Goal: Information Seeking & Learning: Learn about a topic

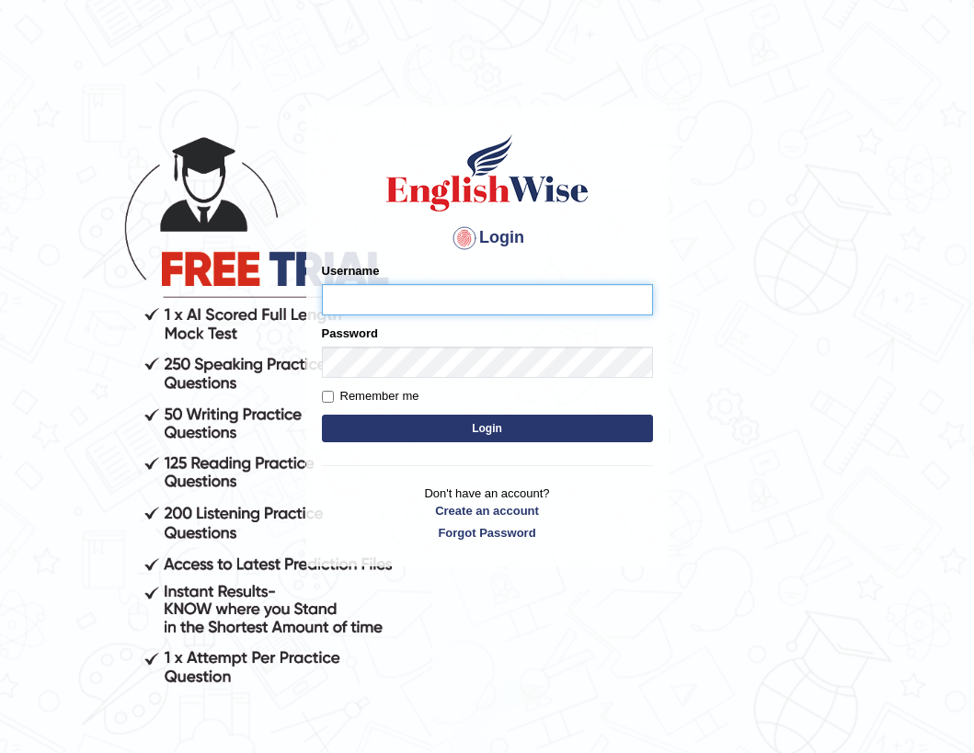
type input "Fatimah"
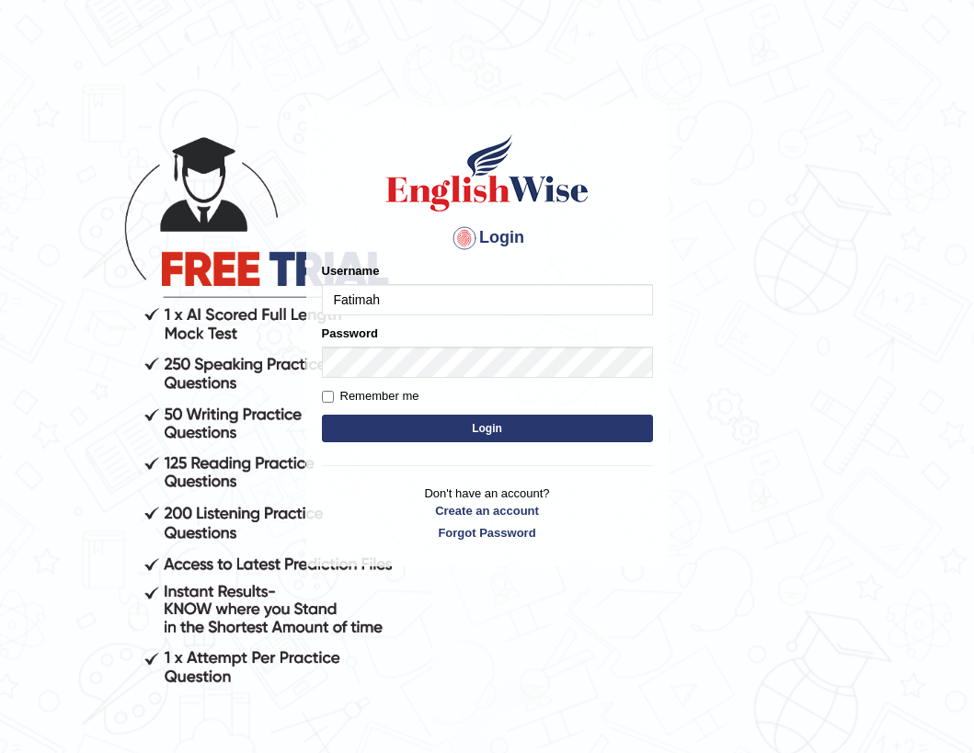
click at [477, 424] on button "Login" at bounding box center [487, 429] width 331 height 28
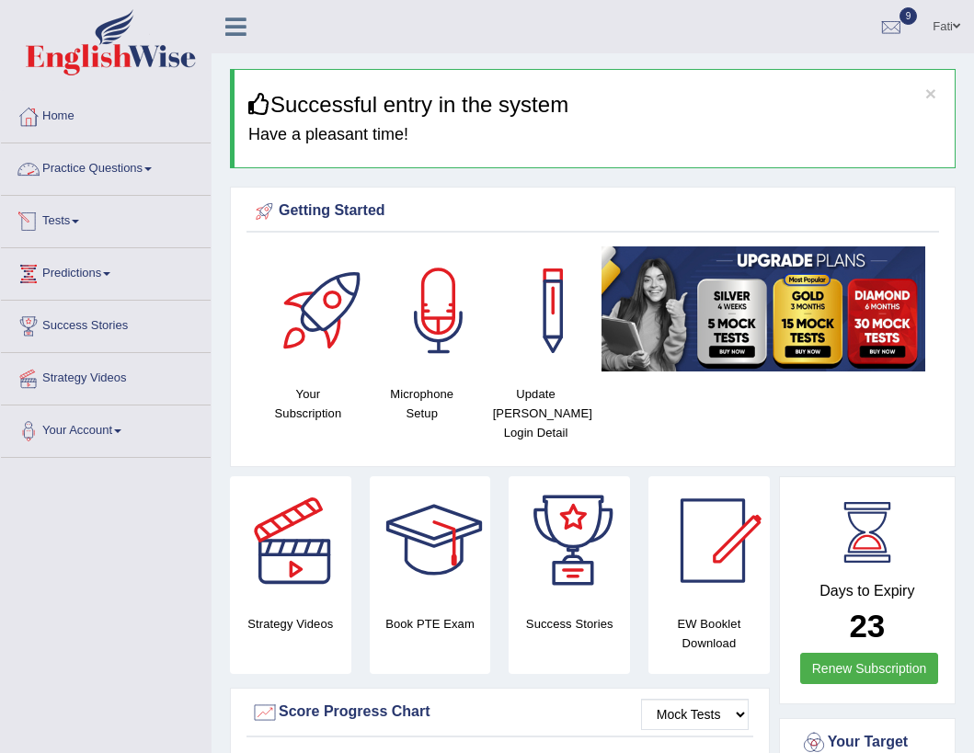
click at [86, 158] on link "Practice Questions" at bounding box center [106, 166] width 210 height 46
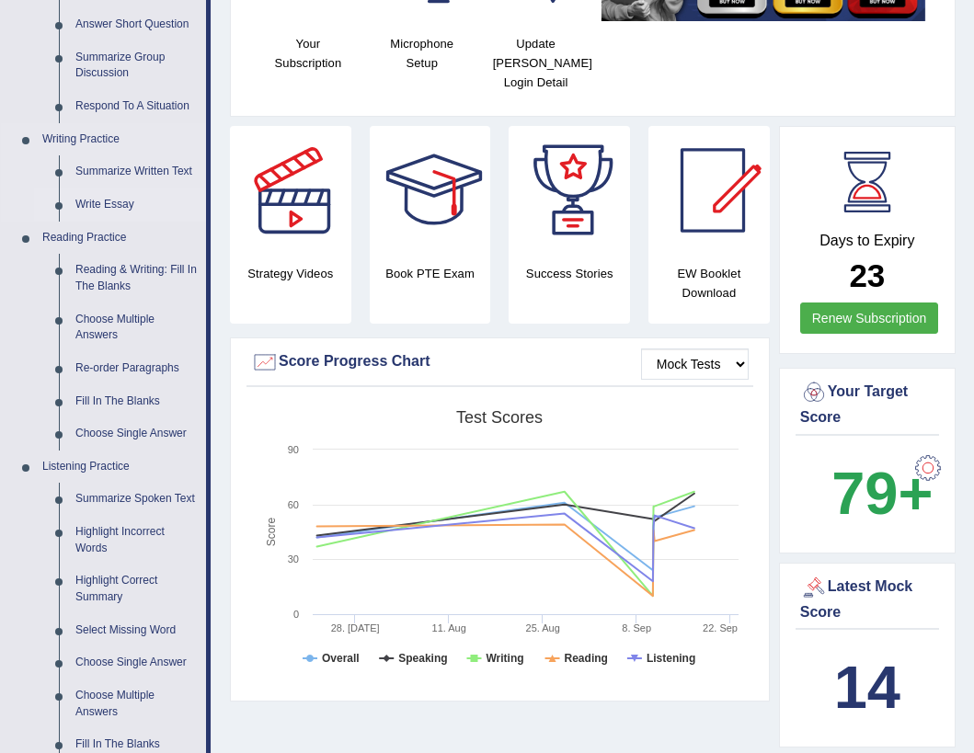
scroll to position [414, 0]
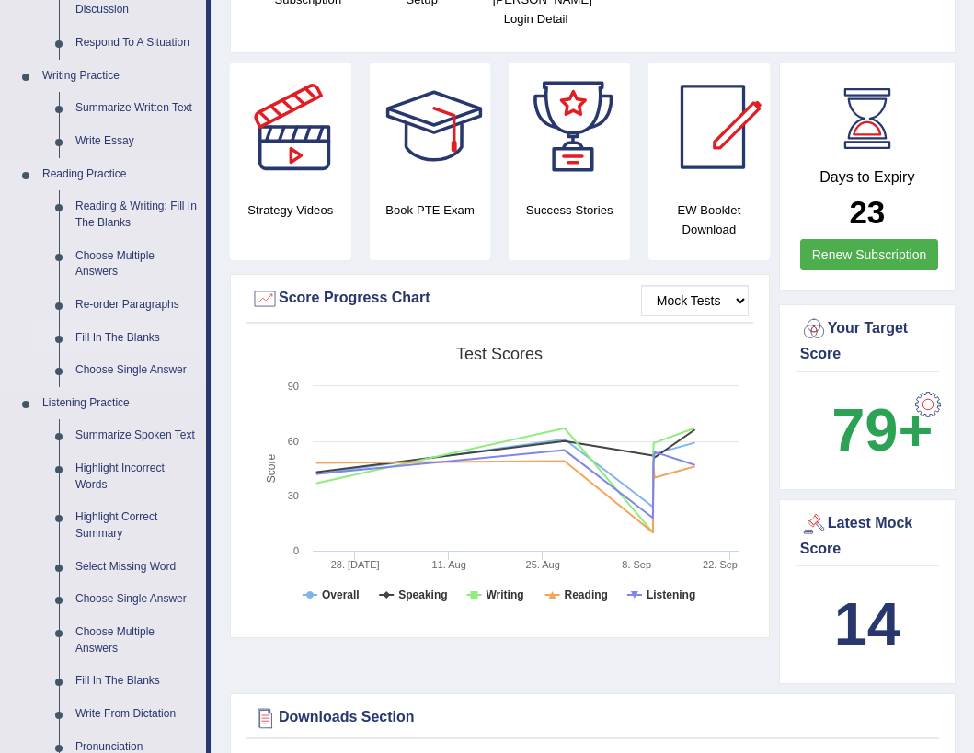
click at [106, 336] on link "Fill In The Blanks" at bounding box center [136, 338] width 139 height 33
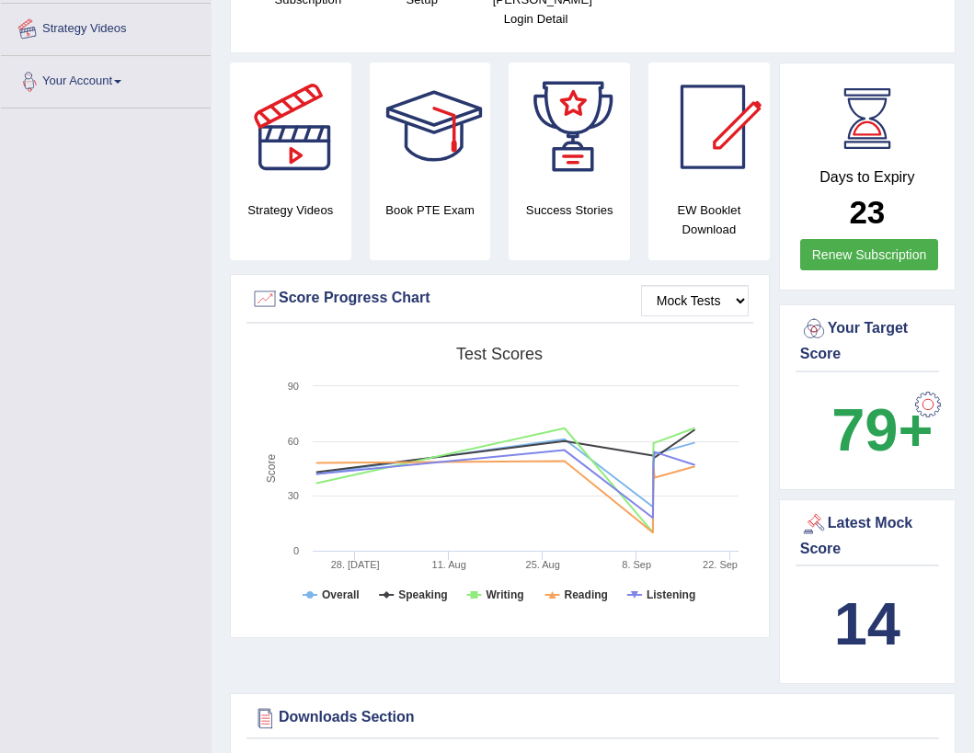
scroll to position [499, 0]
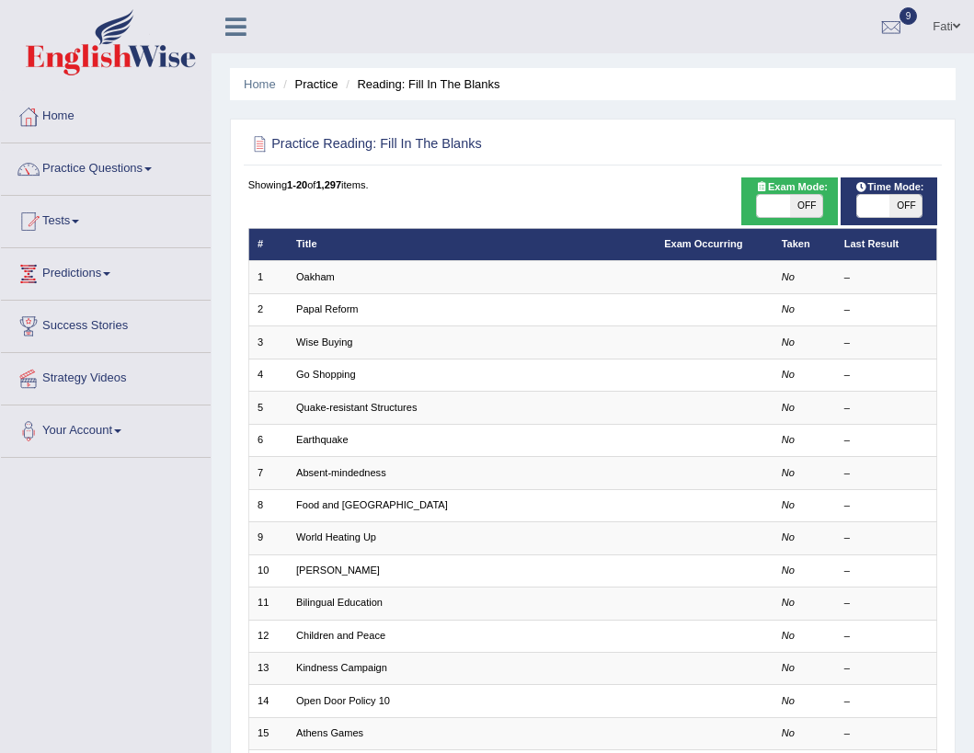
click at [811, 202] on span "OFF" at bounding box center [806, 206] width 32 height 22
checkbox input "true"
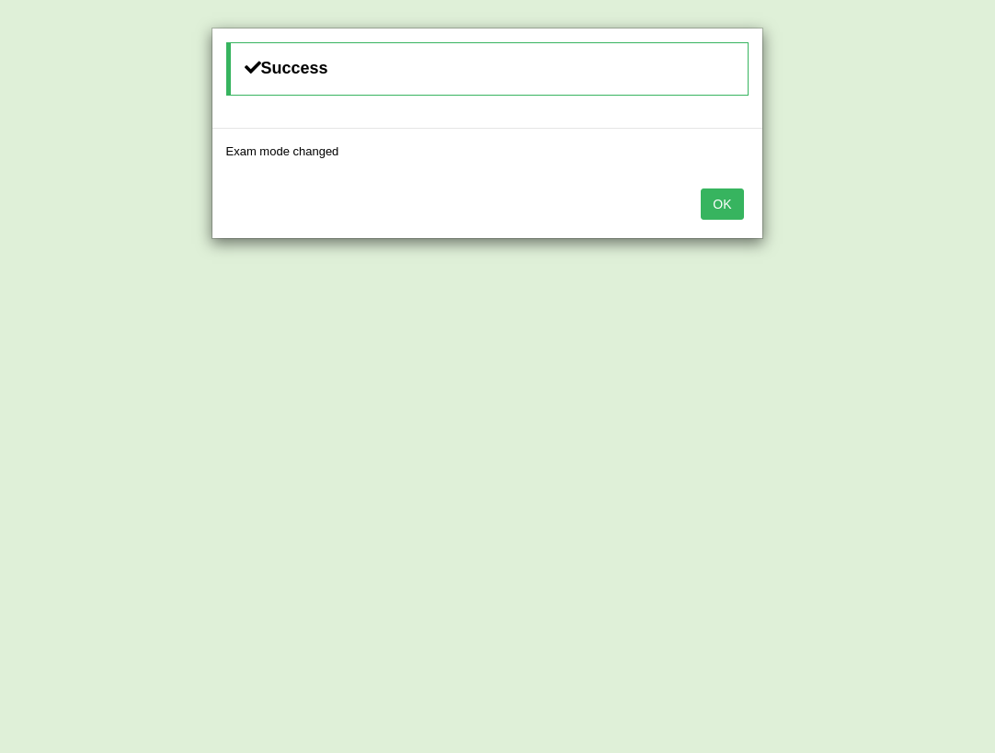
click at [716, 200] on button "OK" at bounding box center [722, 204] width 42 height 31
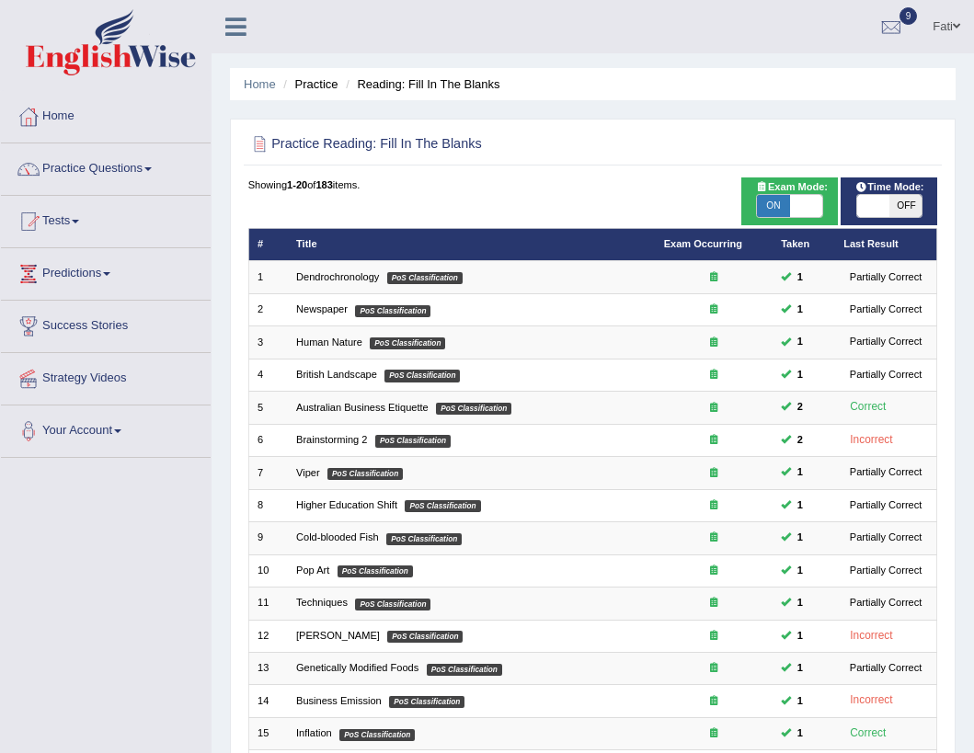
click at [907, 206] on span "OFF" at bounding box center [905, 206] width 32 height 22
checkbox input "true"
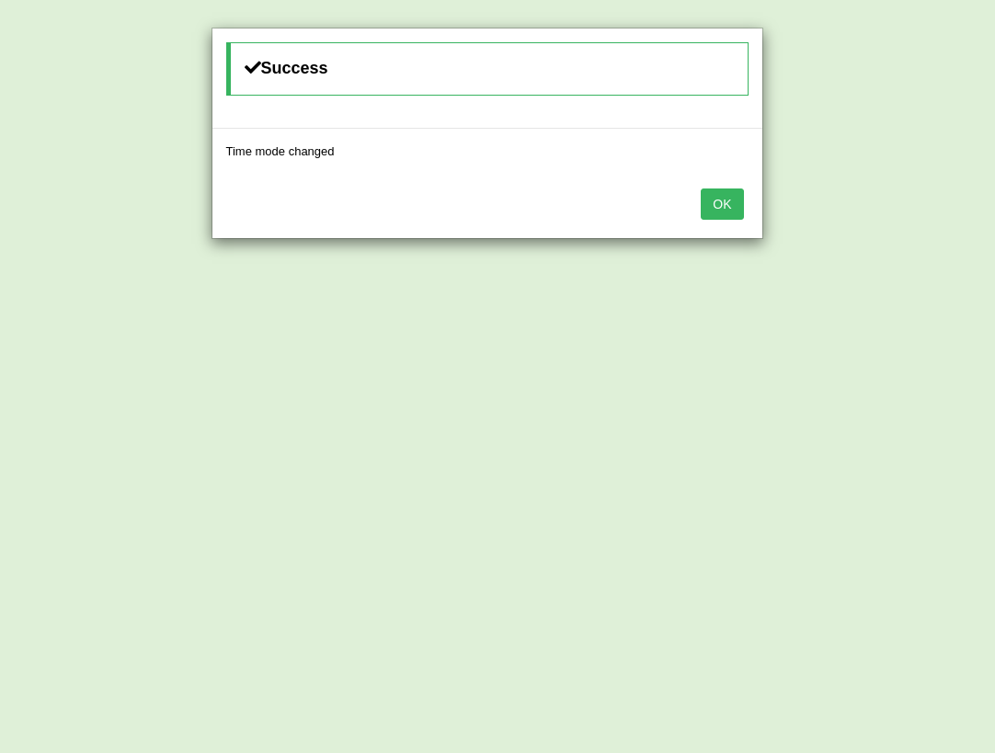
click at [721, 202] on button "OK" at bounding box center [722, 204] width 42 height 31
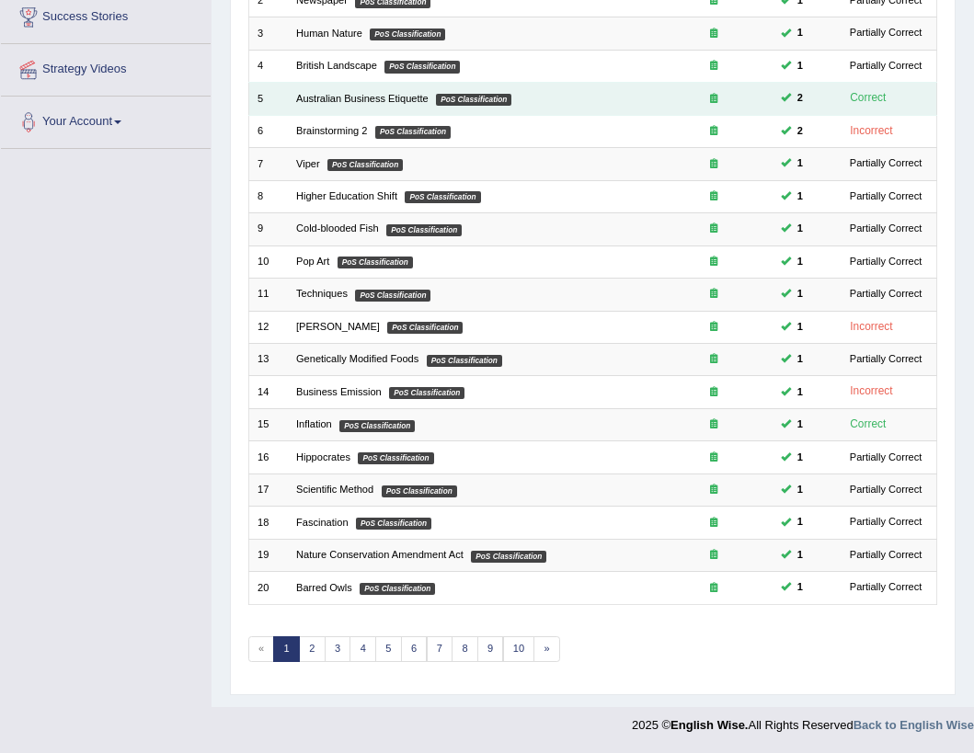
scroll to position [310, 0]
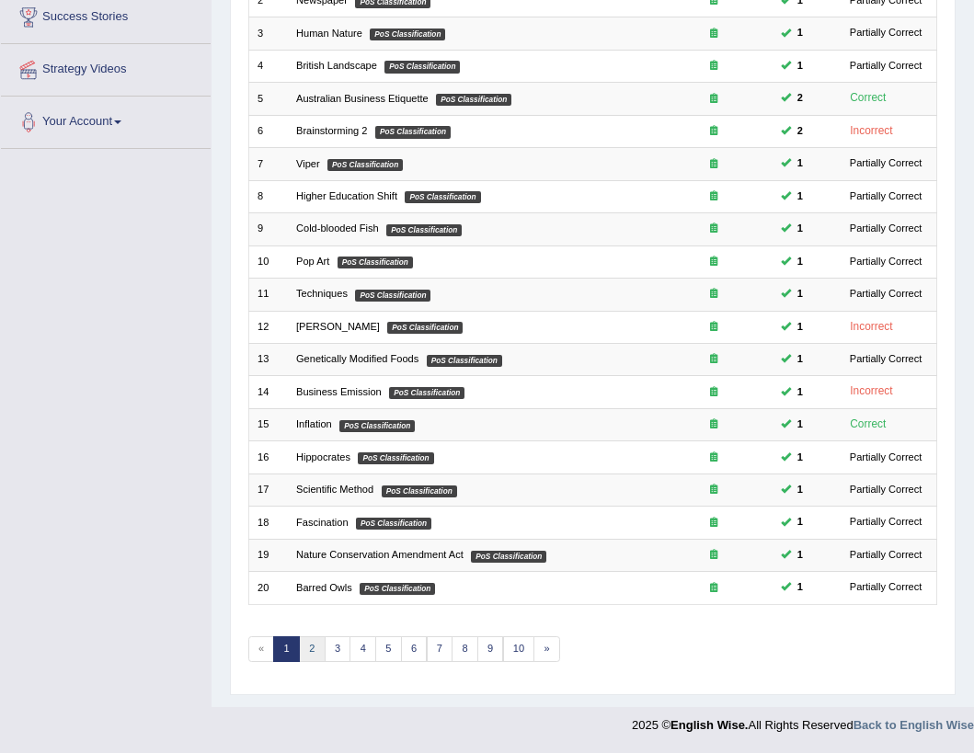
click at [307, 646] on link "2" at bounding box center [312, 649] width 27 height 26
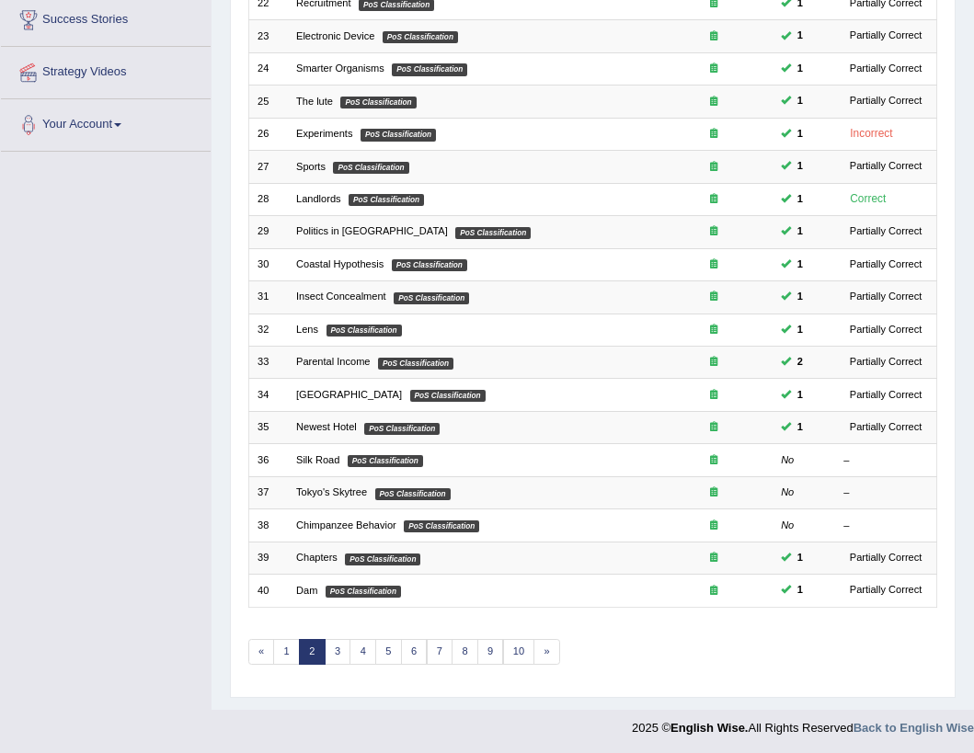
scroll to position [310, 0]
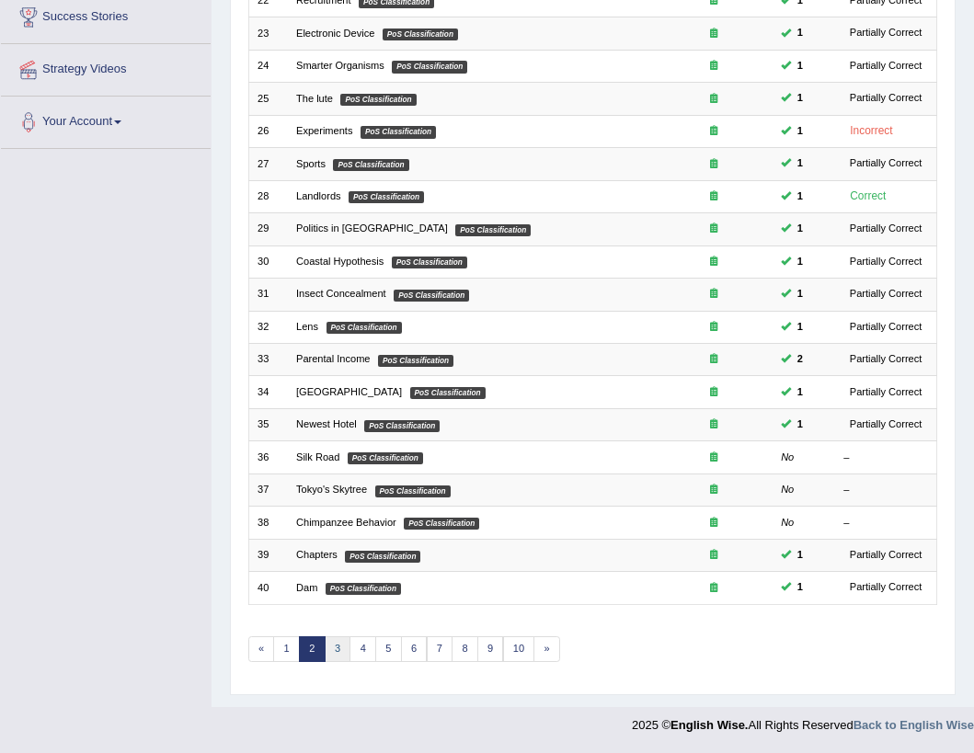
click at [337, 657] on link "3" at bounding box center [338, 649] width 27 height 26
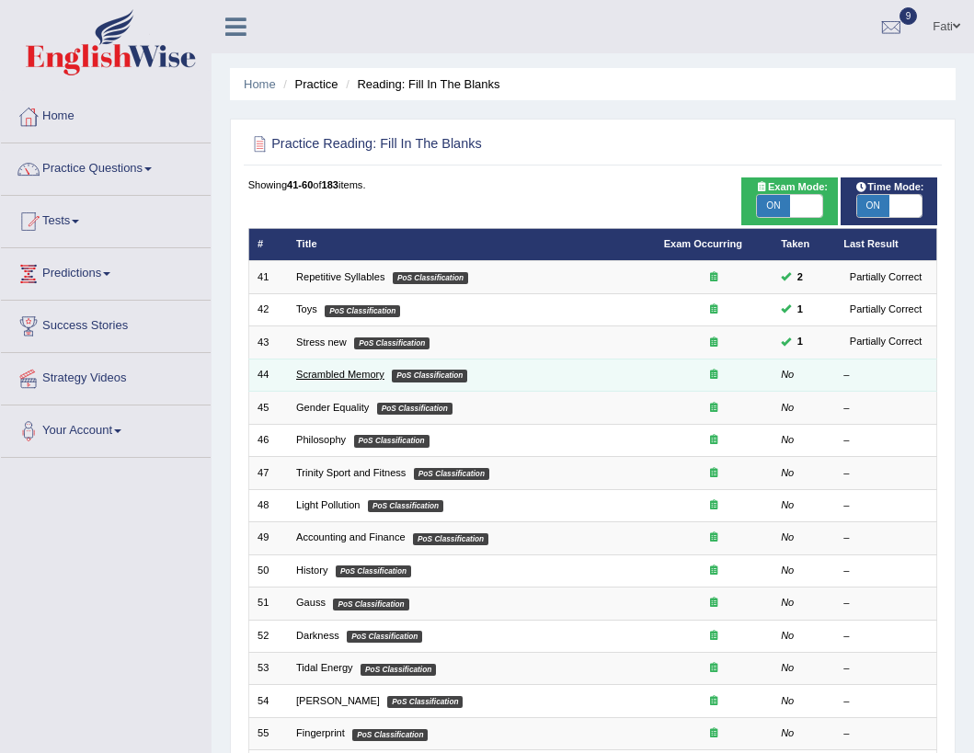
click at [327, 372] on link "Scrambled Memory" at bounding box center [340, 374] width 88 height 11
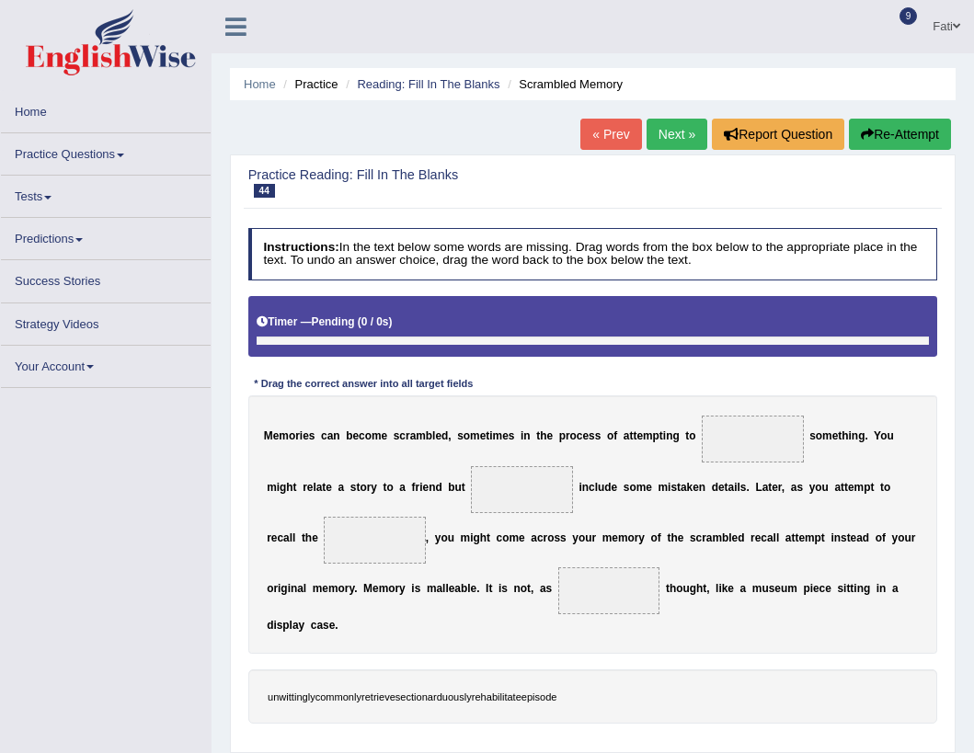
click at [615, 132] on link "« Prev" at bounding box center [610, 134] width 61 height 31
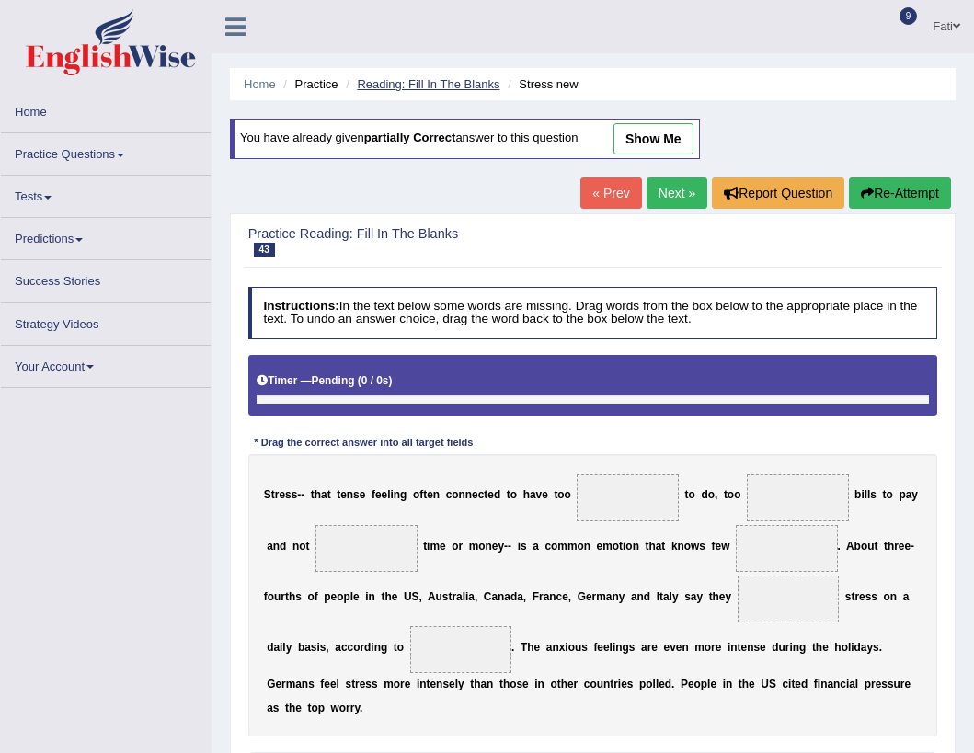
click at [389, 80] on link "Reading: Fill In The Blanks" at bounding box center [428, 84] width 143 height 14
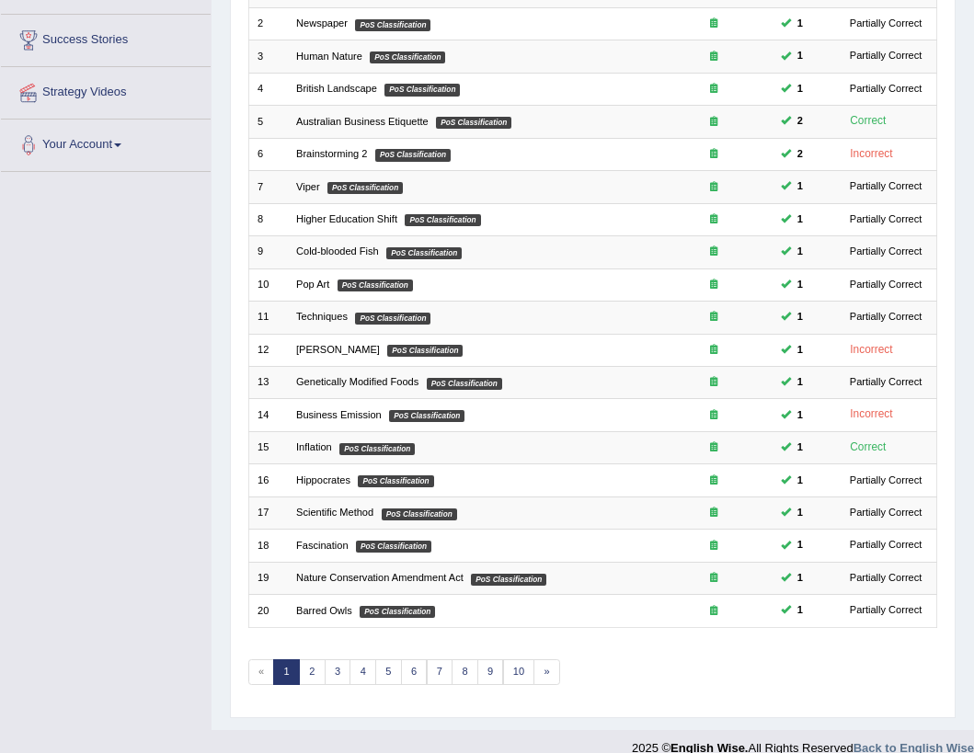
scroll to position [310, 0]
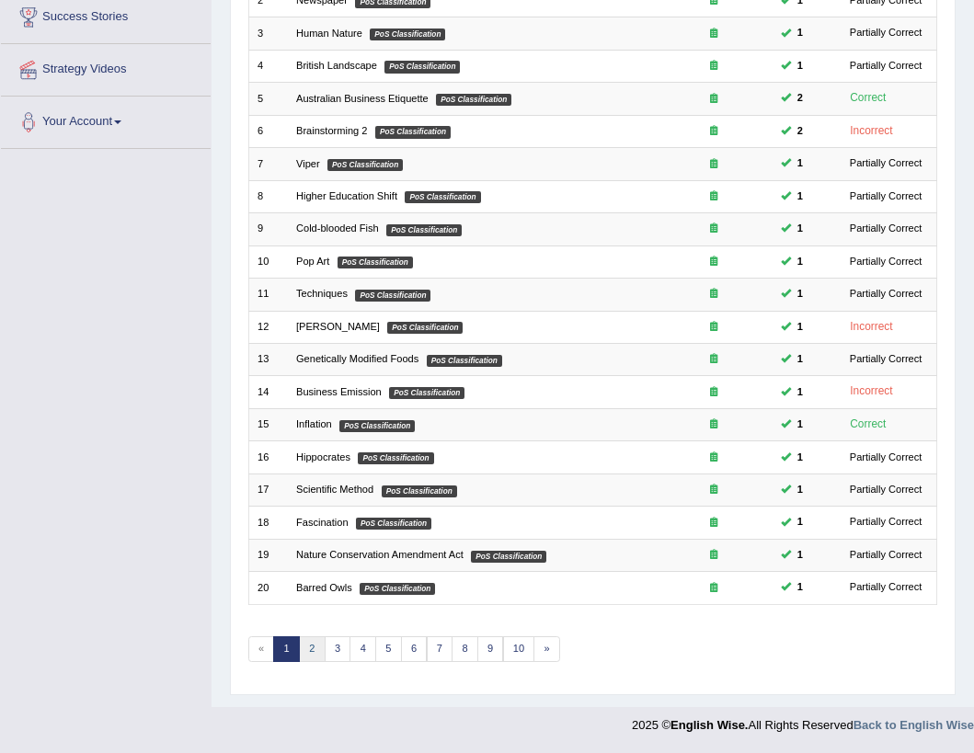
click at [312, 647] on link "2" at bounding box center [312, 649] width 27 height 26
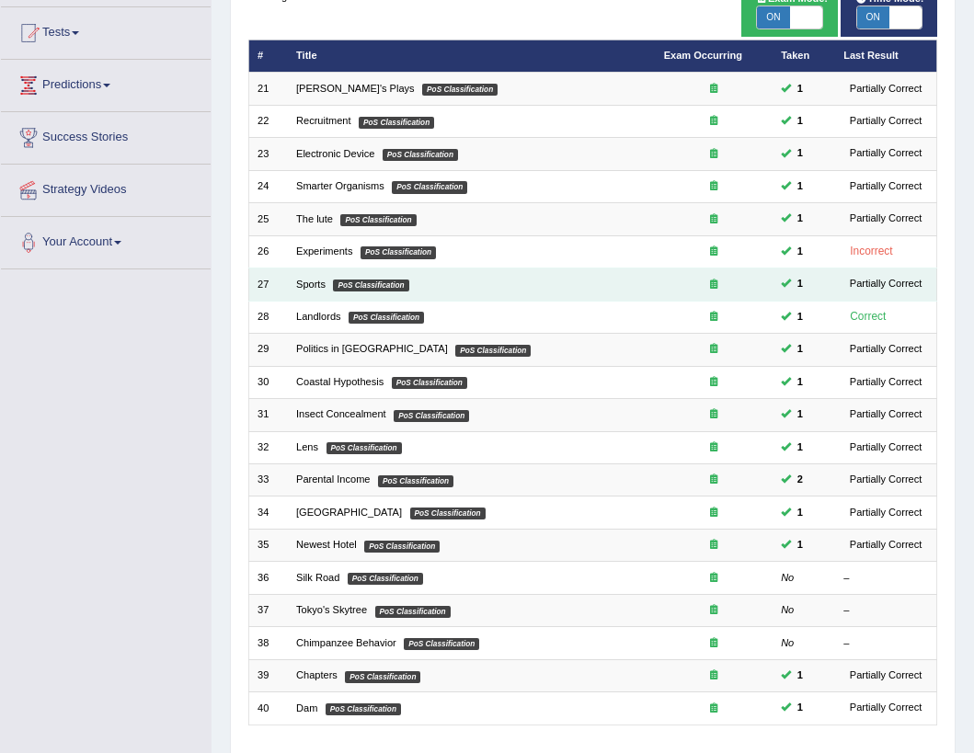
scroll to position [310, 0]
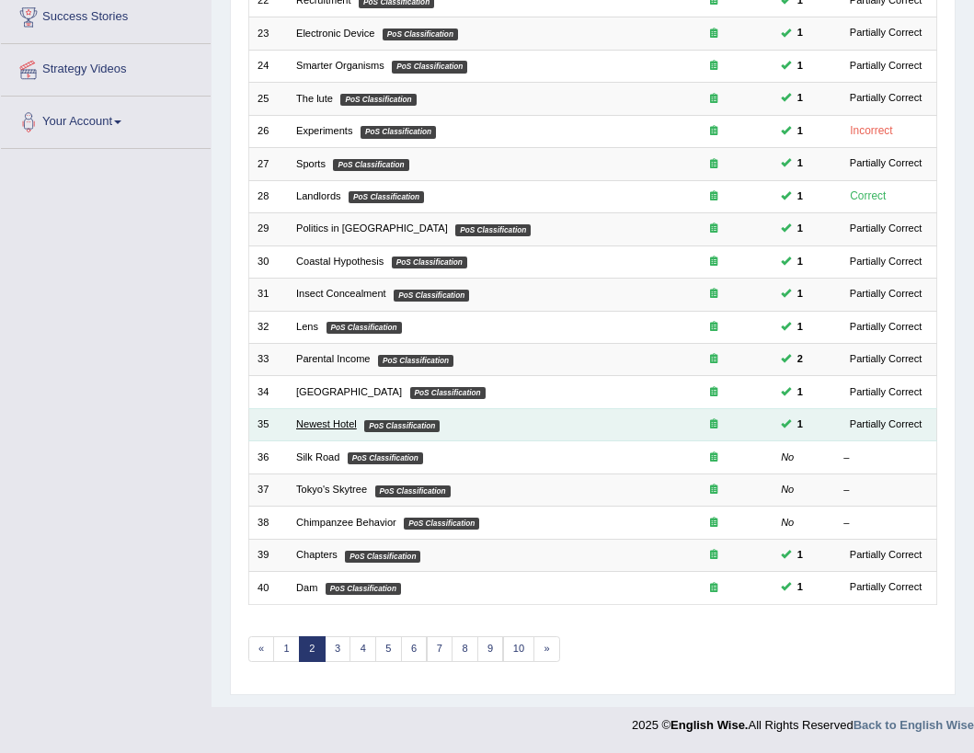
click at [326, 421] on link "Newest Hotel" at bounding box center [326, 423] width 61 height 11
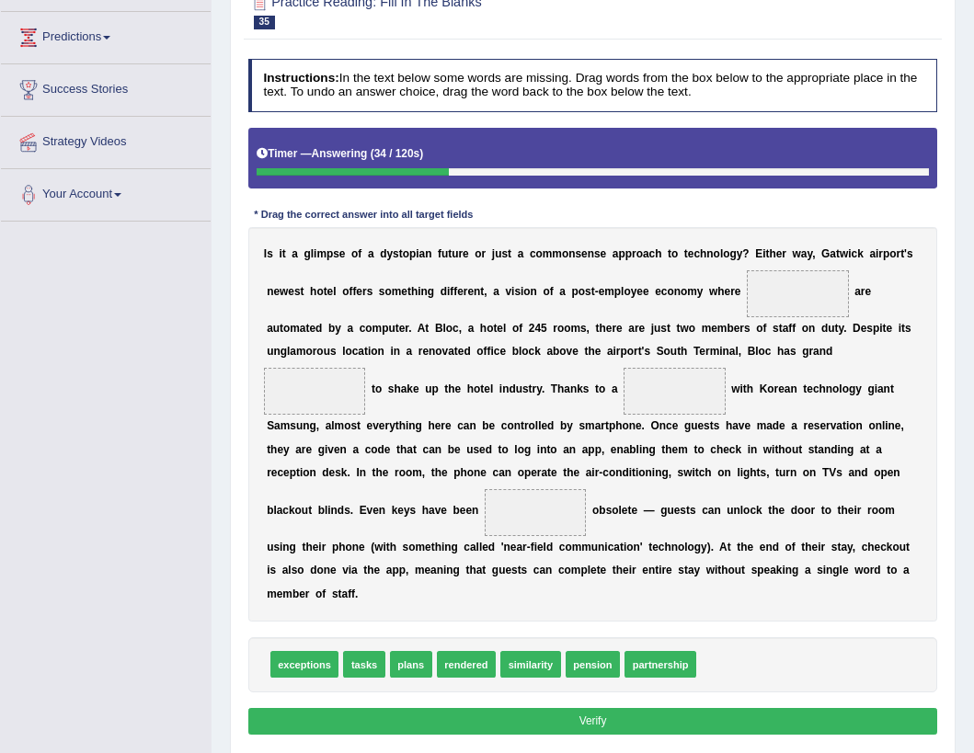
scroll to position [302, 0]
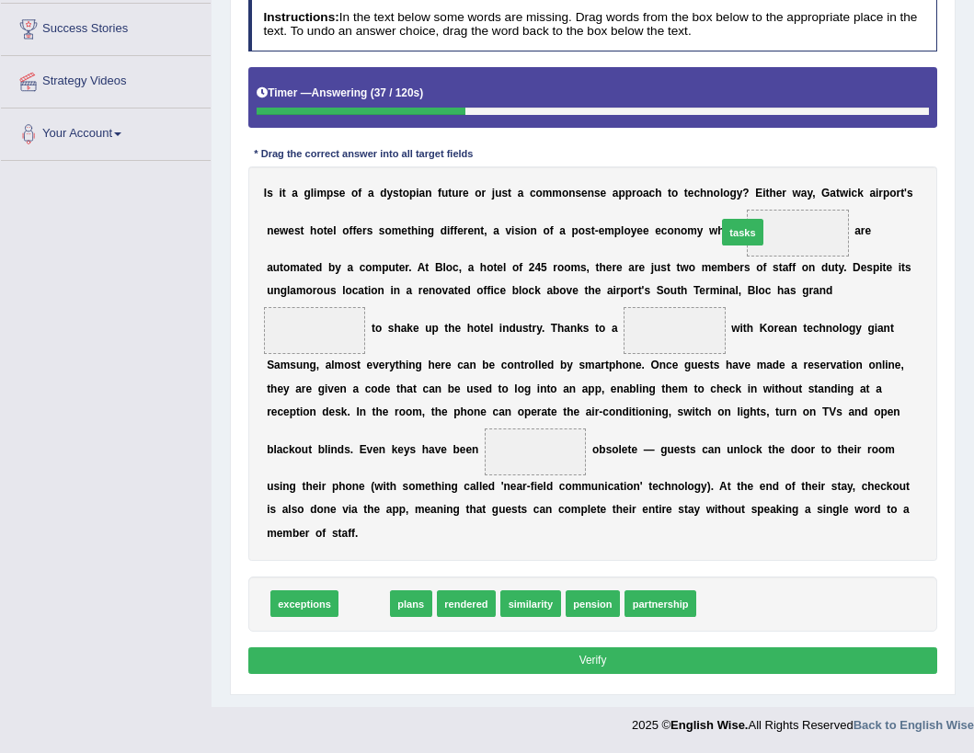
drag, startPoint x: 367, startPoint y: 589, endPoint x: 807, endPoint y: 160, distance: 615.2
click at [807, 160] on div "Instructions: In the text below some words are missing. Drag words from the box…" at bounding box center [592, 338] width 697 height 695
drag, startPoint x: 358, startPoint y: 617, endPoint x: 829, endPoint y: 146, distance: 666.5
click at [829, 146] on div "Instructions: In the text below some words are missing. Drag words from the box…" at bounding box center [592, 338] width 697 height 695
drag, startPoint x: 346, startPoint y: 601, endPoint x: 788, endPoint y: 159, distance: 625.5
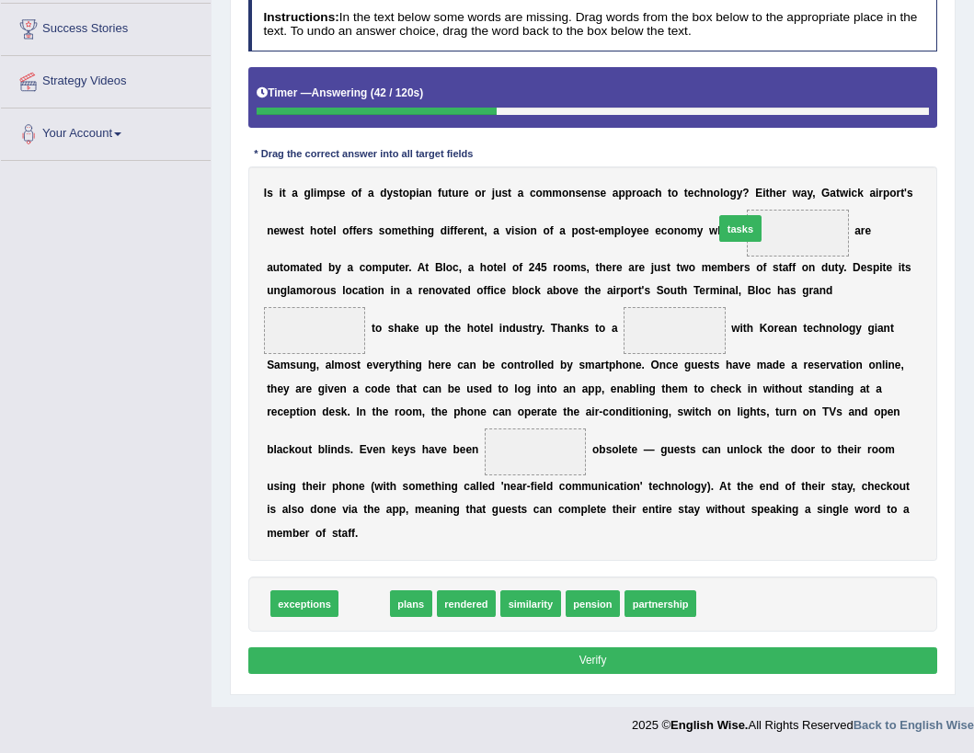
click at [788, 159] on div "Instructions: In the text below some words are missing. Drag words from the box…" at bounding box center [592, 338] width 697 height 695
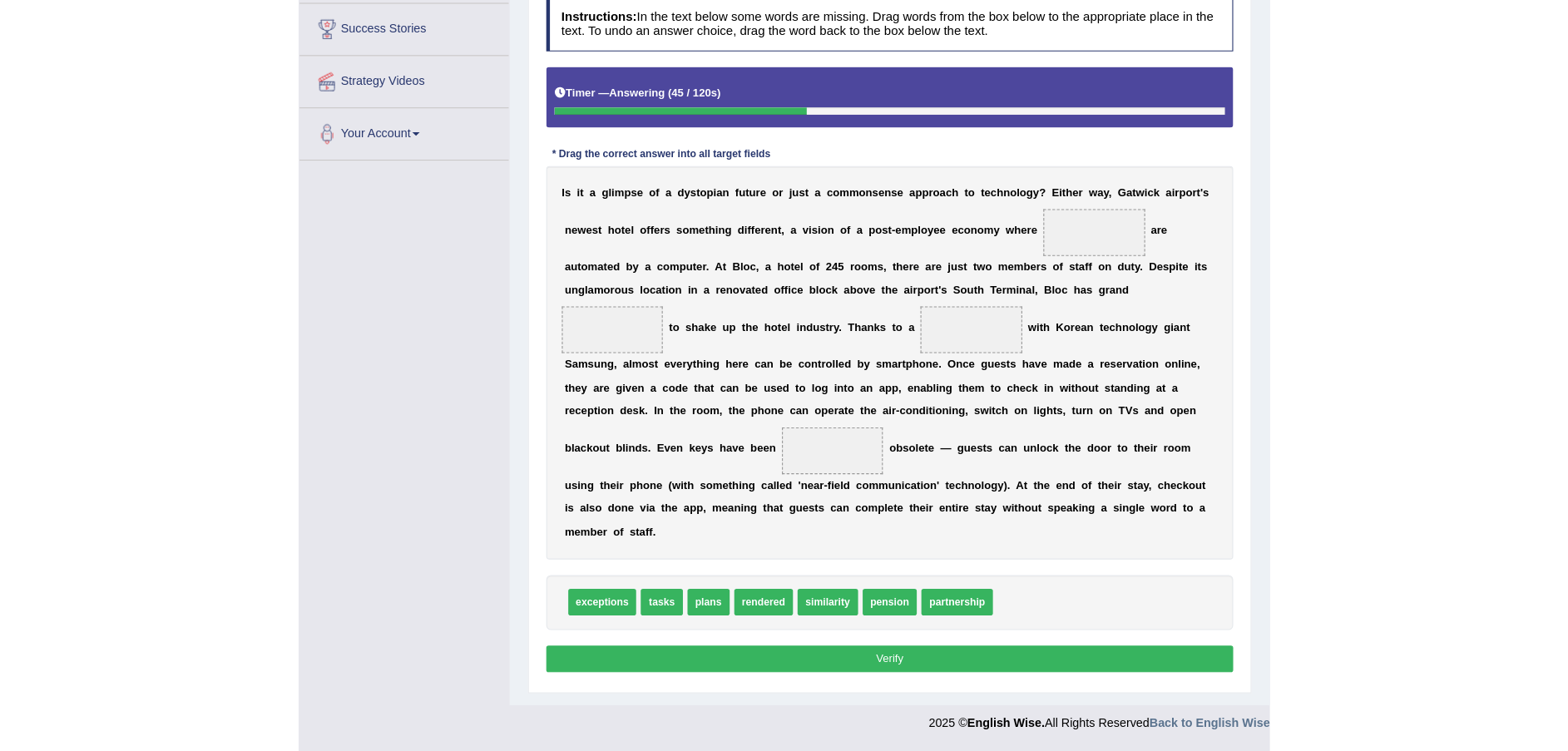
scroll to position [128, 0]
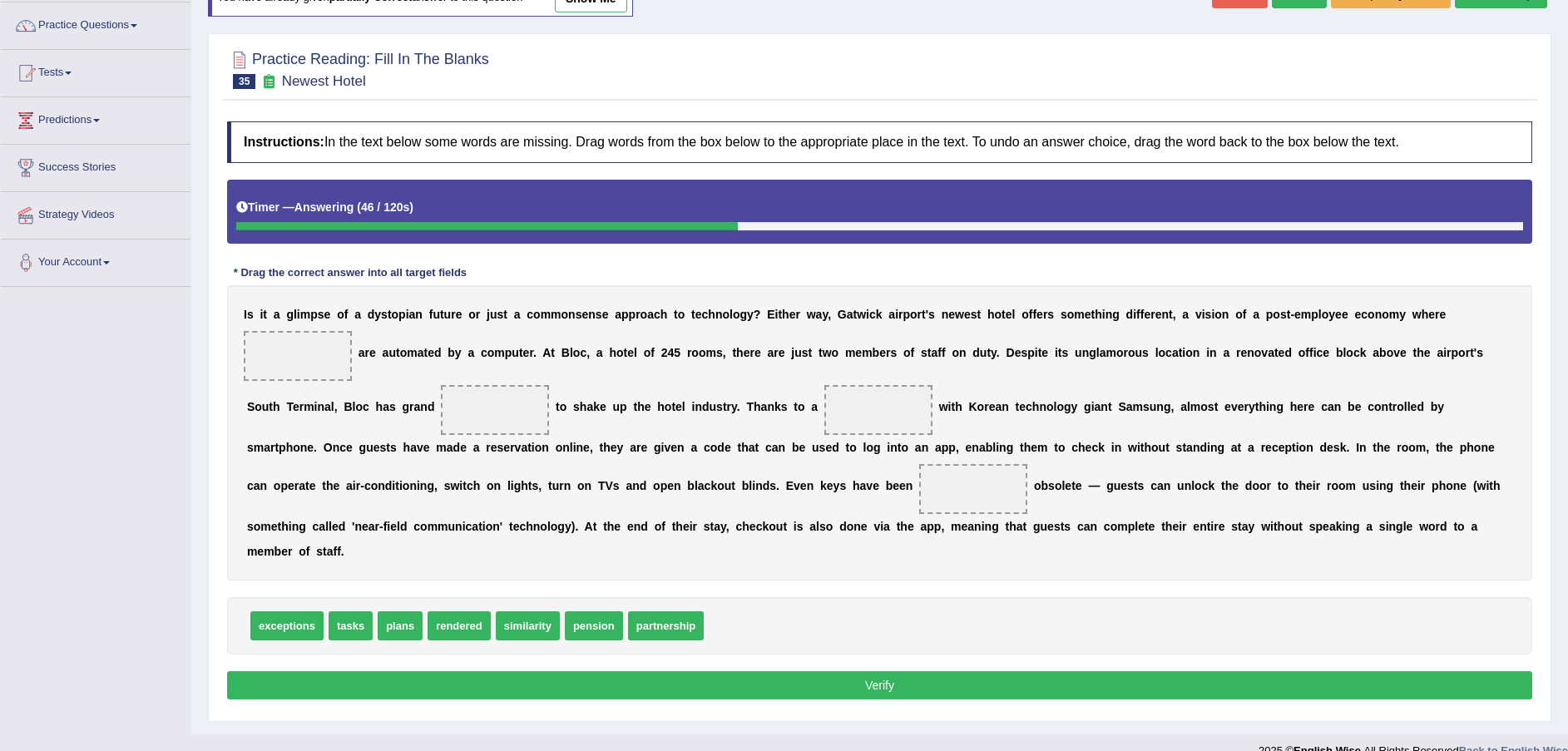
drag, startPoint x: 343, startPoint y: 595, endPoint x: 1123, endPoint y: 421, distance: 799.2
click at [373, 612] on span "tasks" at bounding box center [350, 626] width 44 height 29
drag, startPoint x: 1340, startPoint y: 375, endPoint x: 1578, endPoint y: 289, distance: 253.1
click at [880, 287] on html "Toggle navigation Home Practice Questions Speaking Practice Read Aloud Repeat S…" at bounding box center [784, 248] width 1568 height 751
drag, startPoint x: 337, startPoint y: 601, endPoint x: 1425, endPoint y: 335, distance: 1120.0
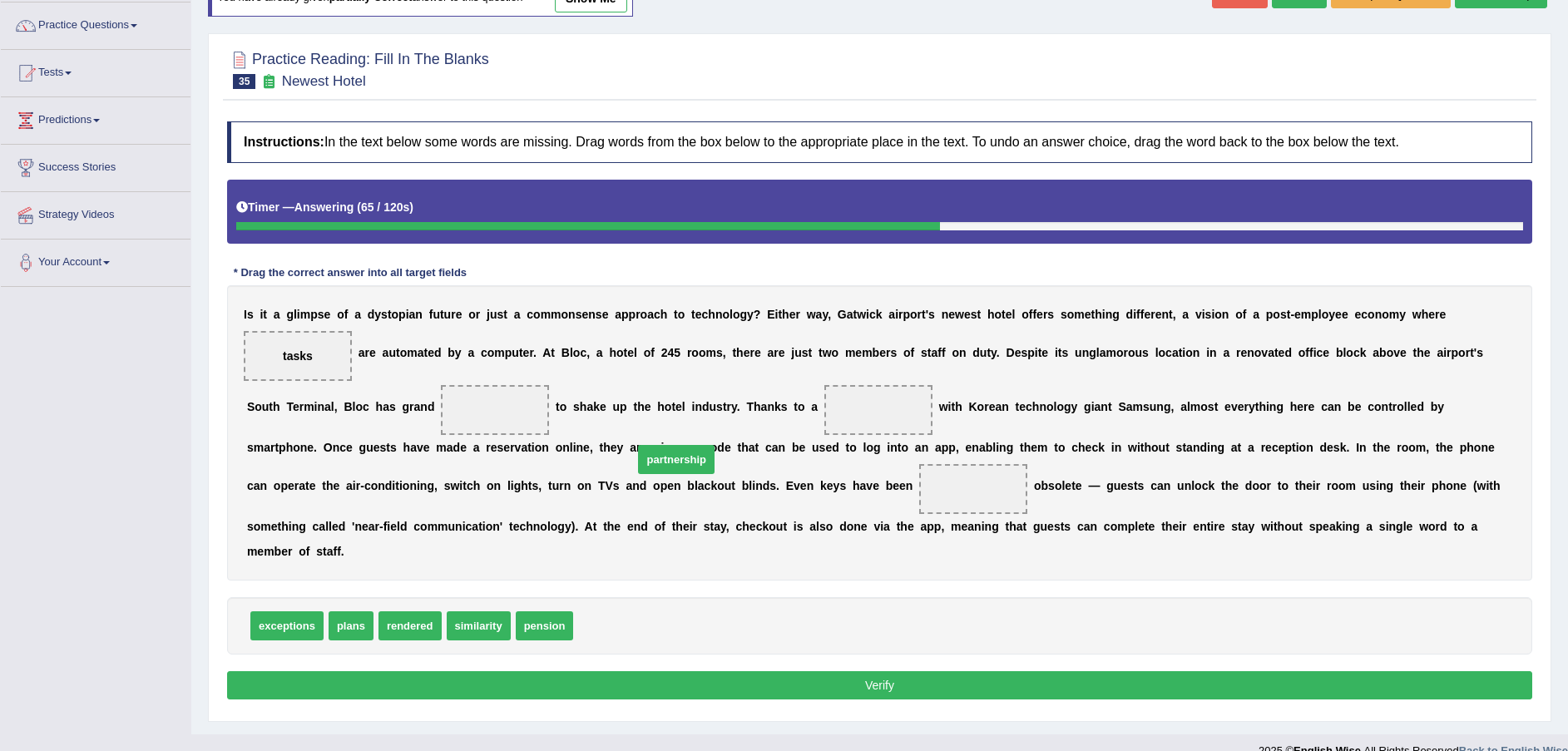
drag, startPoint x: 605, startPoint y: 600, endPoint x: 653, endPoint y: 414, distance: 192.1
drag, startPoint x: 653, startPoint y: 414, endPoint x: 645, endPoint y: 410, distance: 8.9
click at [840, 406] on span "partnership" at bounding box center [879, 410] width 81 height 30
click at [349, 612] on span "plans" at bounding box center [351, 626] width 45 height 29
drag, startPoint x: 344, startPoint y: 490, endPoint x: 335, endPoint y: 404, distance: 86.5
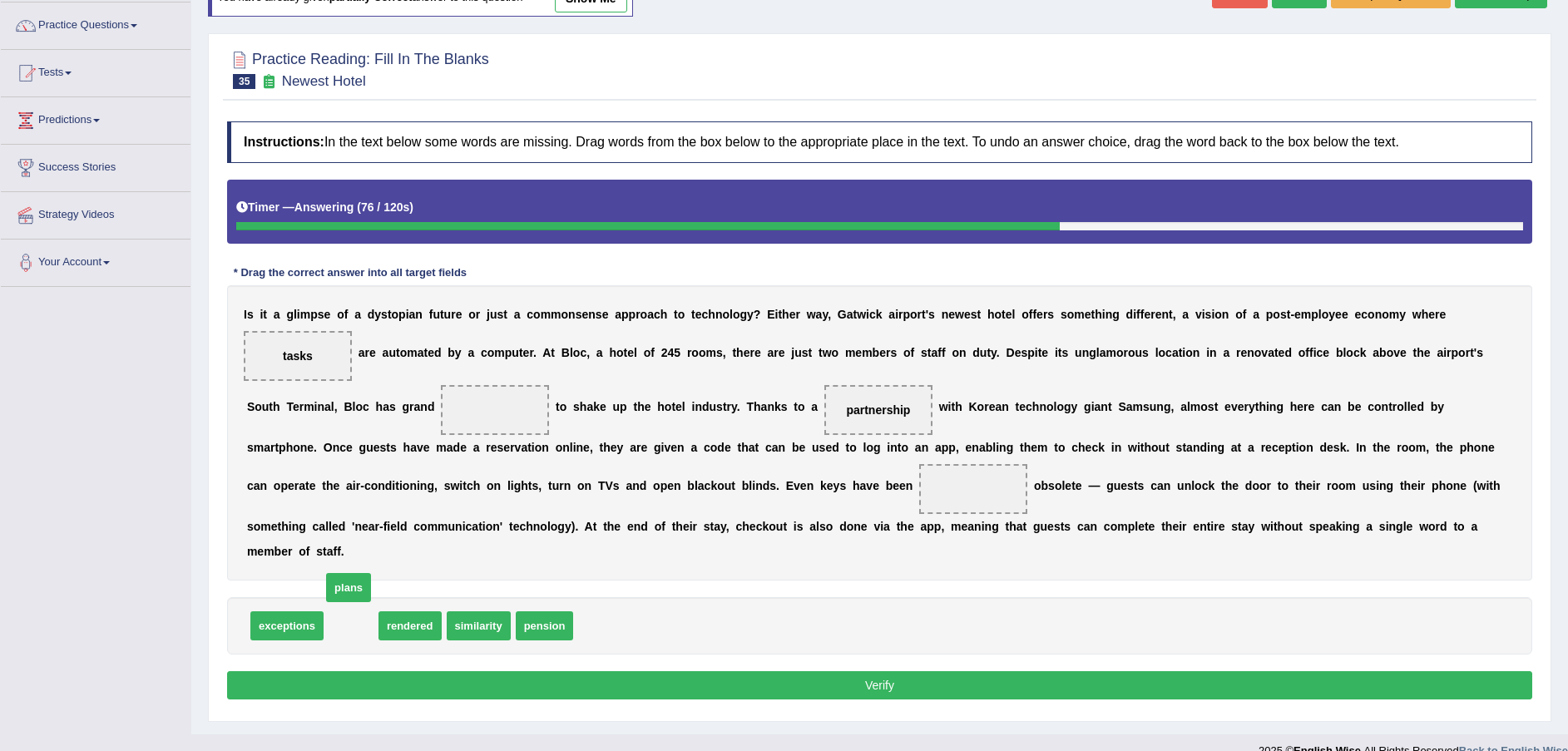
click at [335, 404] on div "I s i t a g l i m p s e o f a d y s t o p i a n f u t u r e o r j u s t a c o m…" at bounding box center [879, 433] width 1306 height 295
drag, startPoint x: 358, startPoint y: 544, endPoint x: 309, endPoint y: 358, distance: 192.3
click at [302, 365] on span "plans" at bounding box center [297, 379] width 45 height 29
drag, startPoint x: 338, startPoint y: 600, endPoint x: 280, endPoint y: 415, distance: 193.9
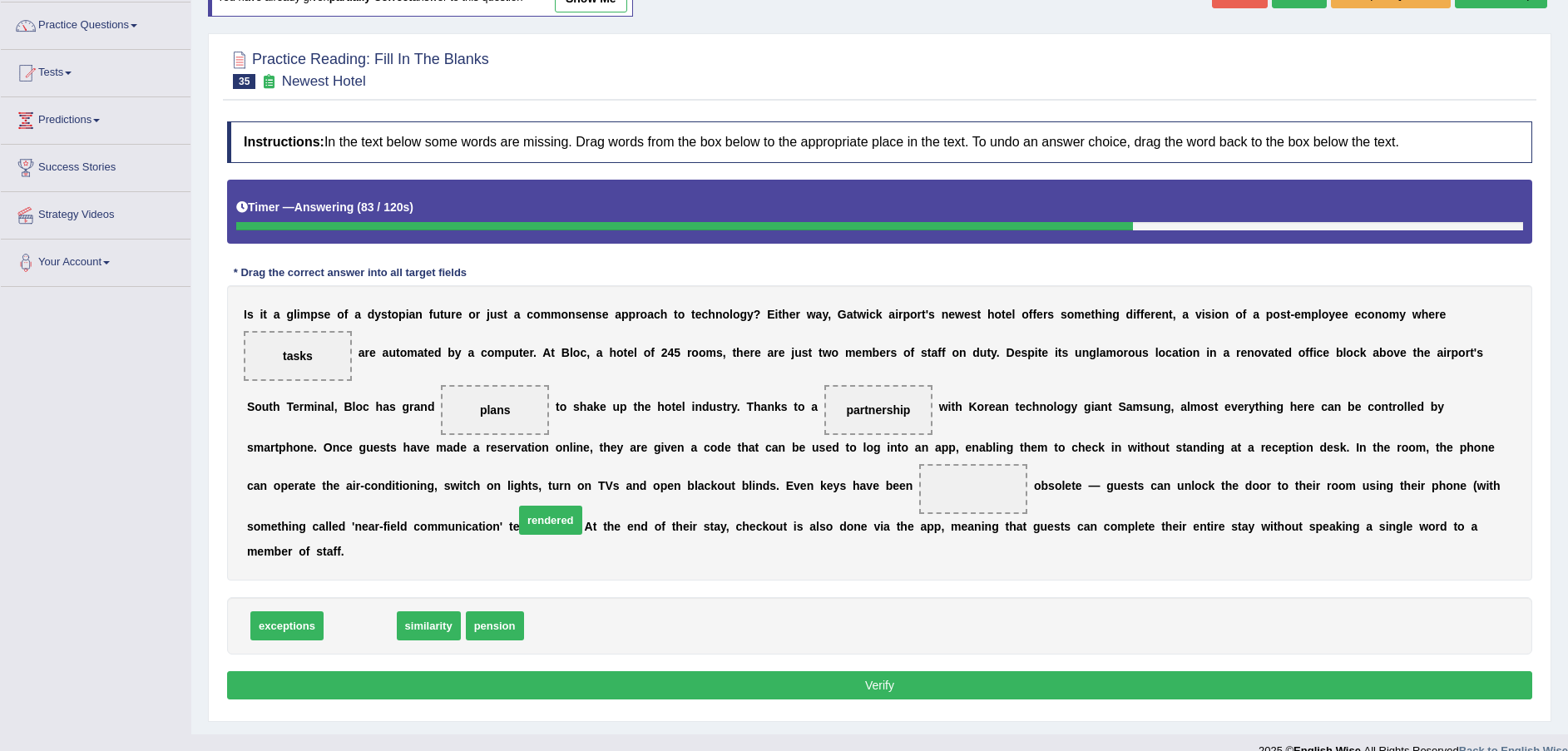
drag, startPoint x: 375, startPoint y: 595, endPoint x: 545, endPoint y: 497, distance: 196.2
click at [771, 671] on button "Verify" at bounding box center [879, 685] width 1306 height 28
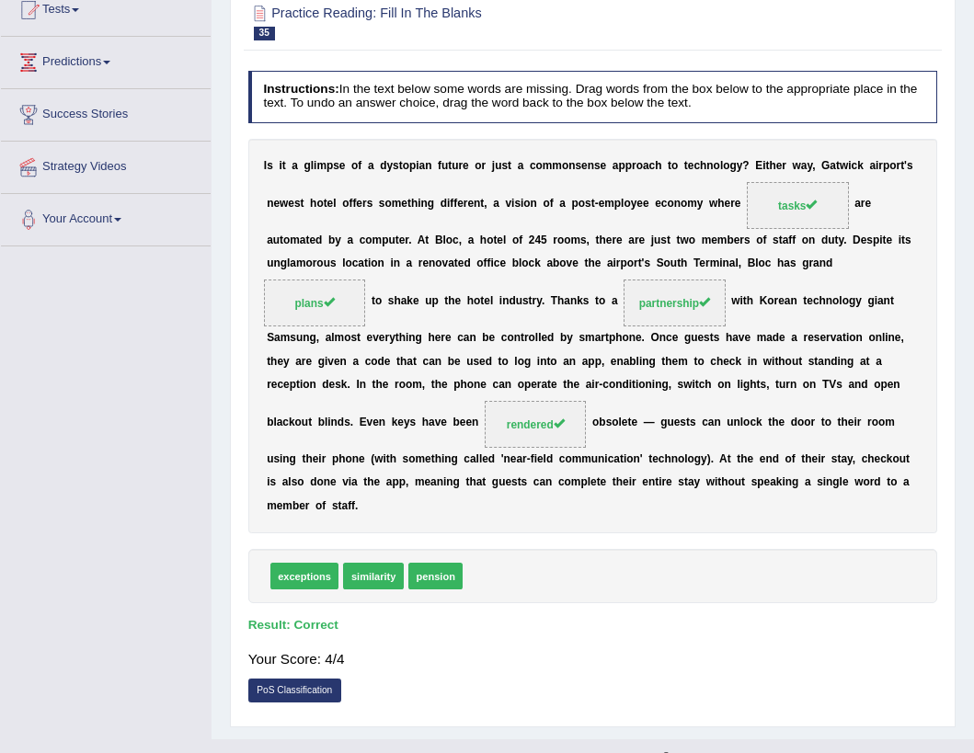
scroll to position [248, 0]
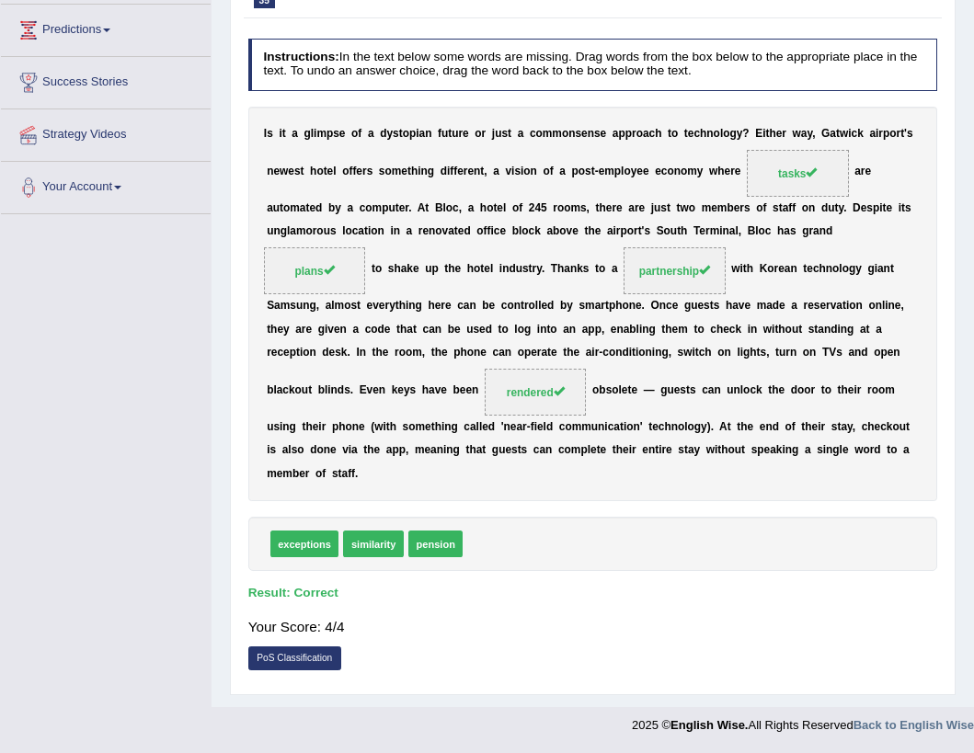
click at [733, 97] on div "Instructions: In the text below some words are missing. Drag words from the box…" at bounding box center [592, 358] width 697 height 656
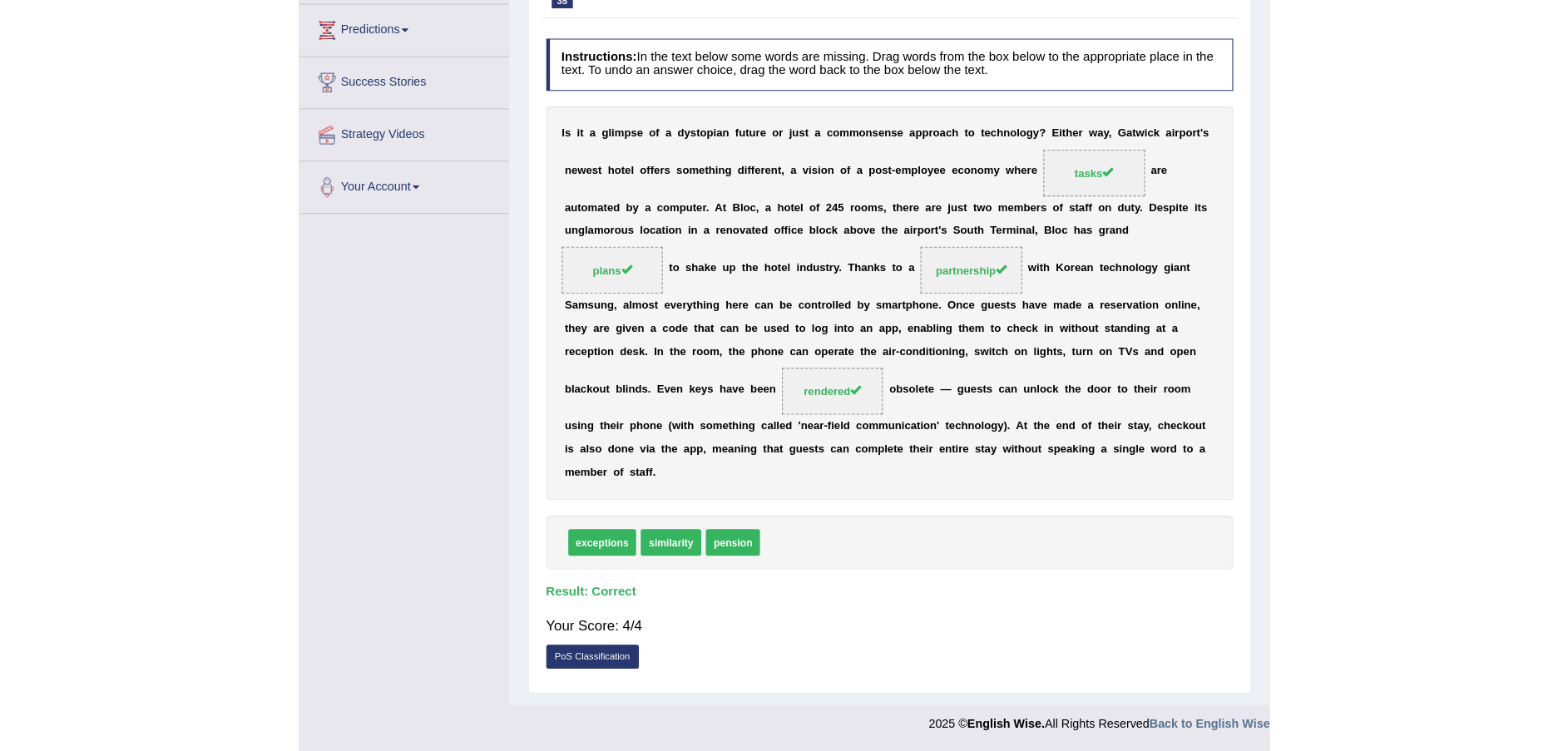
scroll to position [122, 0]
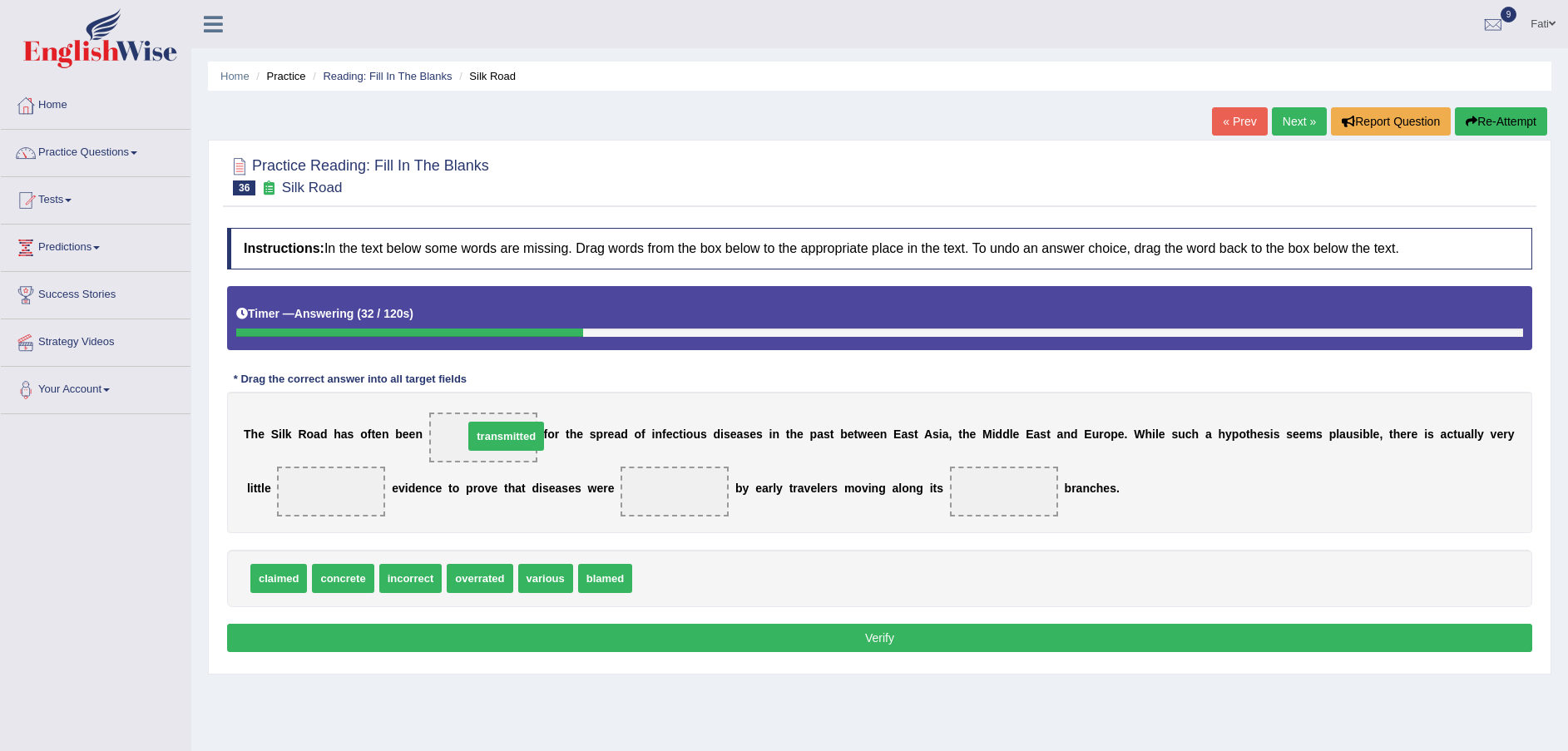
drag, startPoint x: 654, startPoint y: 585, endPoint x: 485, endPoint y: 443, distance: 220.7
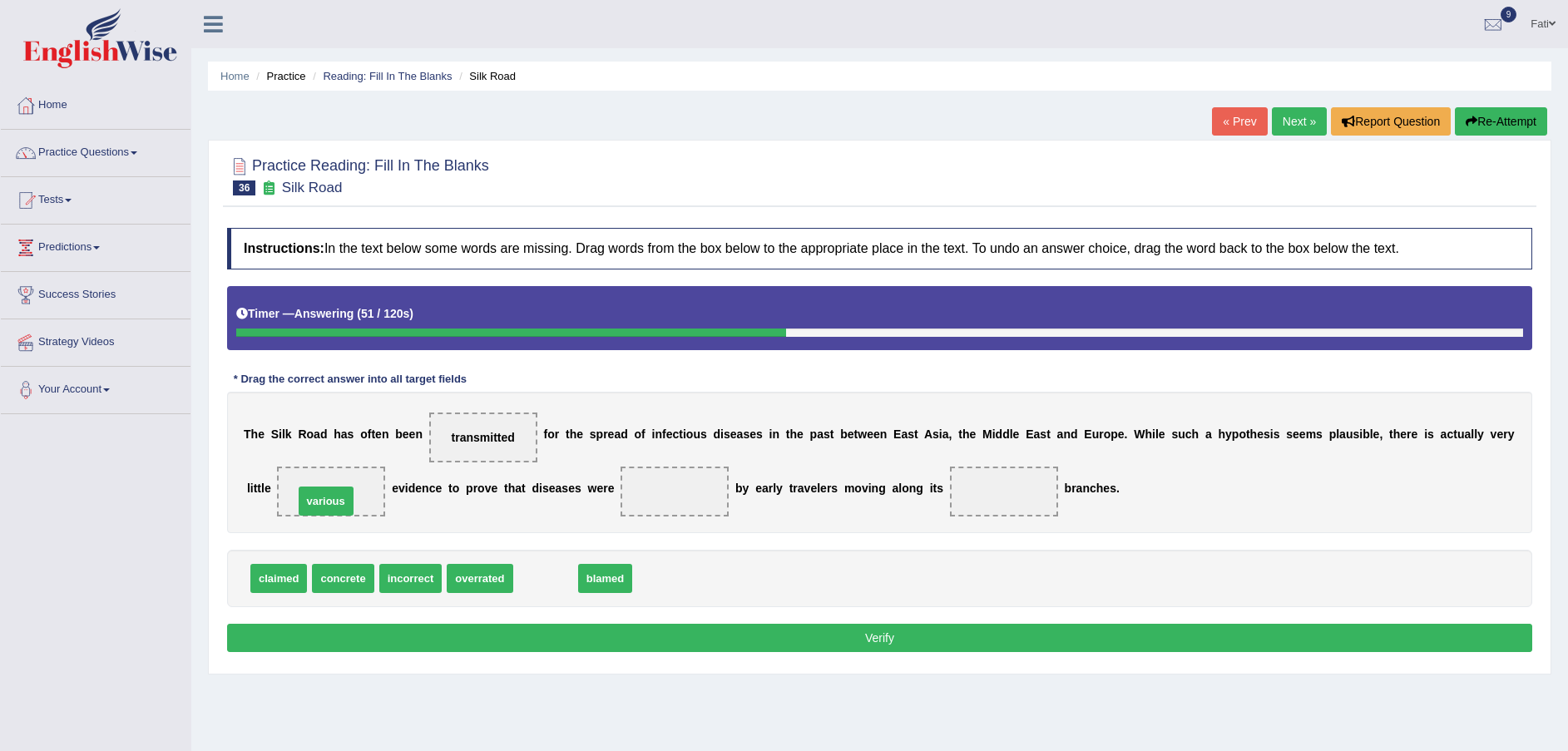
drag, startPoint x: 528, startPoint y: 585, endPoint x: 309, endPoint y: 505, distance: 233.2
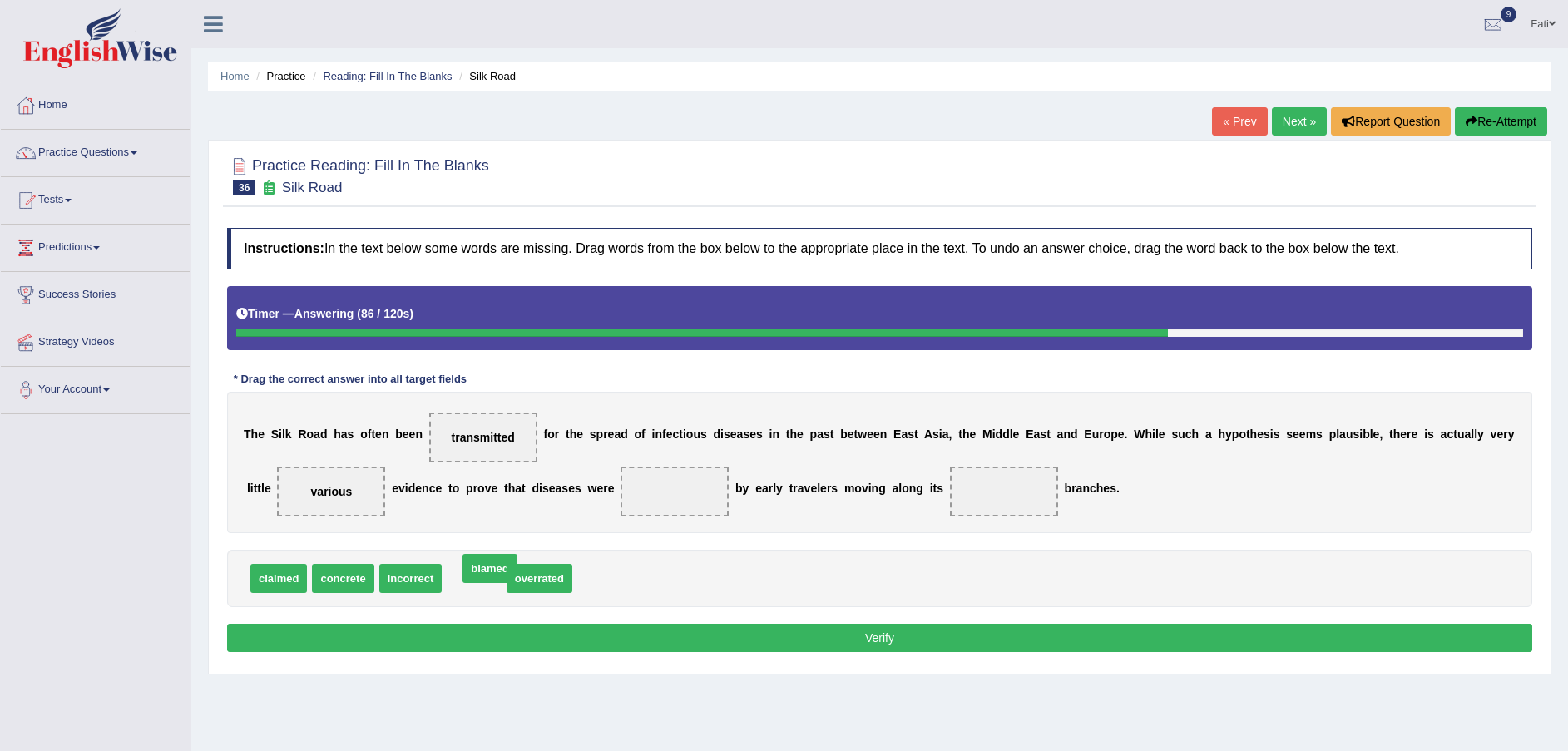
drag, startPoint x: 464, startPoint y: 575, endPoint x: 603, endPoint y: 491, distance: 162.4
click at [647, 483] on span "blamed" at bounding box center [675, 491] width 57 height 30
drag, startPoint x: 409, startPoint y: 585, endPoint x: 481, endPoint y: 561, distance: 75.9
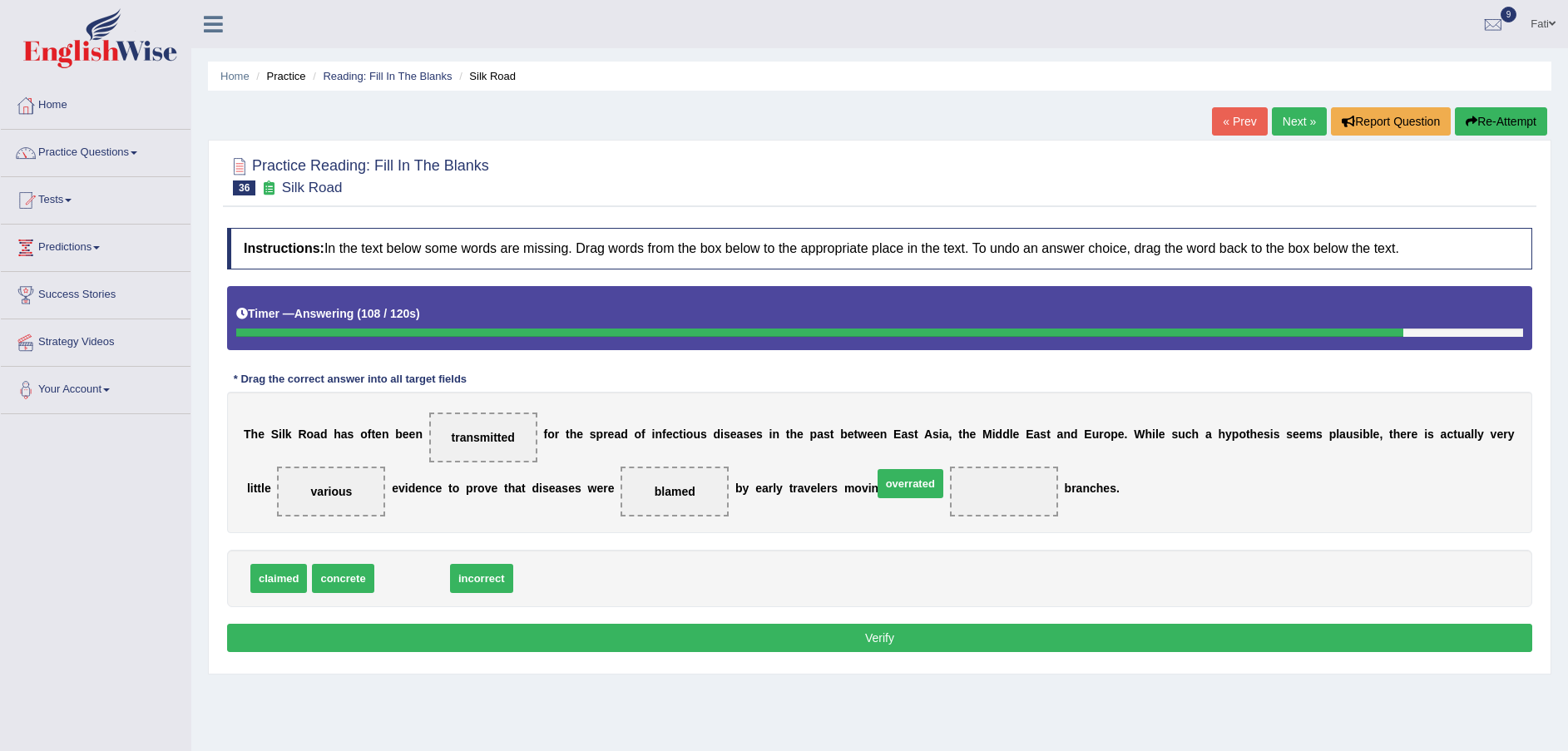
drag, startPoint x: 481, startPoint y: 561, endPoint x: 941, endPoint y: 509, distance: 462.9
drag, startPoint x: 947, startPoint y: 482, endPoint x: 898, endPoint y: 540, distance: 75.9
click at [919, 523] on div "T h e S i l k R o a d h a s o f t e n b e e n transmitted f o r t h e s p r e a…" at bounding box center [879, 462] width 1306 height 141
drag, startPoint x: 898, startPoint y: 540, endPoint x: 850, endPoint y: 569, distance: 56.1
click at [850, 569] on div "Instructions: In the text below some words are missing. Drag words from the box…" at bounding box center [879, 442] width 1314 height 446
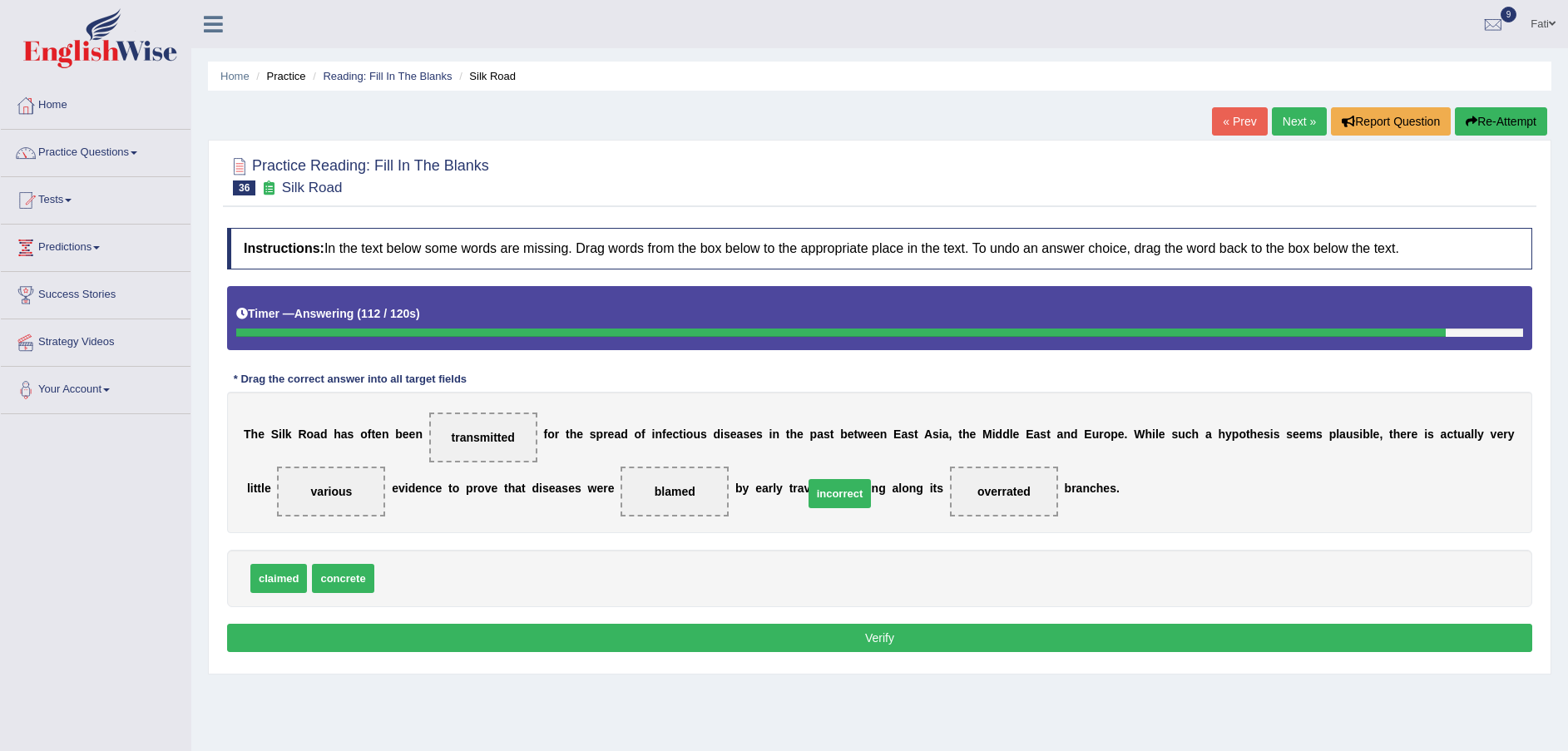
drag, startPoint x: 409, startPoint y: 581, endPoint x: 879, endPoint y: 494, distance: 478.0
drag, startPoint x: 879, startPoint y: 494, endPoint x: 954, endPoint y: 499, distance: 75.2
click at [954, 499] on div "T h e S i l k R o a d h a s o f t e n b e e n transmitted f o r t h e s p r e a…" at bounding box center [879, 462] width 1306 height 141
click at [908, 637] on button "Verify" at bounding box center [879, 638] width 1306 height 28
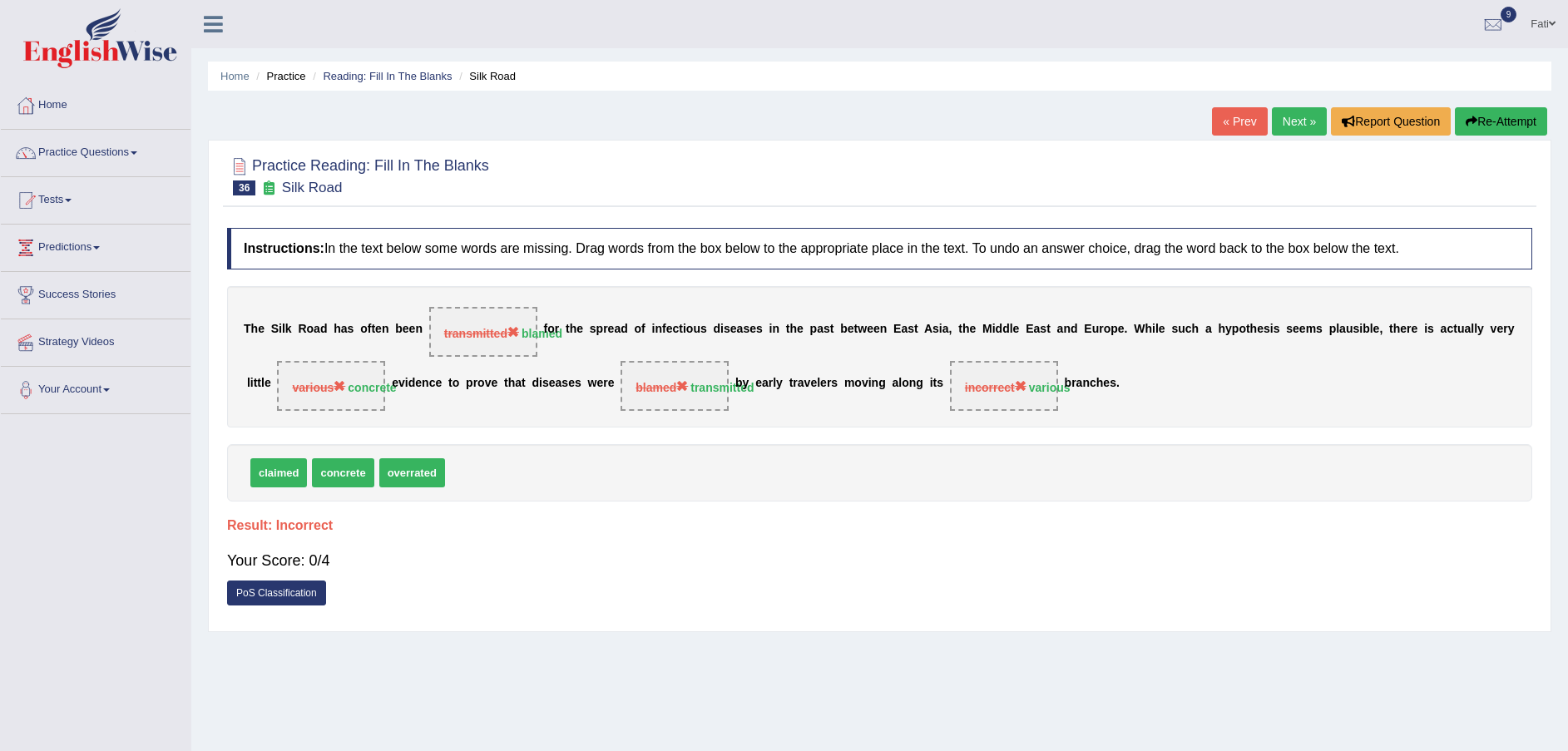
click at [1520, 125] on button "Re-Attempt" at bounding box center [1501, 121] width 92 height 28
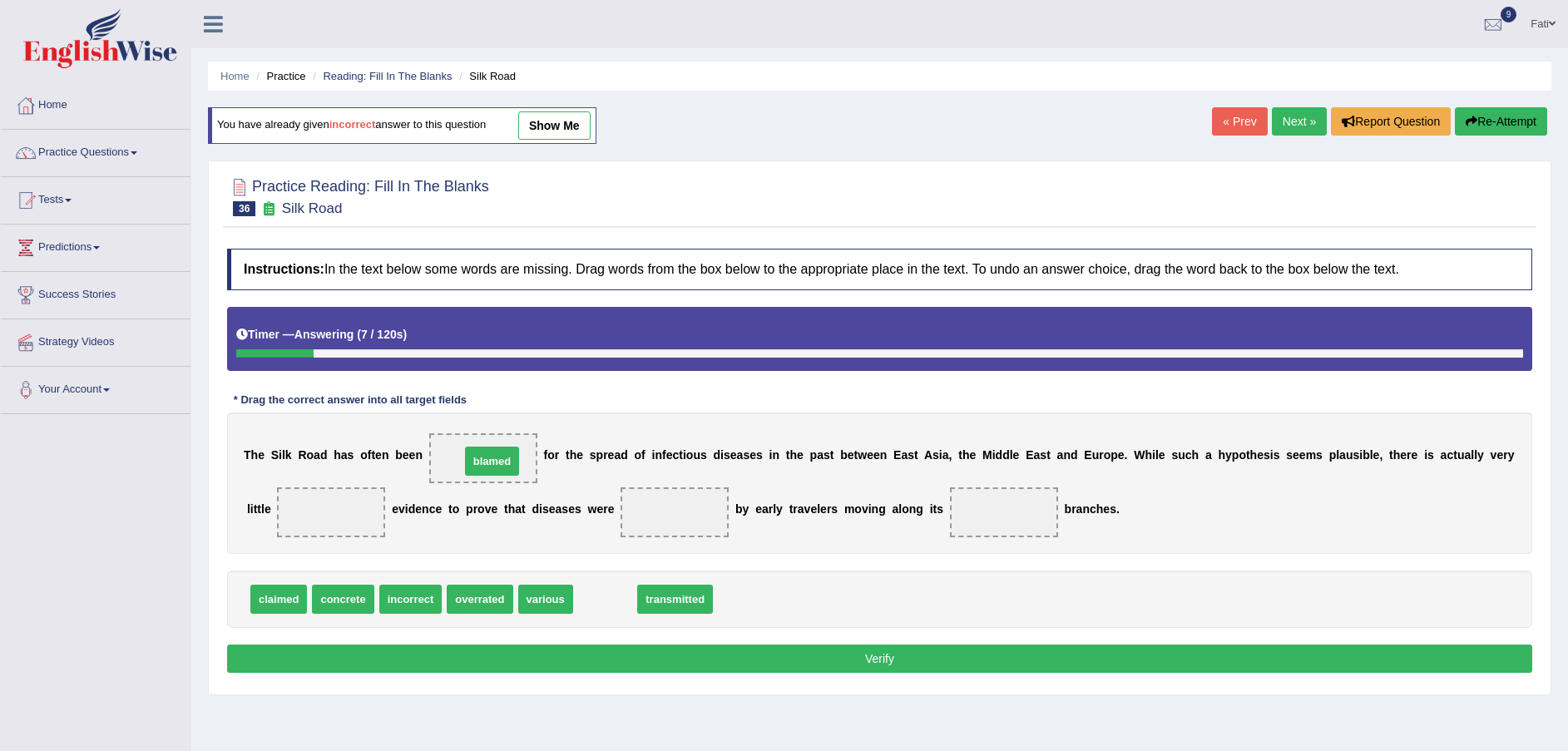
drag, startPoint x: 572, startPoint y: 554, endPoint x: 488, endPoint y: 461, distance: 125.3
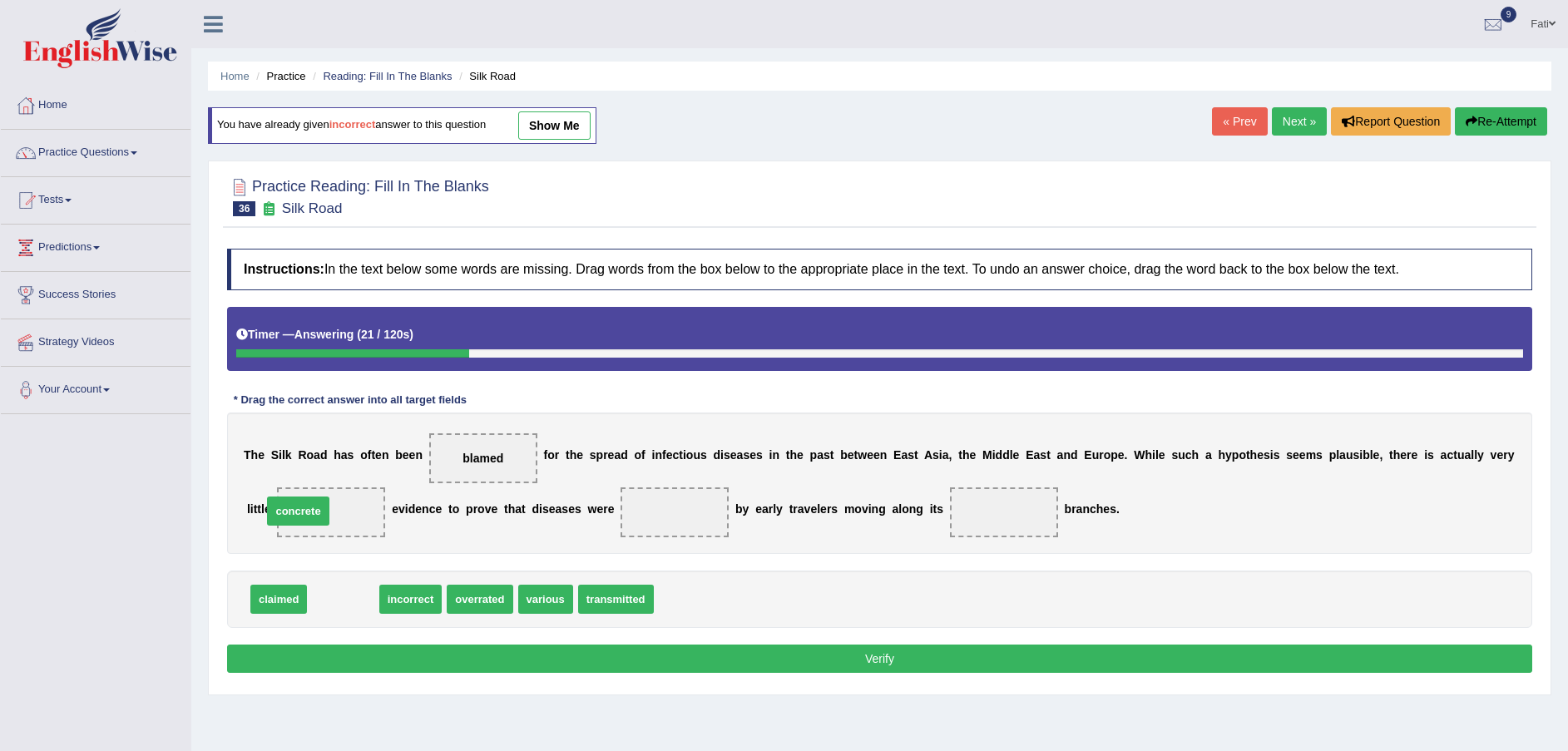
drag, startPoint x: 351, startPoint y: 595, endPoint x: 306, endPoint y: 510, distance: 96.2
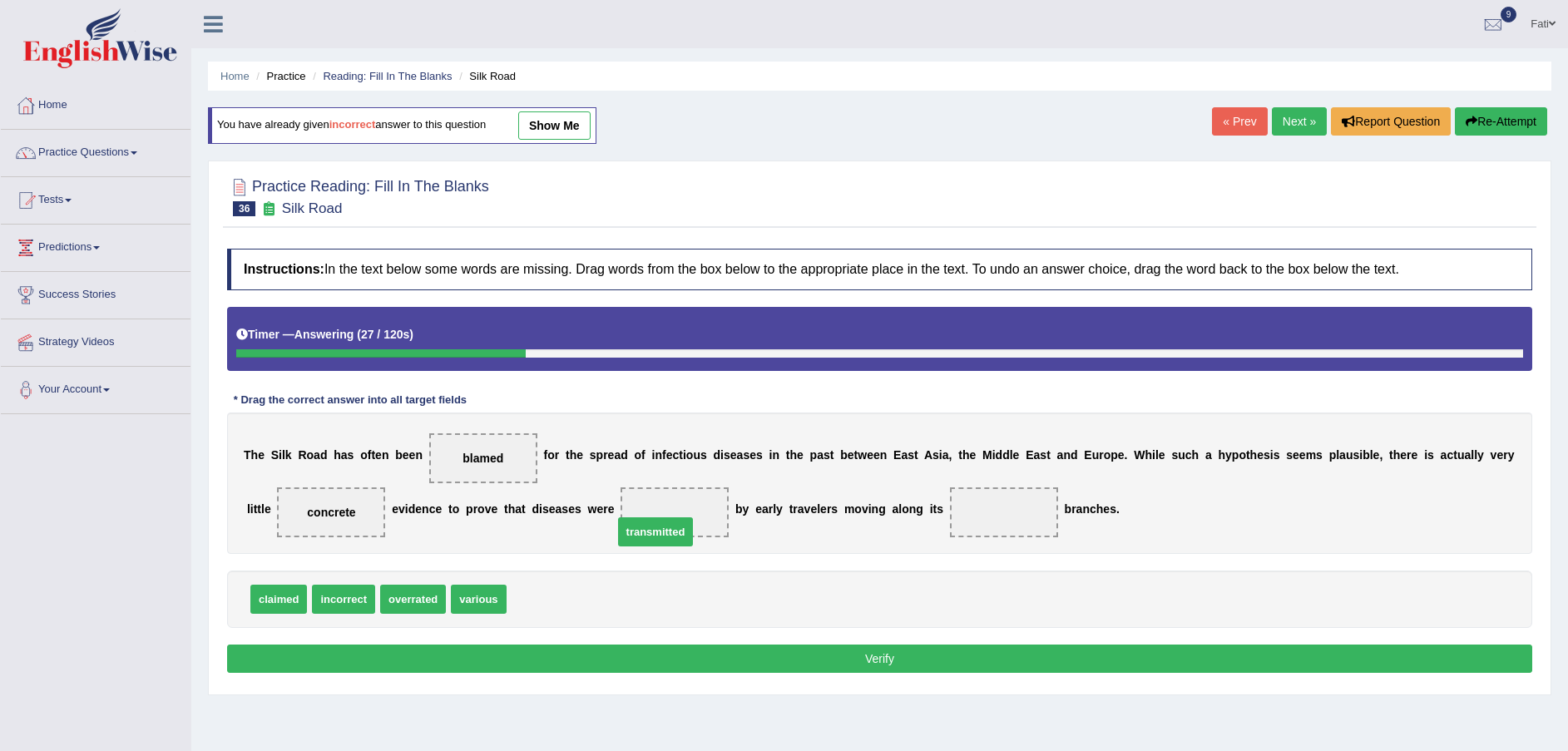
drag, startPoint x: 567, startPoint y: 599, endPoint x: 674, endPoint y: 532, distance: 126.2
drag, startPoint x: 463, startPoint y: 598, endPoint x: 929, endPoint y: 517, distance: 473.0
click at [901, 665] on button "Verify" at bounding box center [879, 659] width 1306 height 28
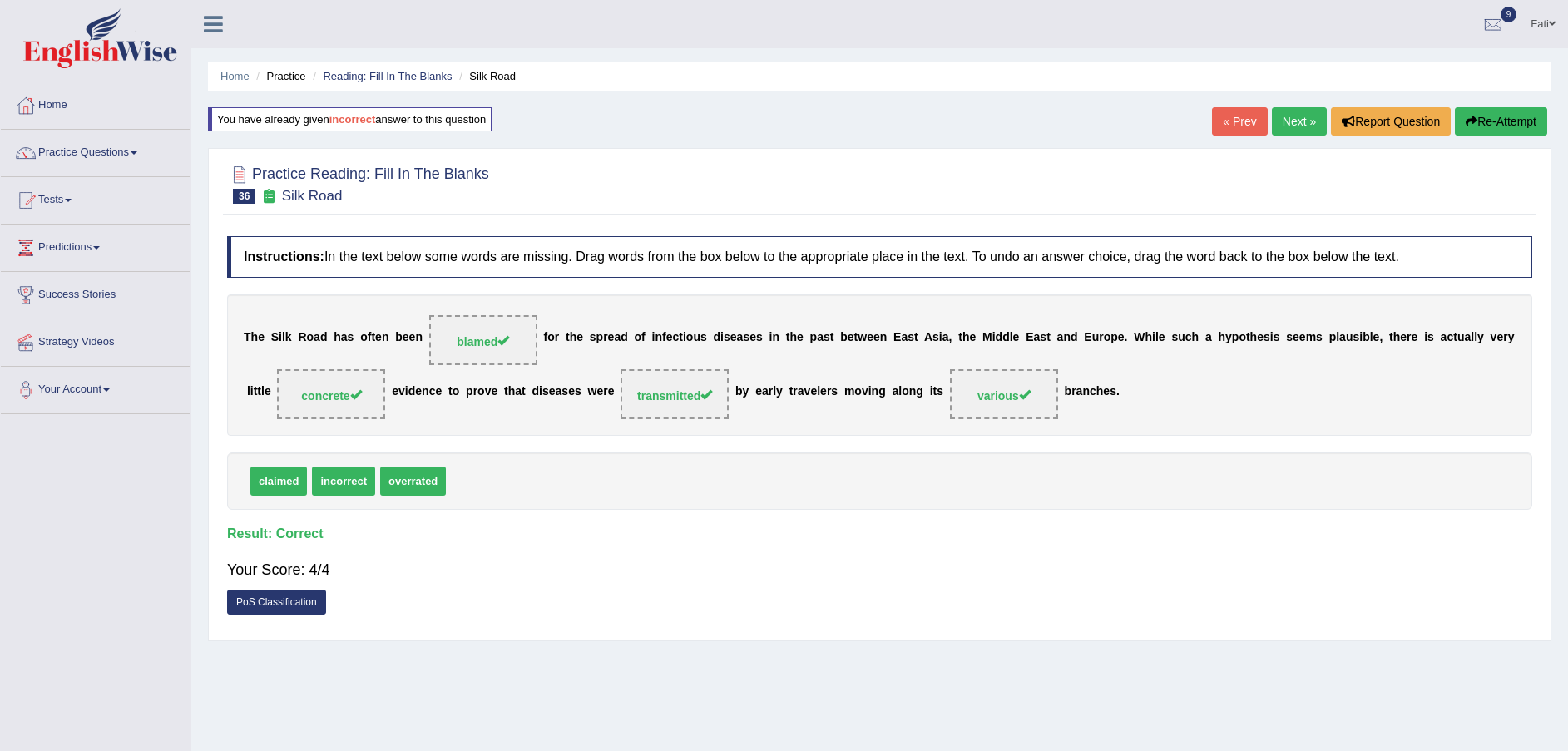
click at [1296, 112] on link "Next »" at bounding box center [1299, 121] width 55 height 28
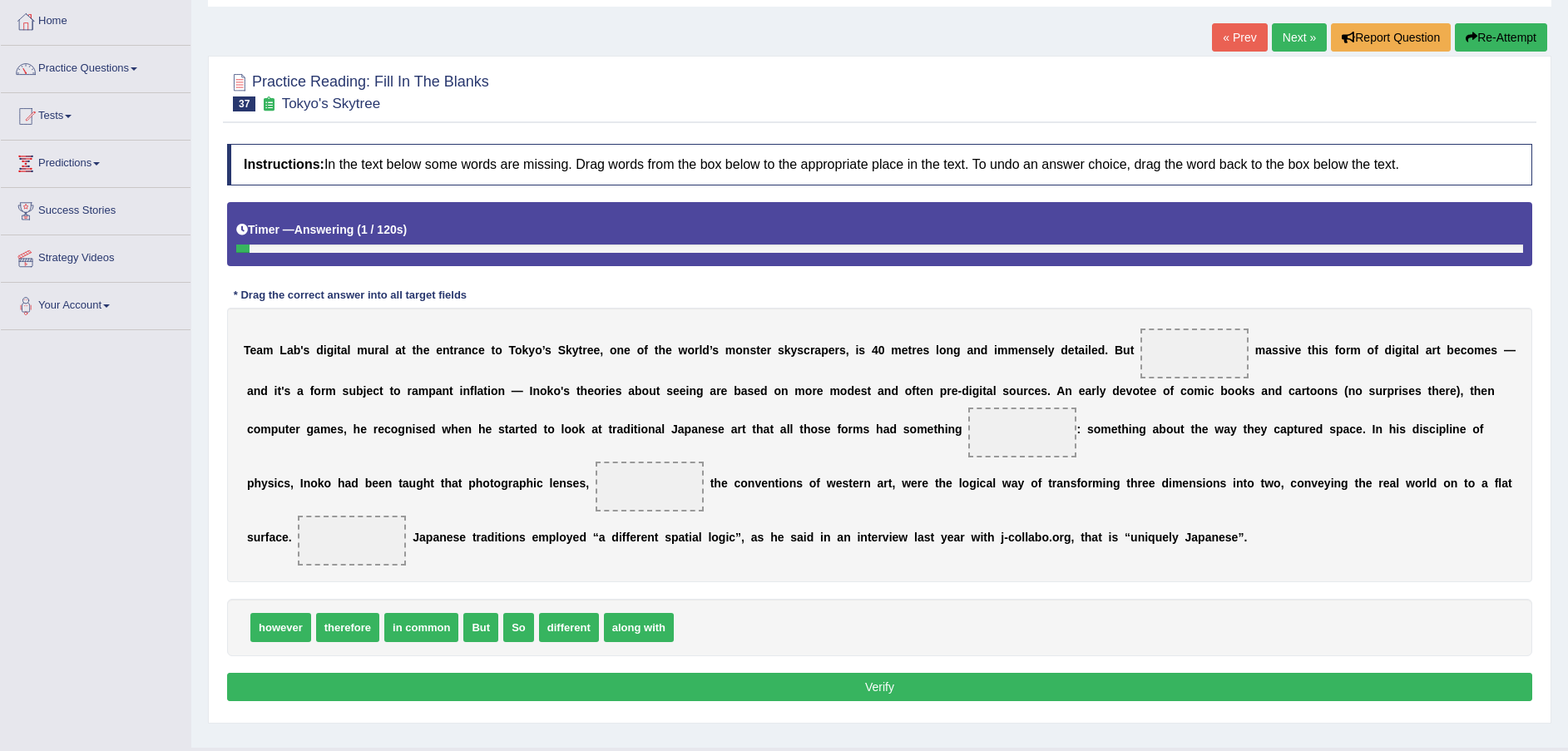
scroll to position [122, 0]
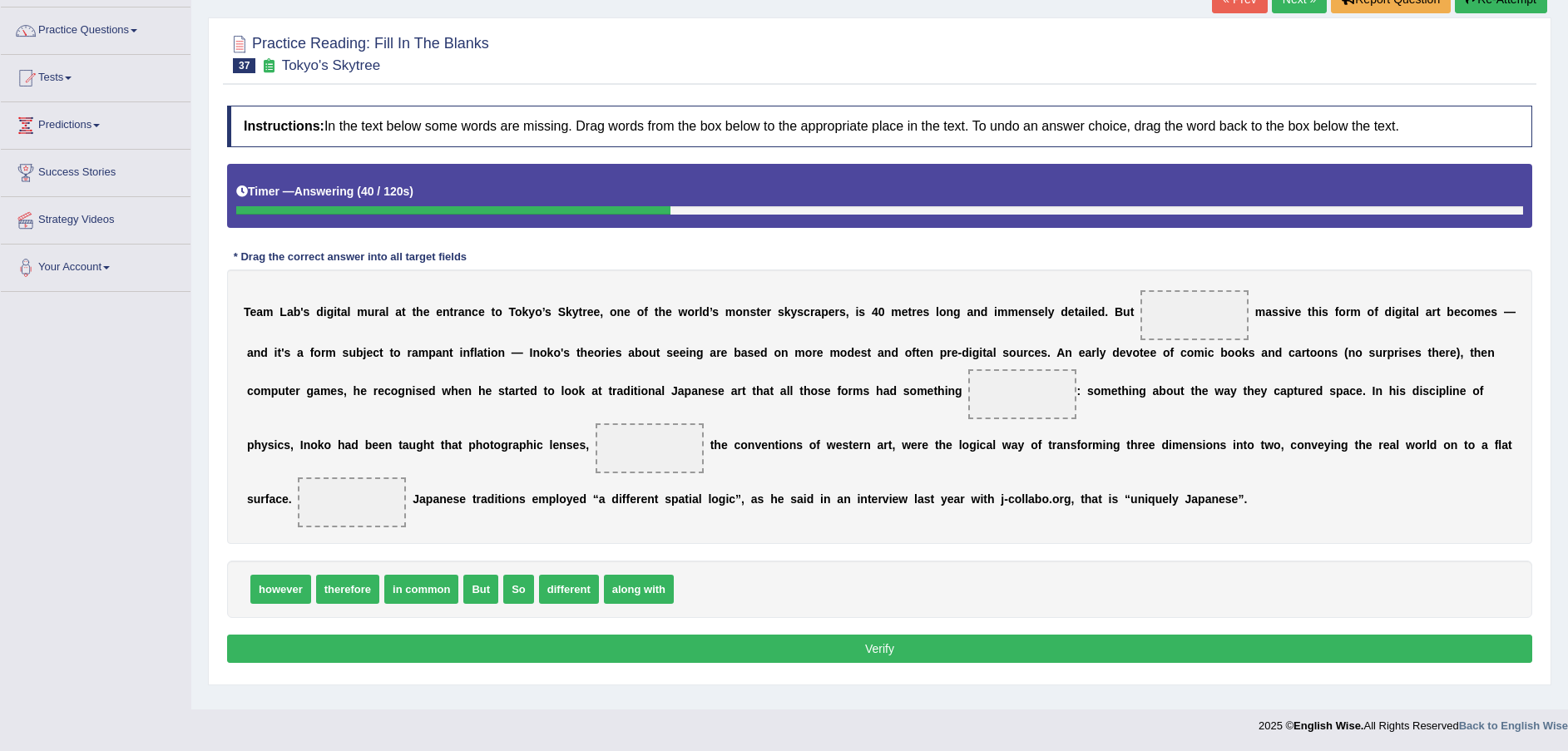
click at [617, 575] on span "along with" at bounding box center [639, 589] width 70 height 29
click at [433, 575] on span "in common" at bounding box center [422, 589] width 74 height 29
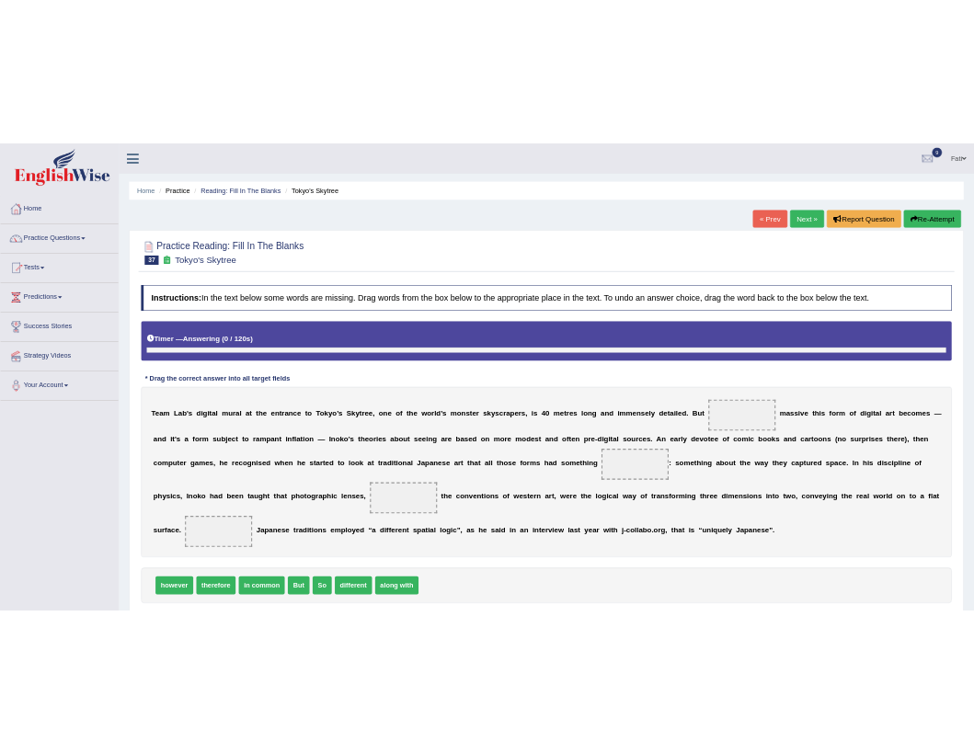
scroll to position [135, 0]
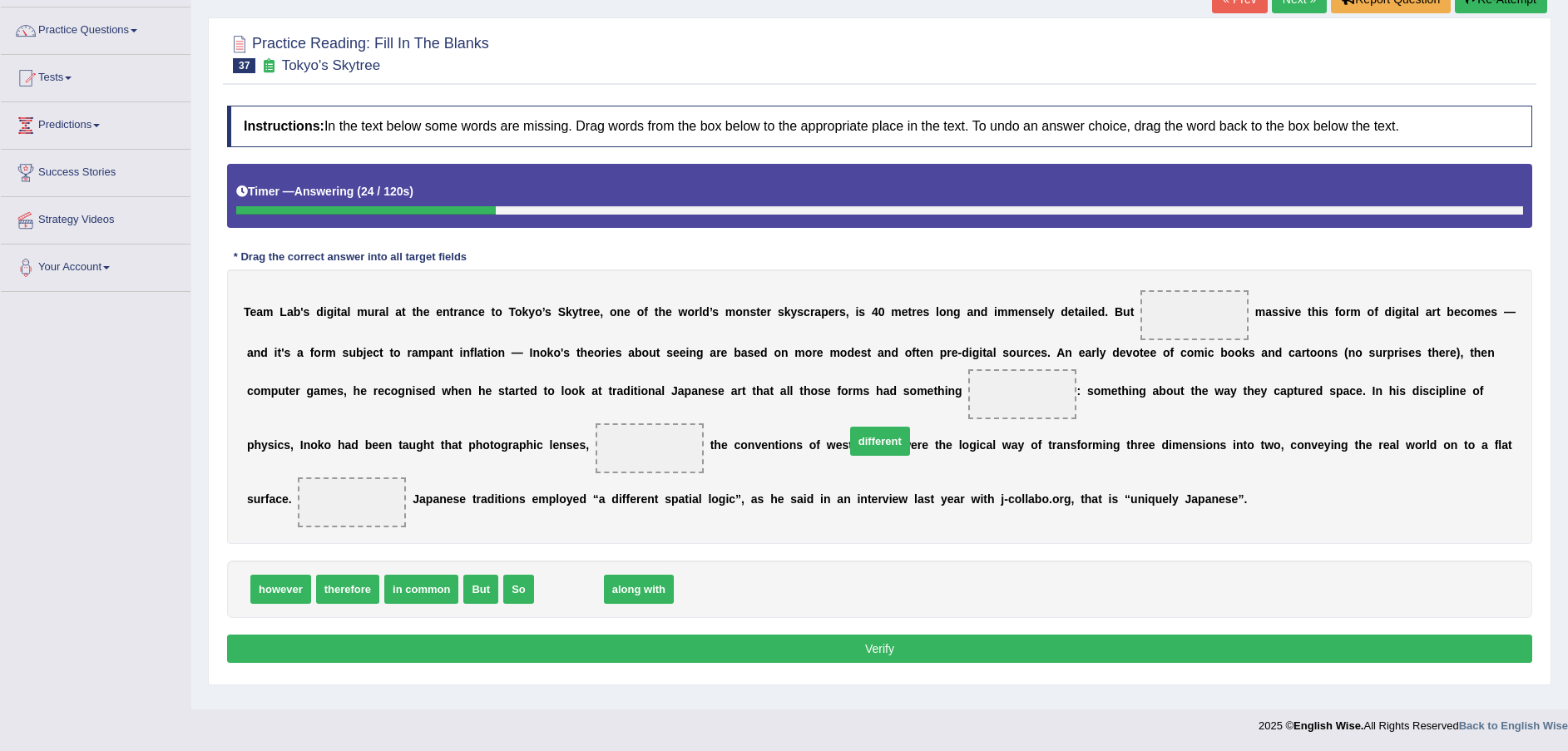
drag, startPoint x: 556, startPoint y: 556, endPoint x: 869, endPoint y: 407, distance: 346.7
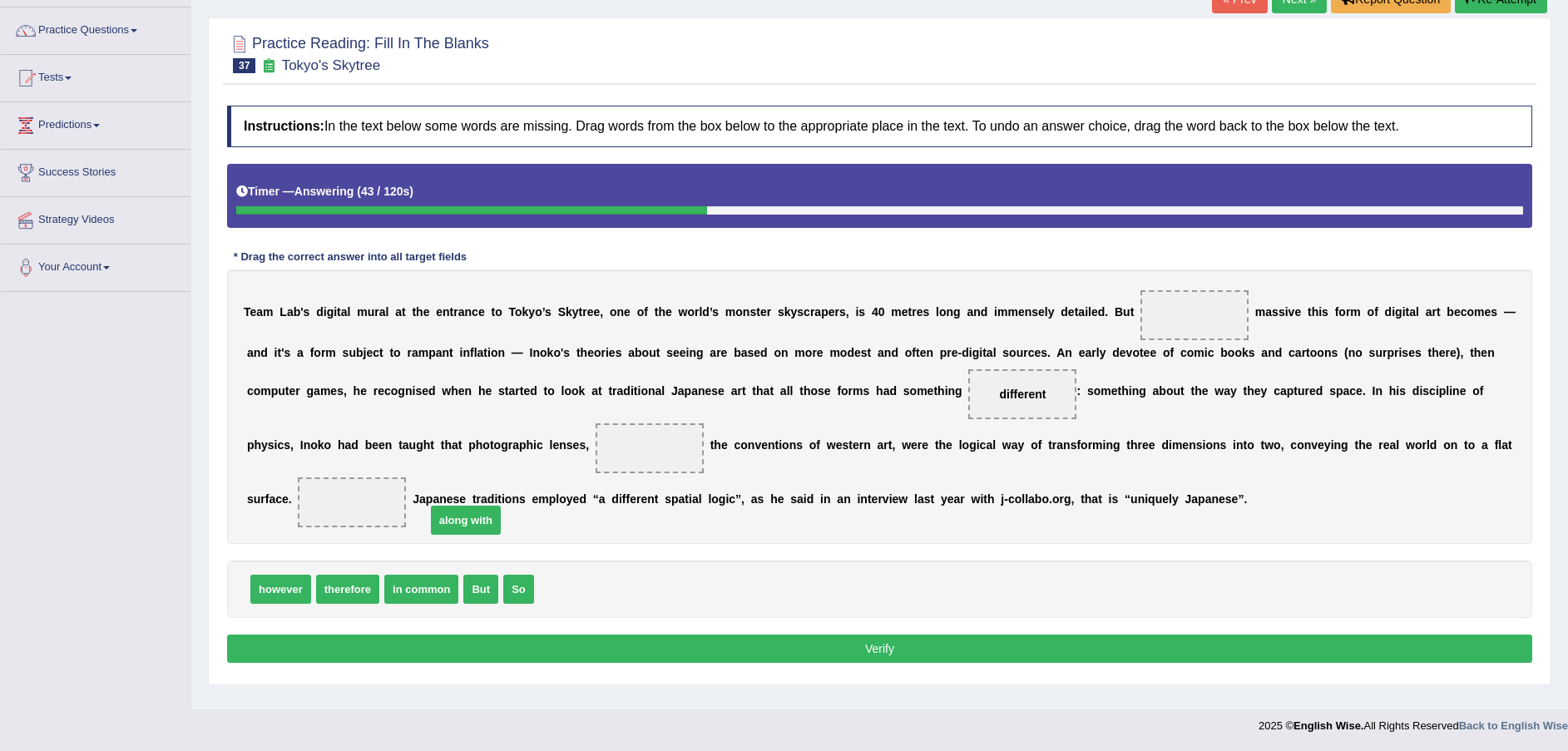
drag, startPoint x: 569, startPoint y: 566, endPoint x: 450, endPoint y: 486, distance: 143.4
click at [442, 457] on div "T e a m L a b ' s d i g i t a l m u r a l a t t h e e n t r a n c e t o T o k y…" at bounding box center [879, 406] width 1306 height 274
click at [595, 457] on span "along with" at bounding box center [650, 448] width 109 height 50
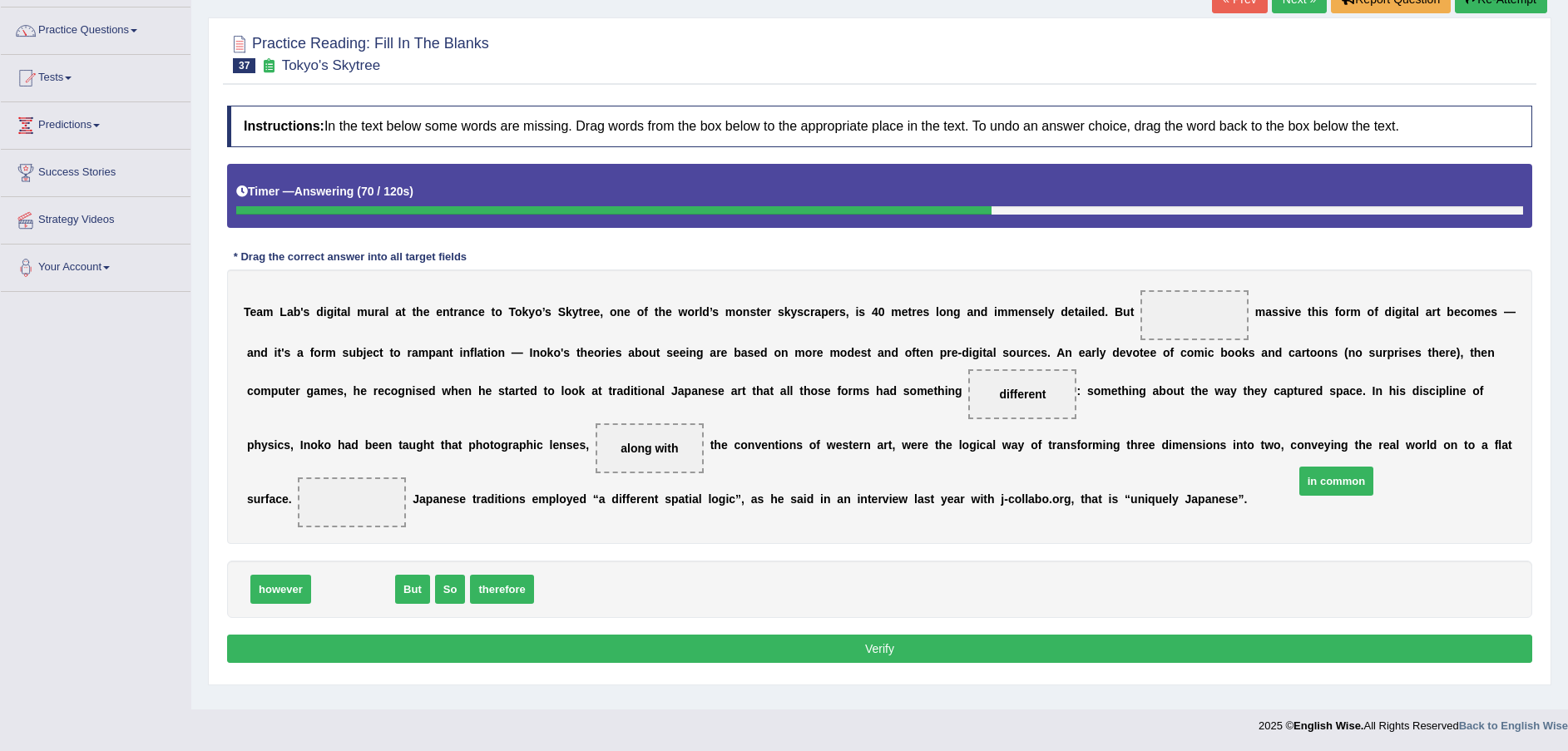
drag, startPoint x: 357, startPoint y: 564, endPoint x: 1341, endPoint y: 455, distance: 990.0
drag, startPoint x: 1341, startPoint y: 450, endPoint x: 848, endPoint y: 583, distance: 510.6
click at [848, 583] on div "however But So therefore" at bounding box center [879, 589] width 1306 height 57
drag, startPoint x: 404, startPoint y: 557, endPoint x: 1334, endPoint y: 441, distance: 937.2
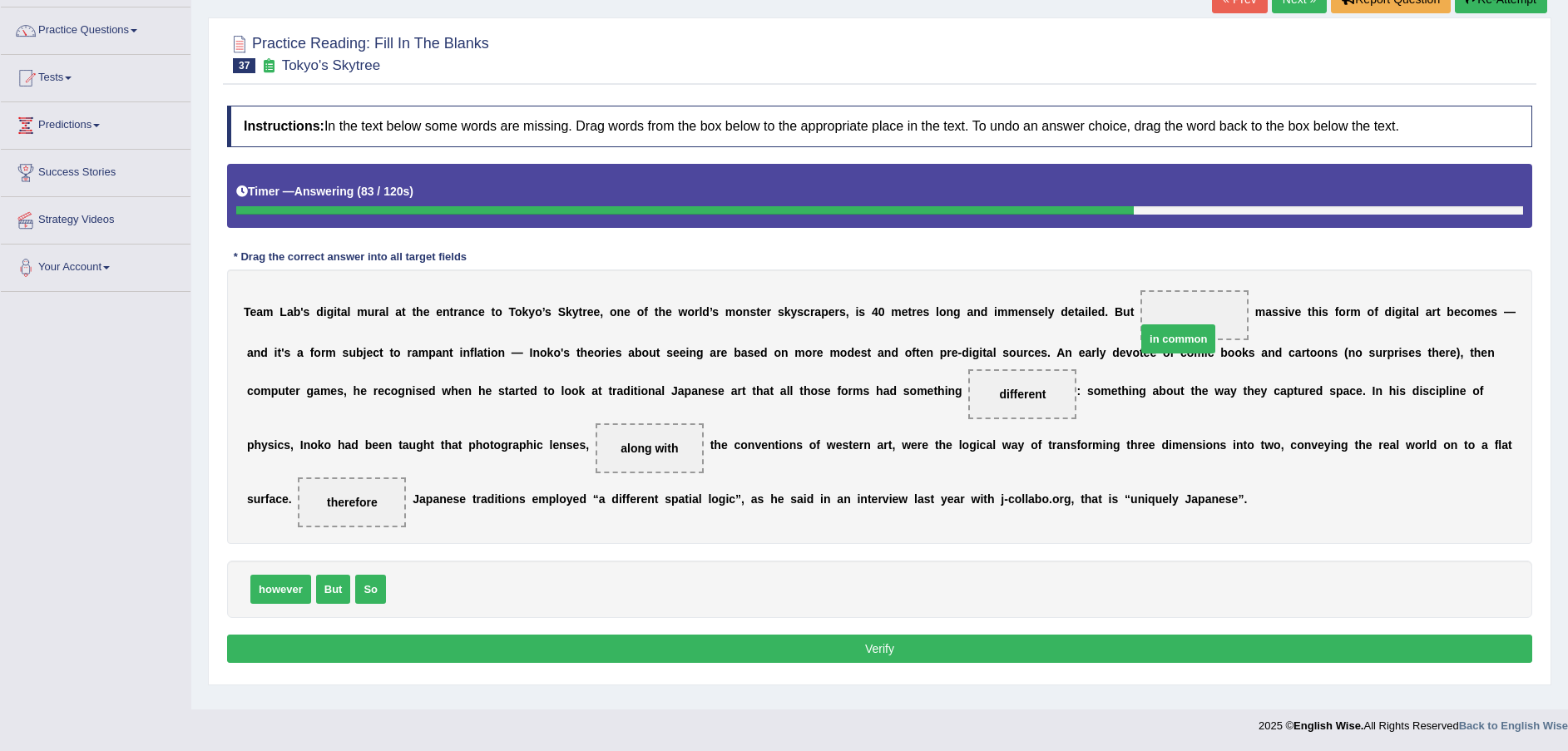
drag, startPoint x: 445, startPoint y: 559, endPoint x: 1161, endPoint y: 322, distance: 754.2
click at [978, 635] on button "Verify" at bounding box center [879, 649] width 1306 height 28
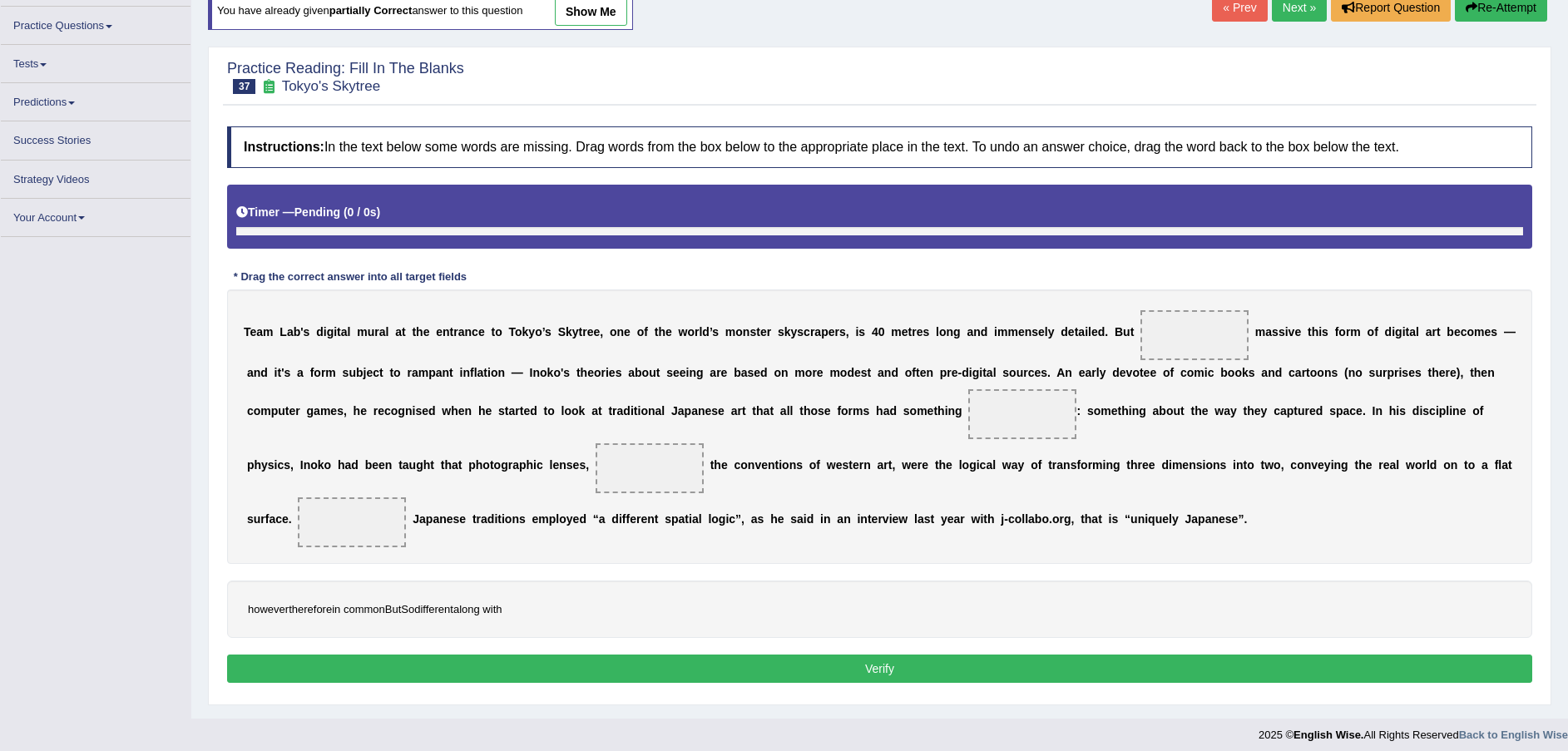
scroll to position [122, 0]
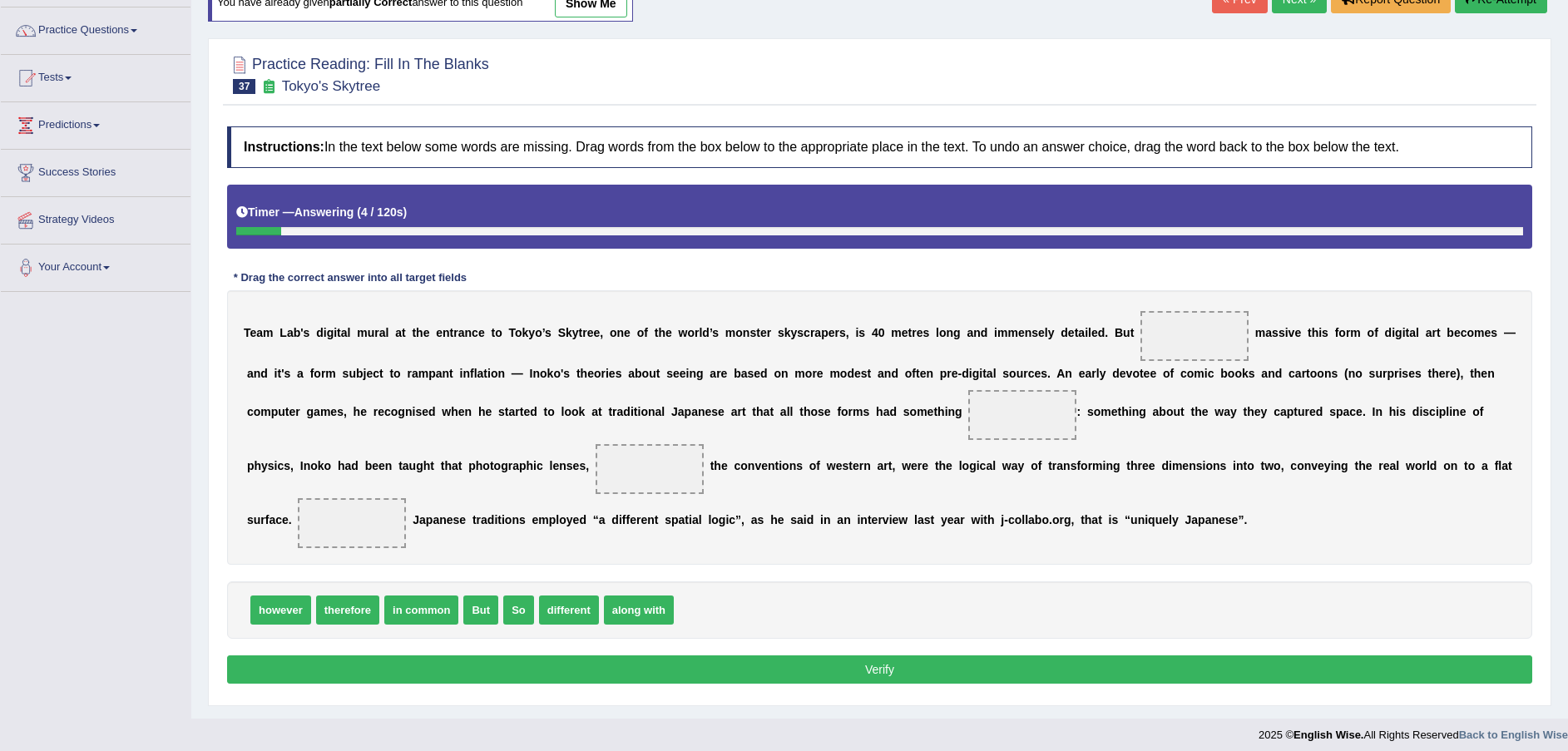
click at [880, 335] on span at bounding box center [1195, 336] width 109 height 50
drag, startPoint x: 283, startPoint y: 581, endPoint x: 1144, endPoint y: 328, distance: 897.4
click at [351, 595] on span "in common" at bounding box center [356, 610] width 74 height 29
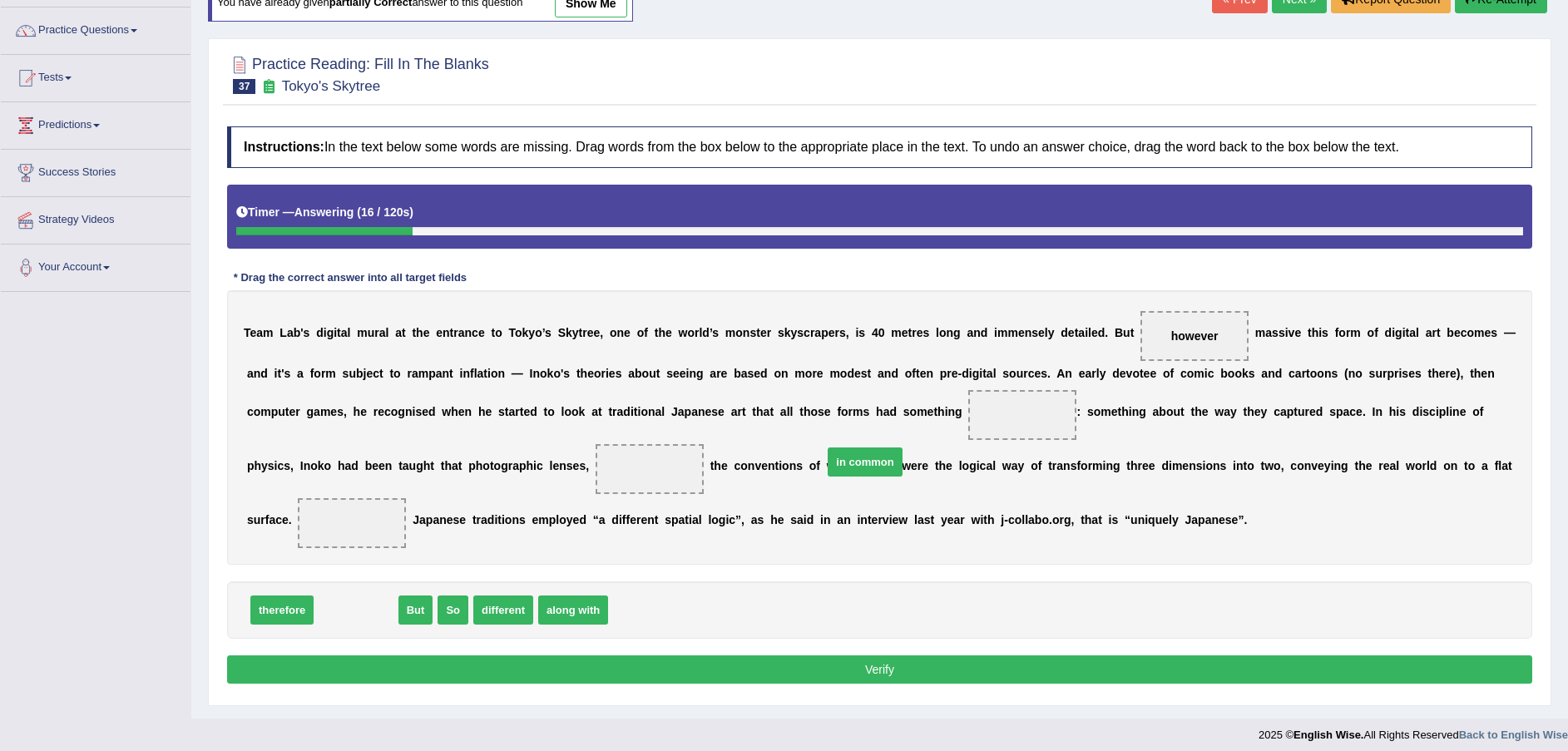
drag, startPoint x: 351, startPoint y: 587, endPoint x: 860, endPoint y: 440, distance: 529.8
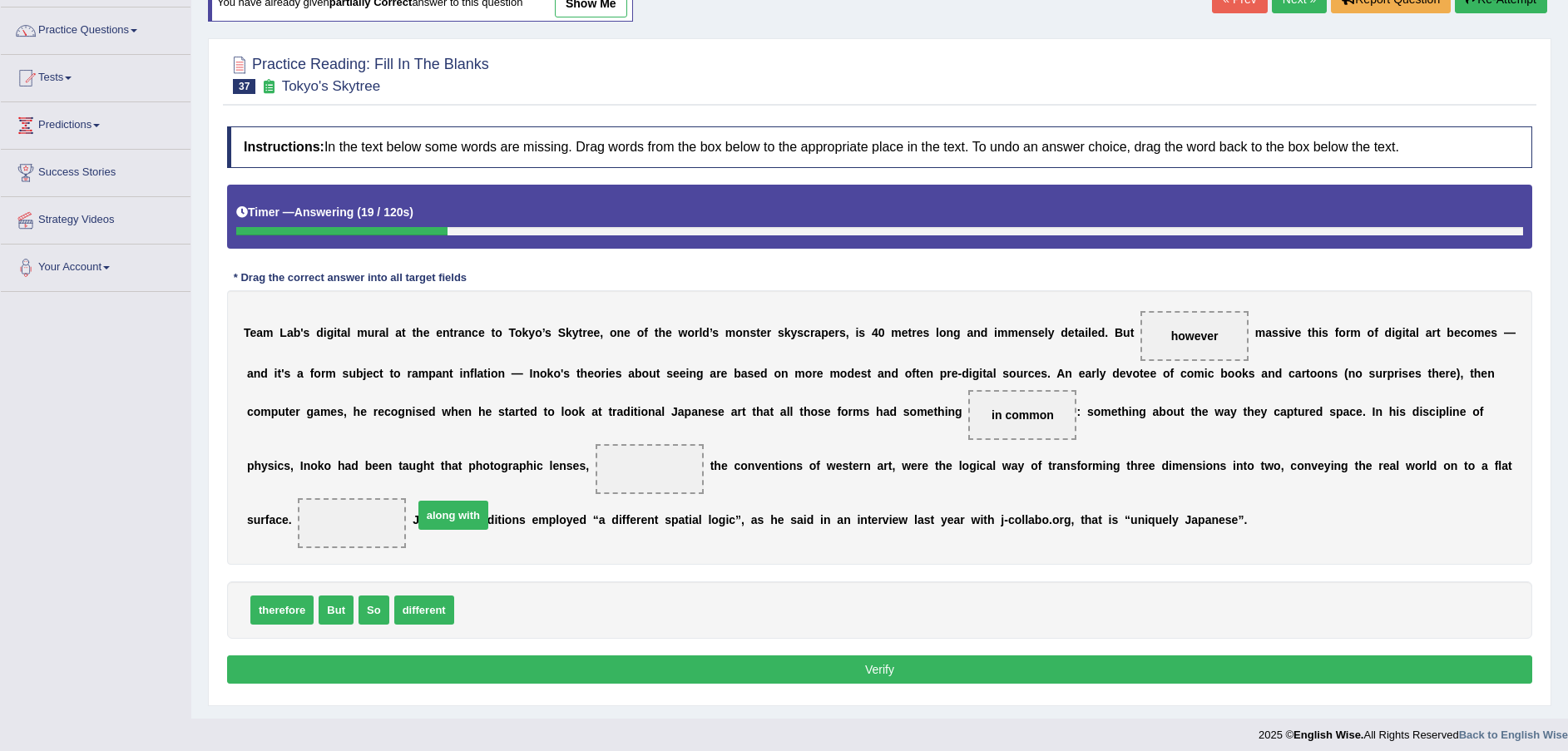
drag, startPoint x: 486, startPoint y: 583, endPoint x: 435, endPoint y: 482, distance: 113.1
drag, startPoint x: 329, startPoint y: 585, endPoint x: 1369, endPoint y: 492, distance: 1044.1
click at [813, 656] on button "Verify" at bounding box center [879, 670] width 1306 height 28
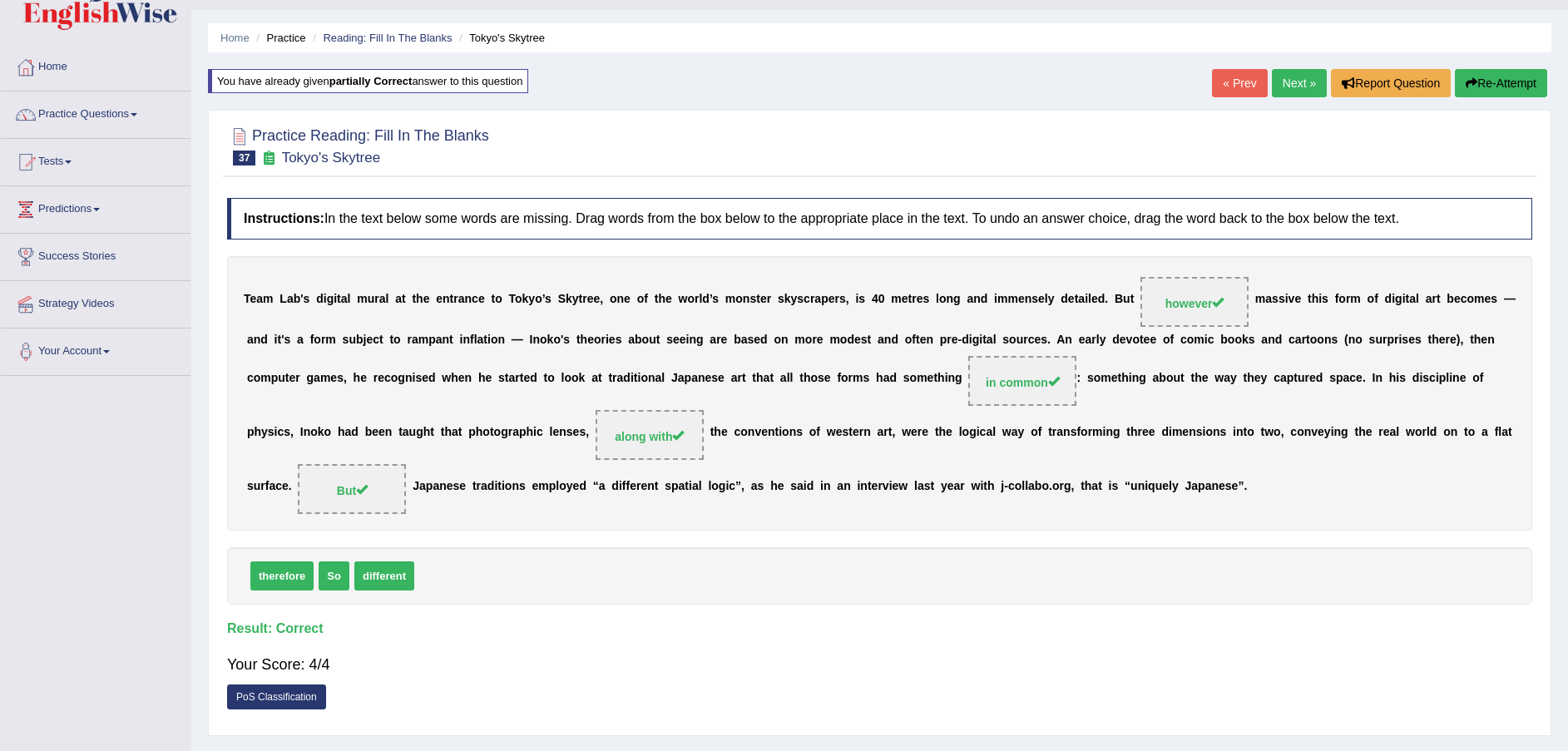
scroll to position [0, 0]
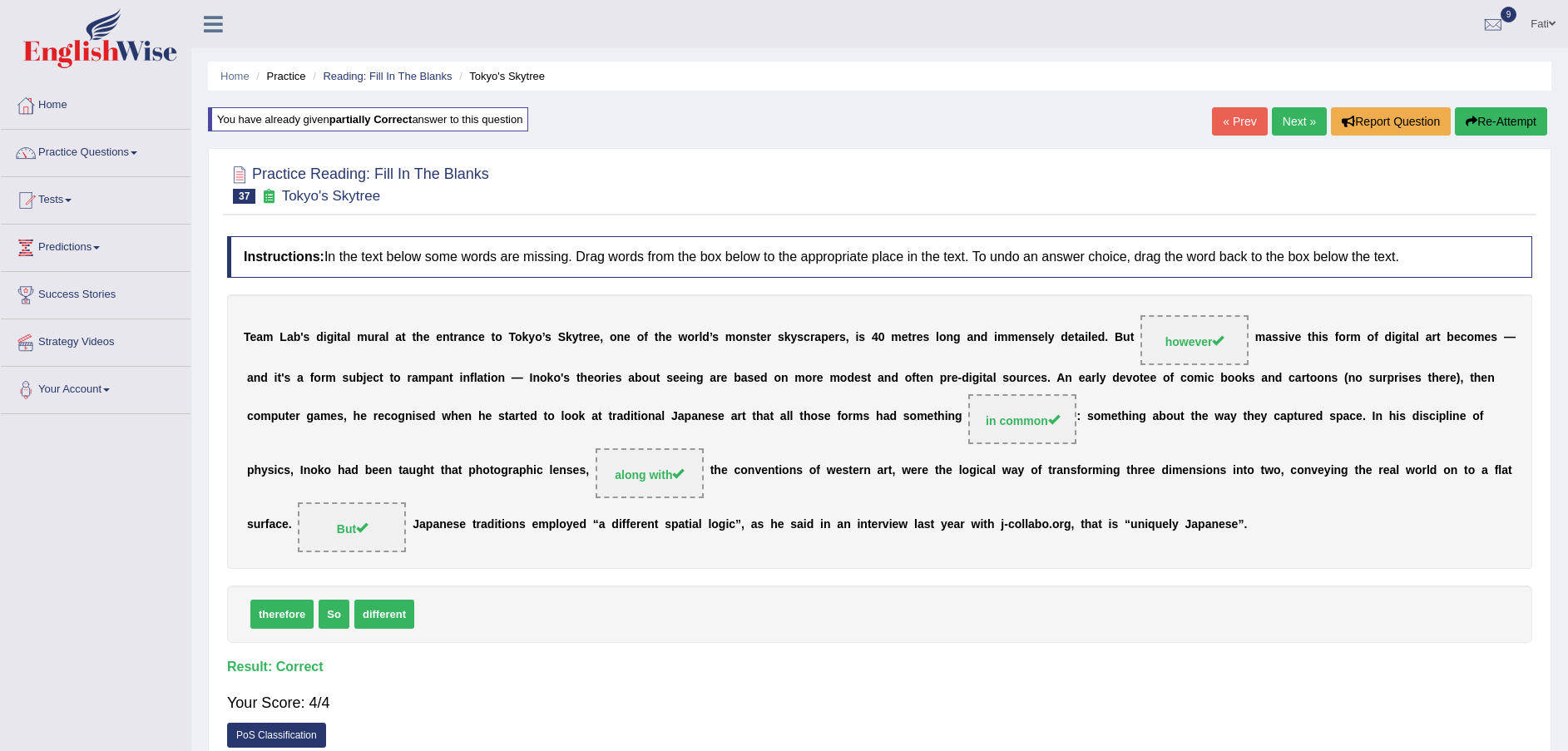
click at [880, 116] on link "Next »" at bounding box center [1299, 121] width 55 height 28
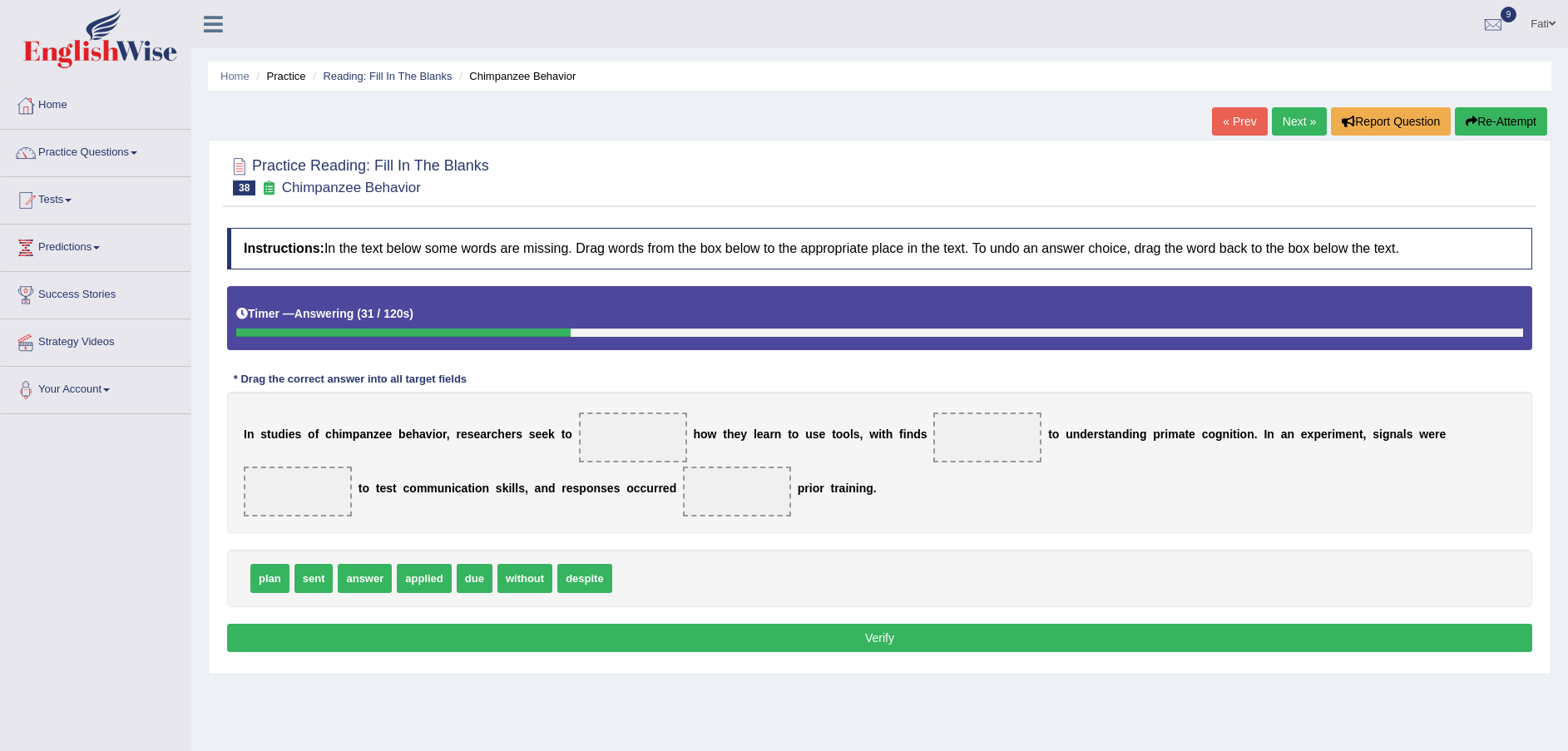
click at [369, 585] on span "answer" at bounding box center [365, 578] width 54 height 29
drag, startPoint x: 370, startPoint y: 585, endPoint x: 603, endPoint y: 447, distance: 270.8
click at [605, 447] on span "answer" at bounding box center [633, 437] width 57 height 30
click at [350, 581] on span "applied" at bounding box center [365, 578] width 55 height 29
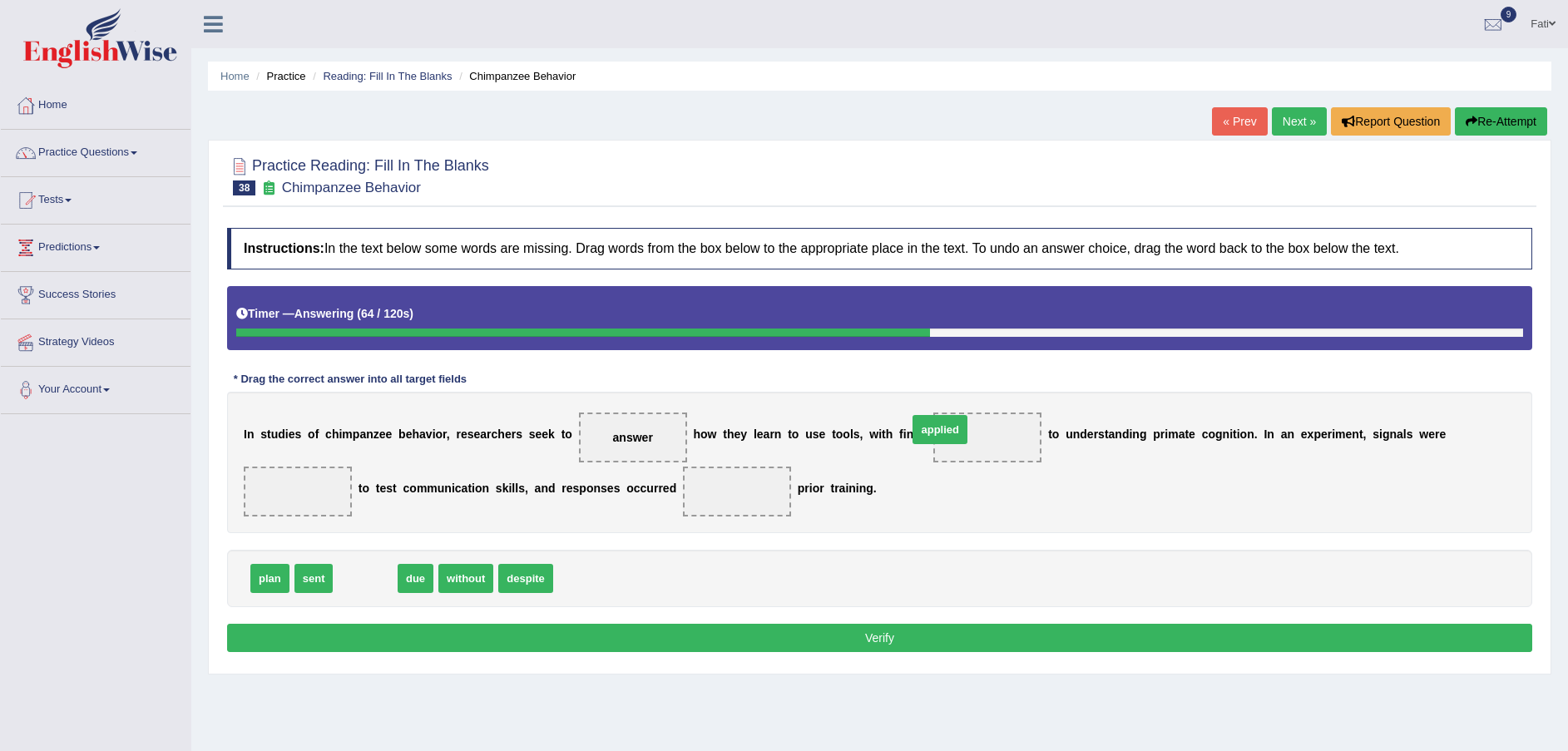
drag, startPoint x: 367, startPoint y: 582, endPoint x: 961, endPoint y: 439, distance: 611.0
click at [960, 442] on span "applied" at bounding box center [987, 437] width 57 height 30
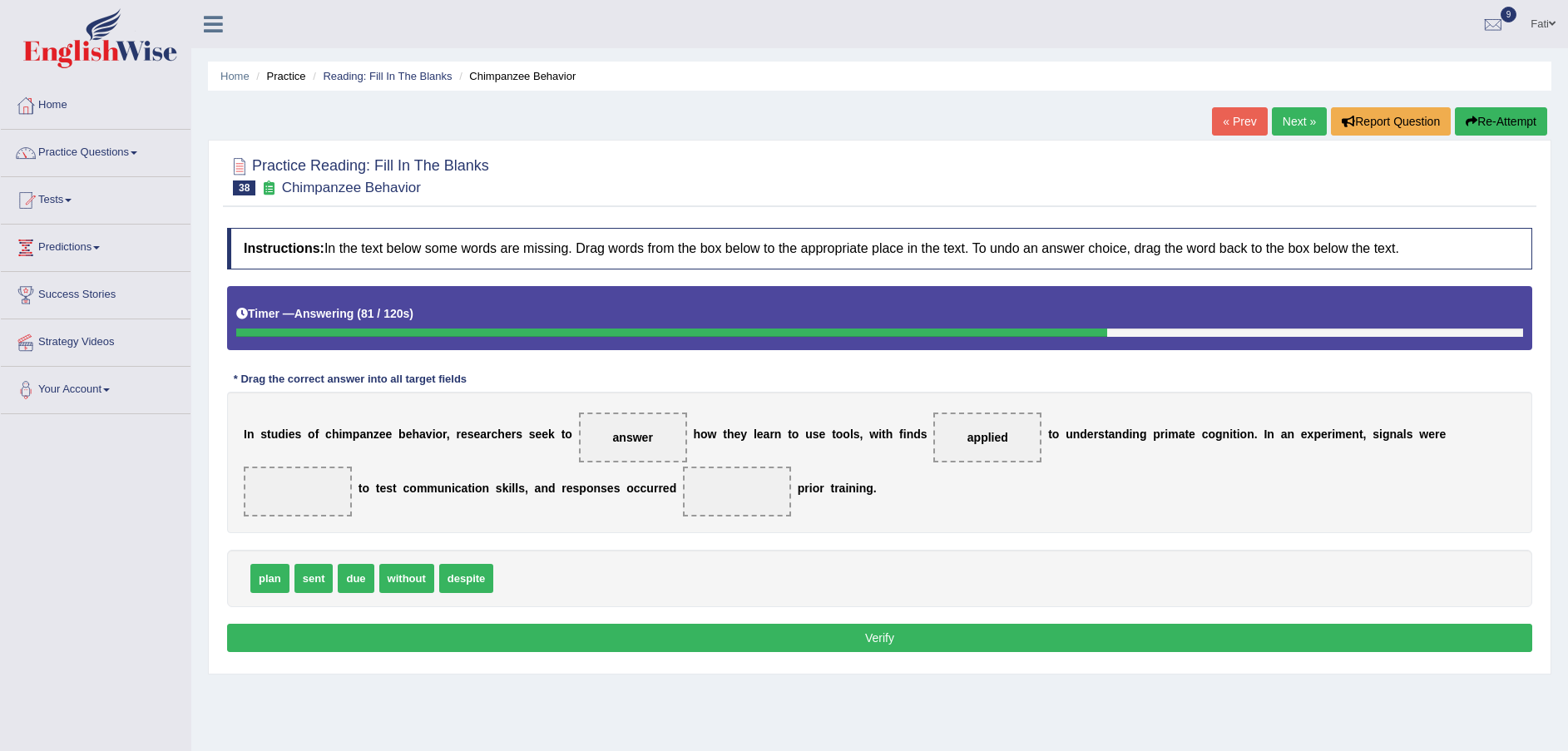
click at [346, 578] on span "due" at bounding box center [356, 578] width 36 height 29
drag, startPoint x: 345, startPoint y: 578, endPoint x: 1494, endPoint y: 432, distance: 1158.2
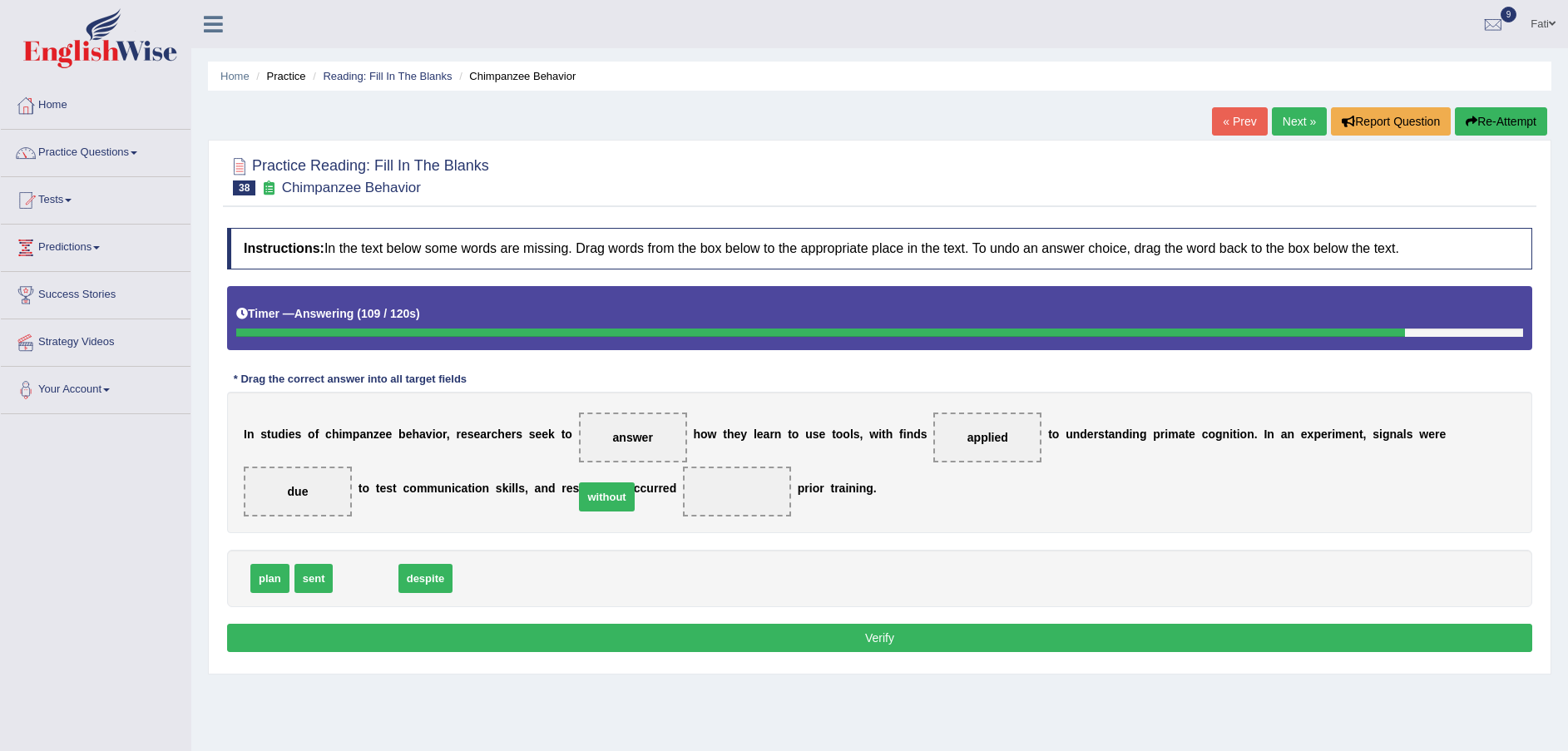
drag, startPoint x: 366, startPoint y: 585, endPoint x: 607, endPoint y: 502, distance: 254.9
click at [709, 638] on button "Verify" at bounding box center [879, 638] width 1306 height 28
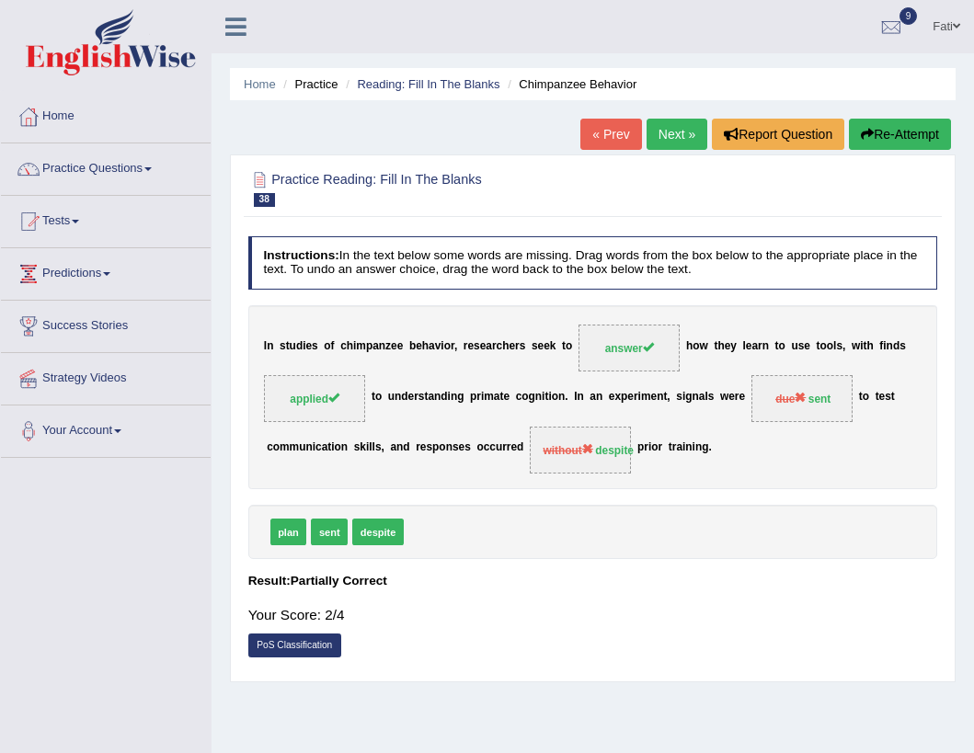
click at [585, 537] on div "plan sent despite" at bounding box center [593, 532] width 690 height 54
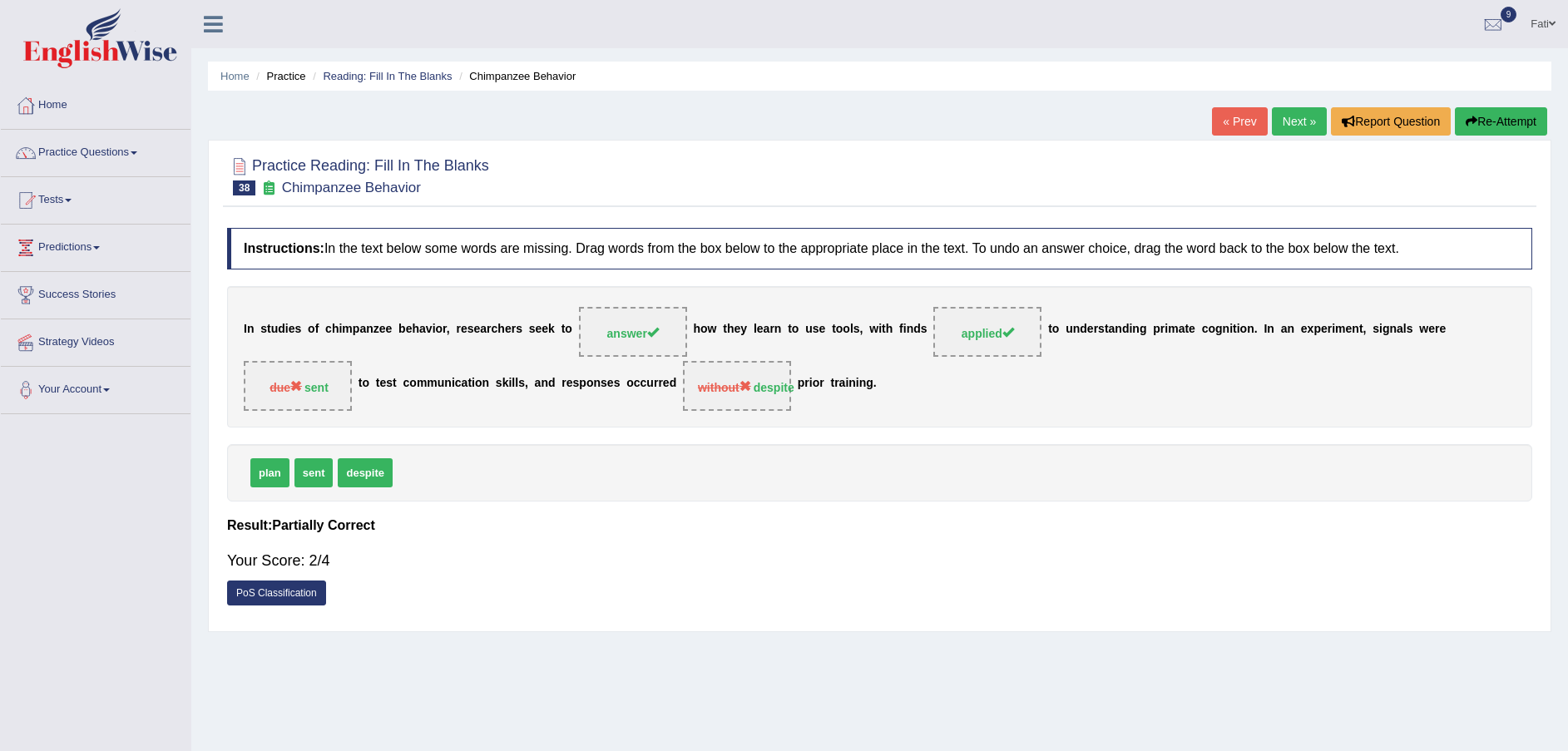
click at [1310, 127] on link "Next »" at bounding box center [1299, 121] width 55 height 28
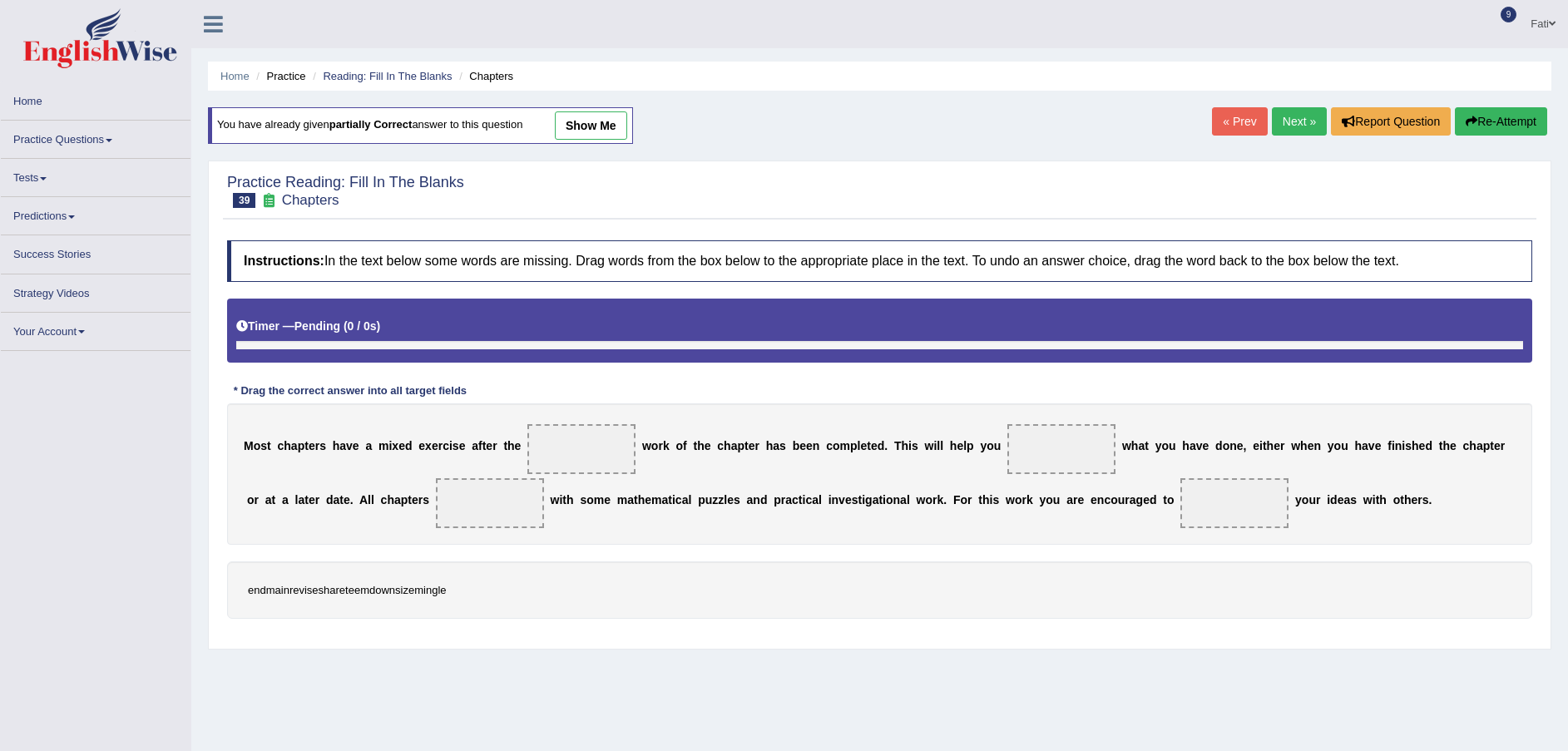
scroll to position [114, 0]
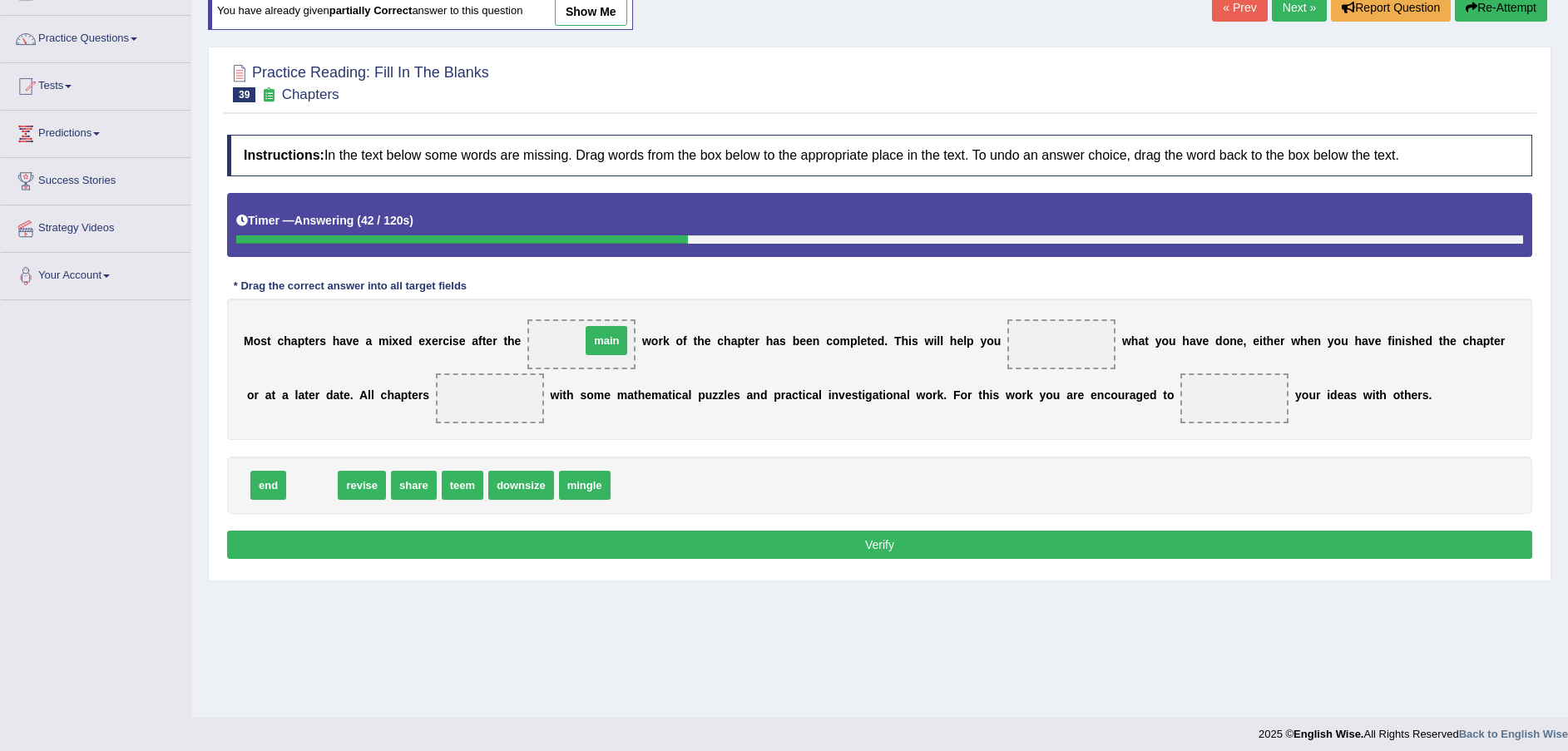
drag, startPoint x: 310, startPoint y: 481, endPoint x: 605, endPoint y: 337, distance: 328.3
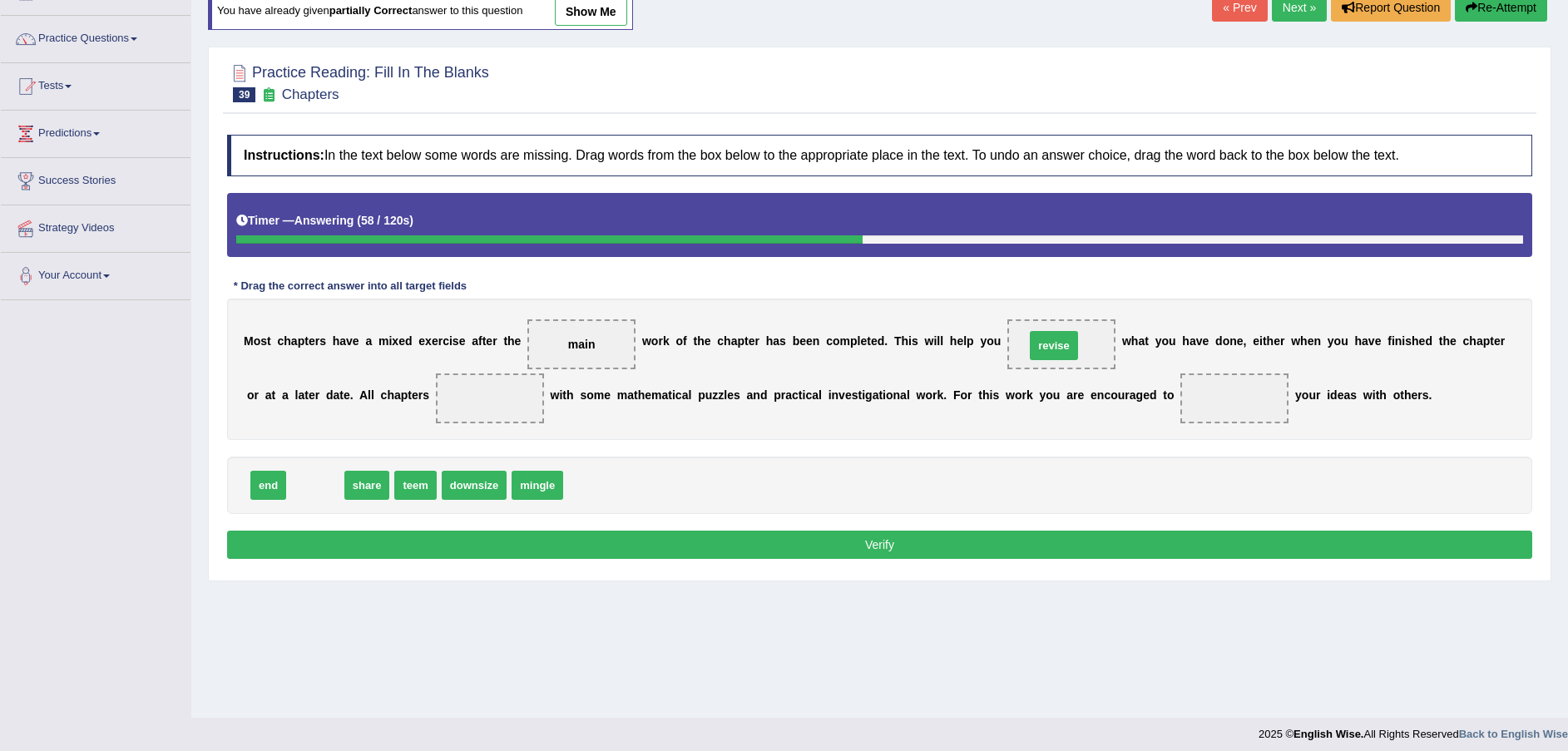
drag, startPoint x: 300, startPoint y: 479, endPoint x: 1040, endPoint y: 338, distance: 753.3
click at [1040, 338] on span "revise" at bounding box center [1062, 344] width 109 height 50
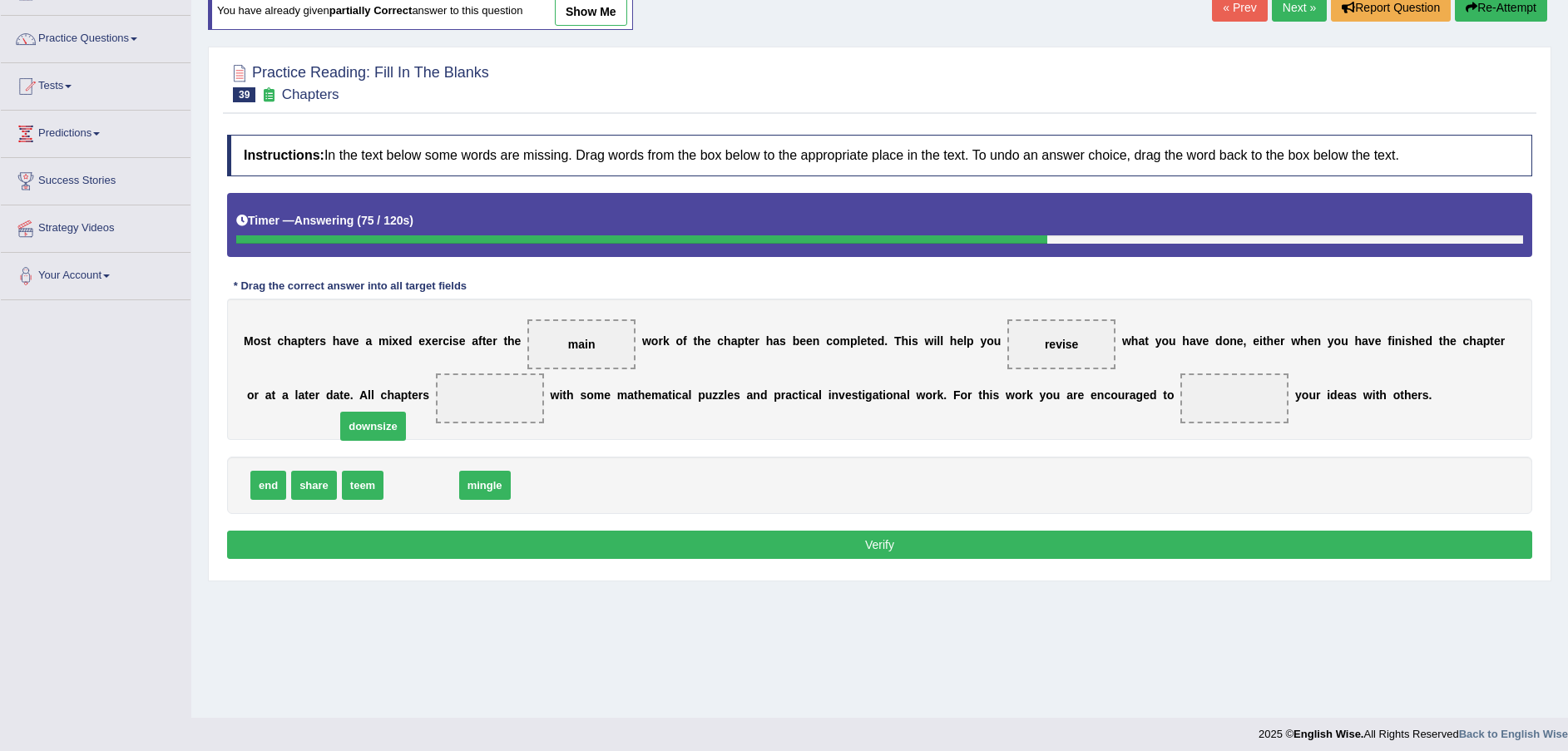
drag, startPoint x: 417, startPoint y: 491, endPoint x: 414, endPoint y: 408, distance: 83.1
drag, startPoint x: 414, startPoint y: 408, endPoint x: 424, endPoint y: 406, distance: 10.2
click at [455, 406] on span "downsize" at bounding box center [489, 398] width 69 height 30
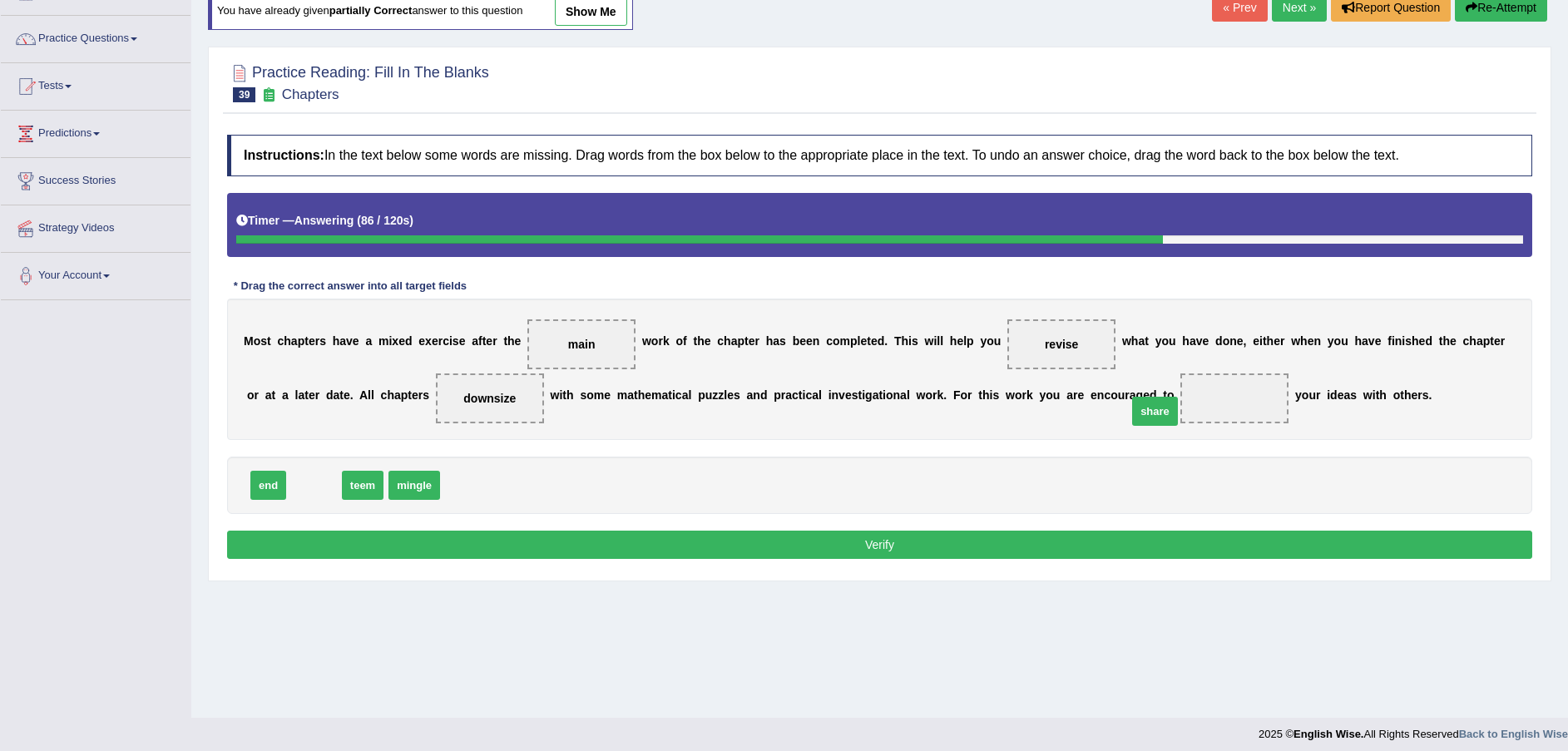
drag, startPoint x: 312, startPoint y: 490, endPoint x: 1154, endPoint y: 412, distance: 845.6
click at [710, 523] on div "Instructions: In the text below some words are missing. Drag words from the box…" at bounding box center [879, 349] width 1314 height 446
drag, startPoint x: 710, startPoint y: 523, endPoint x: 711, endPoint y: 533, distance: 10.0
click at [710, 528] on div "Instructions: In the text below some words are missing. Drag words from the box…" at bounding box center [879, 349] width 1314 height 446
click at [711, 533] on button "Verify" at bounding box center [879, 545] width 1306 height 28
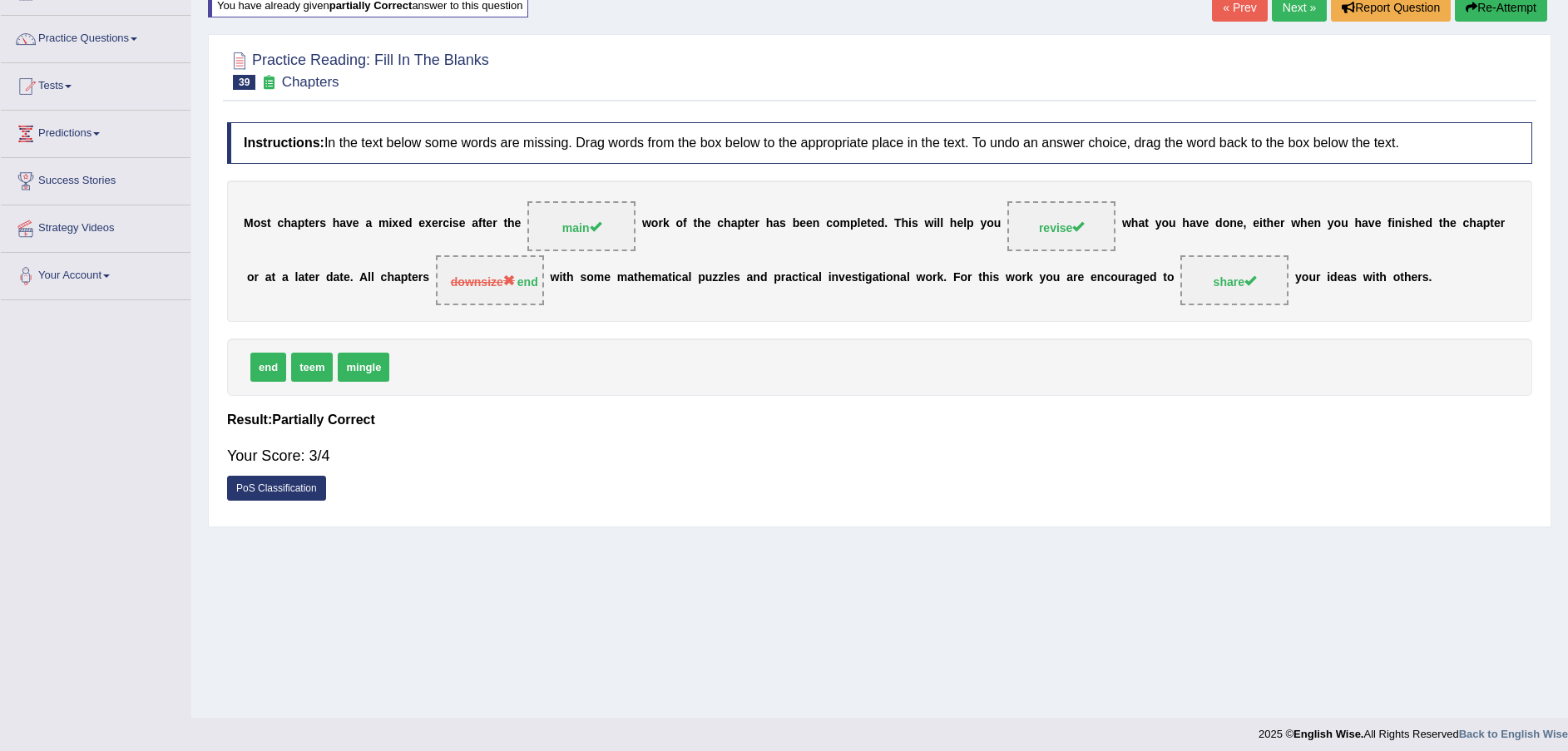
scroll to position [0, 0]
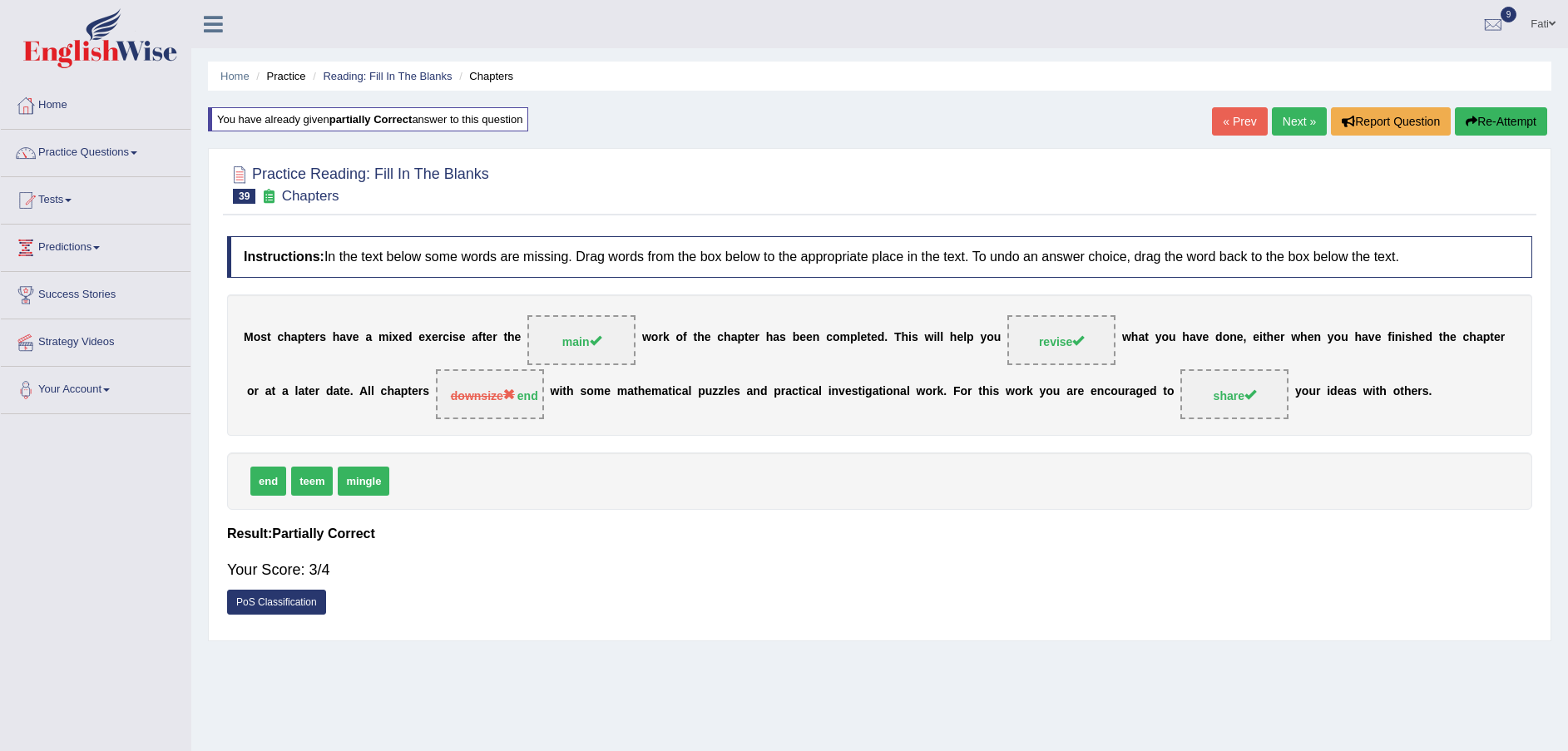
click at [1298, 113] on link "Next »" at bounding box center [1299, 121] width 55 height 28
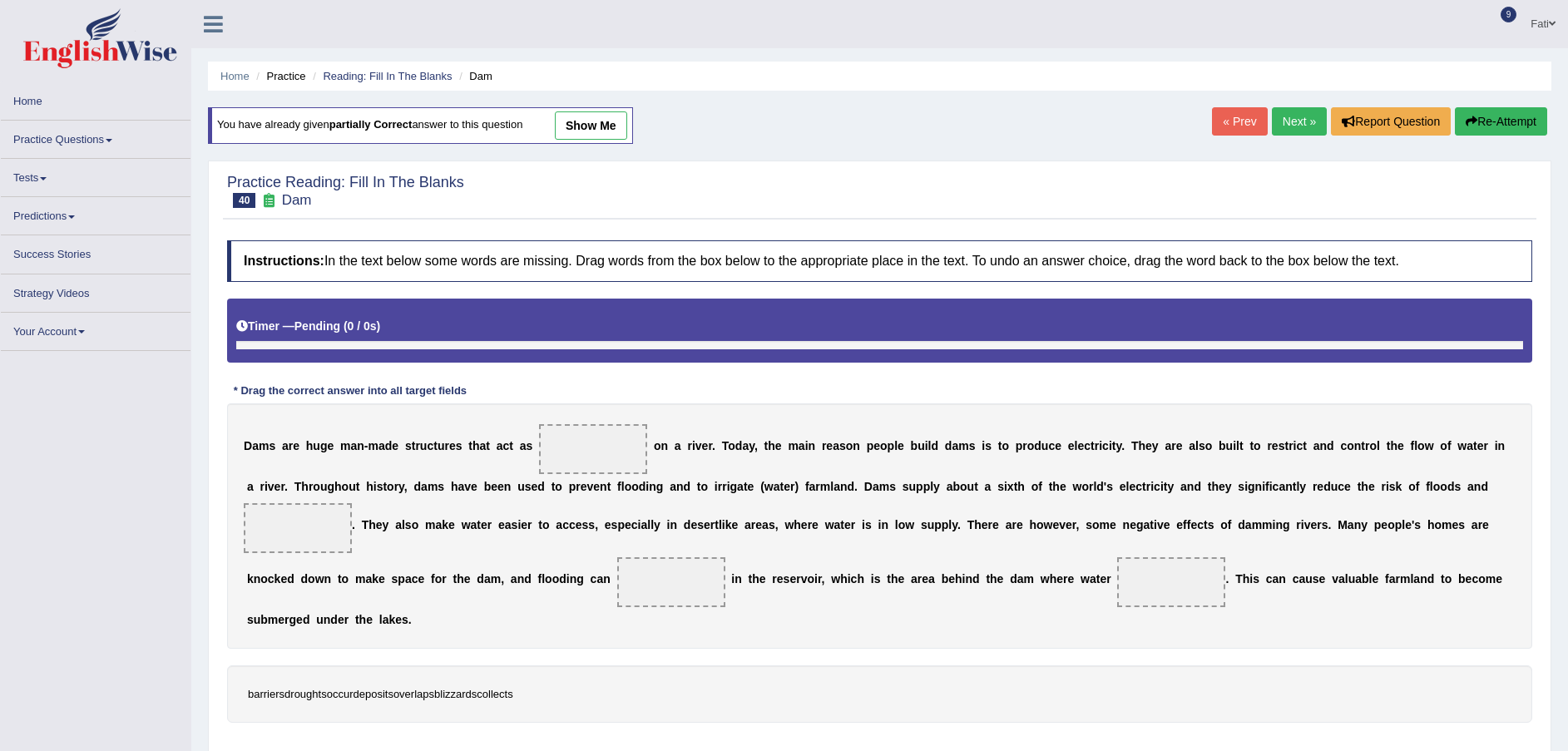
scroll to position [114, 0]
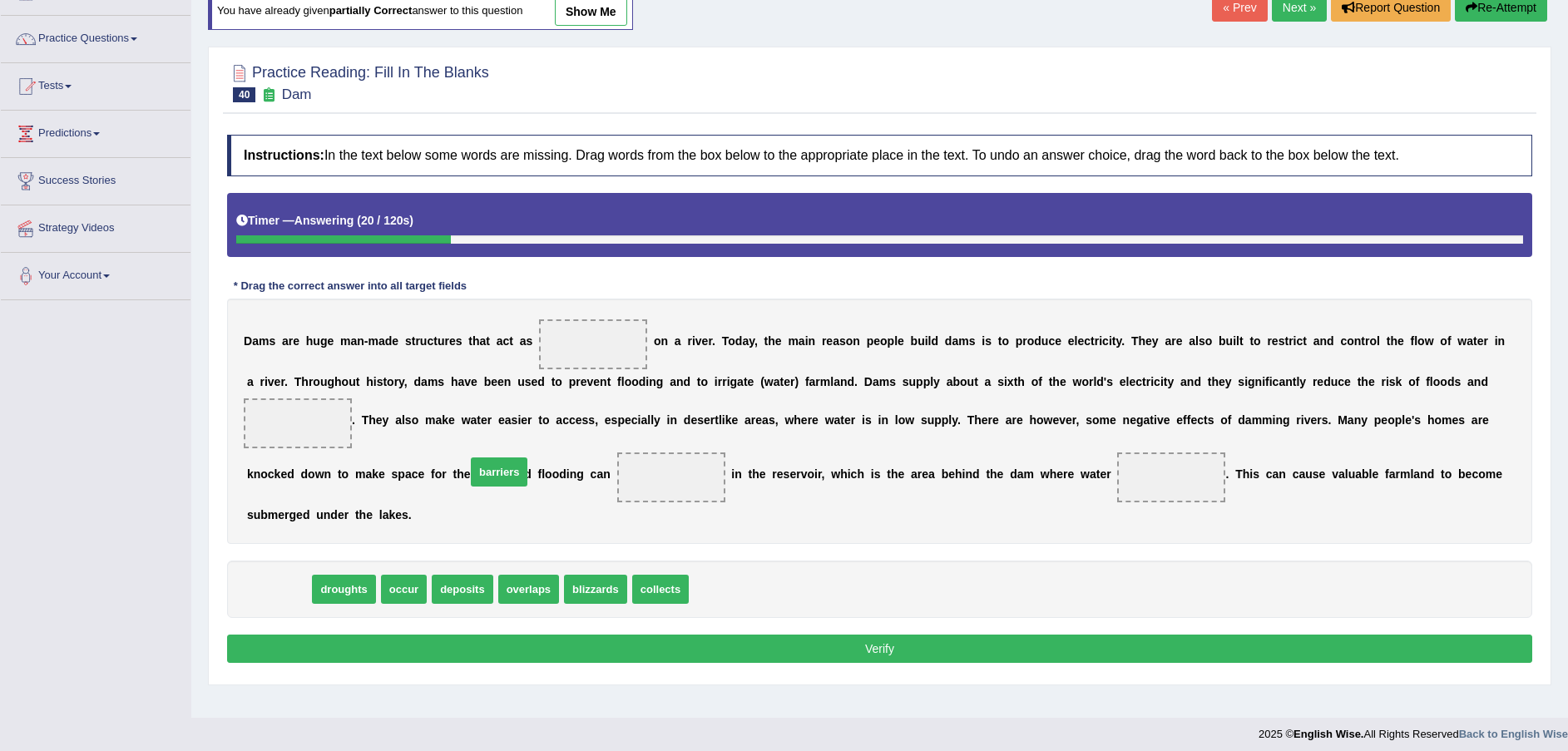
drag, startPoint x: 292, startPoint y: 567, endPoint x: 565, endPoint y: 417, distance: 311.5
click at [527, 458] on span "barriers" at bounding box center [499, 472] width 57 height 29
drag, startPoint x: 565, startPoint y: 417, endPoint x: 617, endPoint y: 343, distance: 90.4
click at [603, 369] on div "Instructions: In the text below some words are missing. Drag words from the box…" at bounding box center [879, 402] width 1314 height 550
drag, startPoint x: 617, startPoint y: 343, endPoint x: 629, endPoint y: 323, distance: 23.3
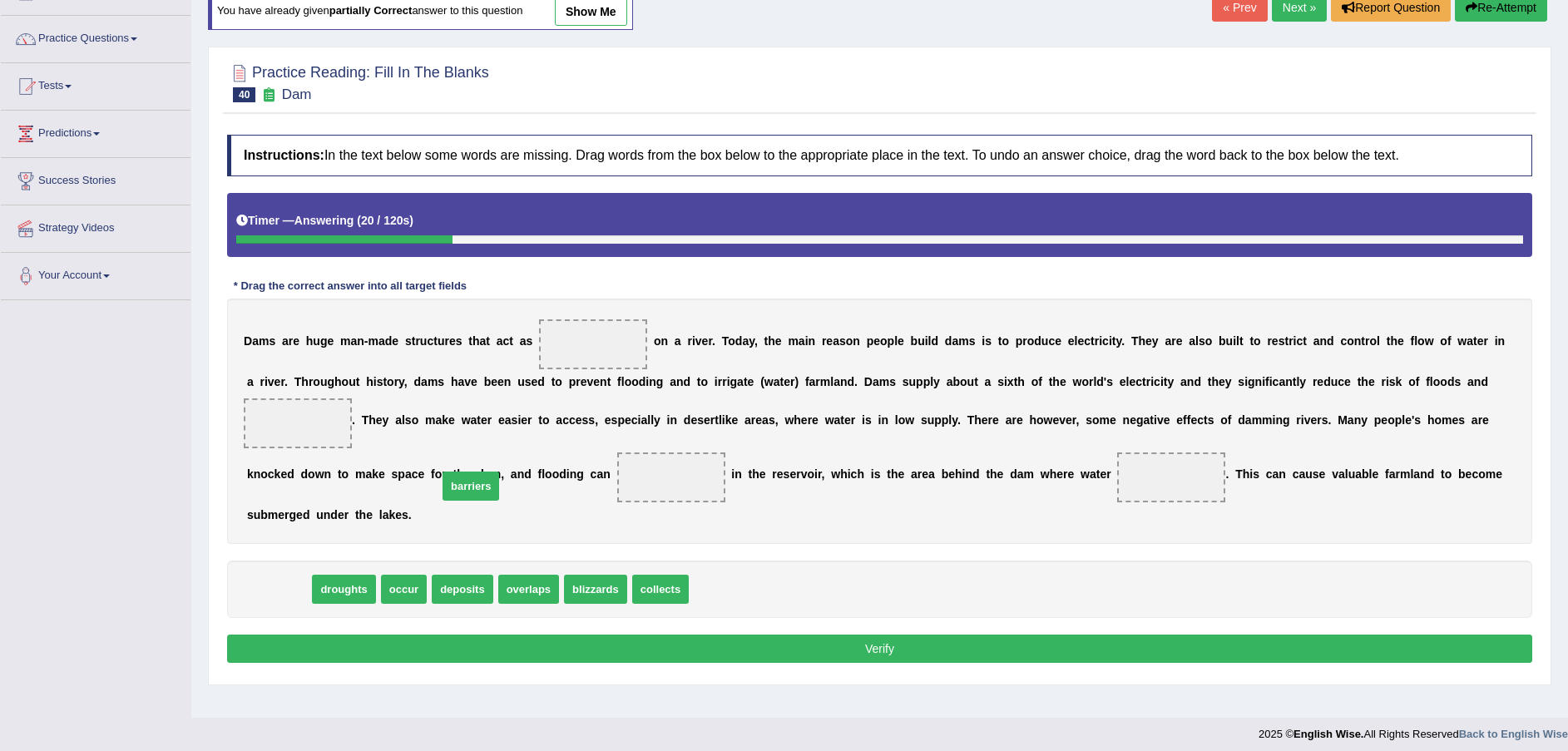
click at [626, 328] on span at bounding box center [594, 344] width 109 height 50
drag, startPoint x: 629, startPoint y: 323, endPoint x: 547, endPoint y: 359, distance: 89.6
click at [628, 326] on span at bounding box center [594, 344] width 109 height 50
drag, startPoint x: 280, startPoint y: 564, endPoint x: 589, endPoint y: 356, distance: 372.5
click at [589, 366] on span "barriers" at bounding box center [594, 381] width 57 height 29
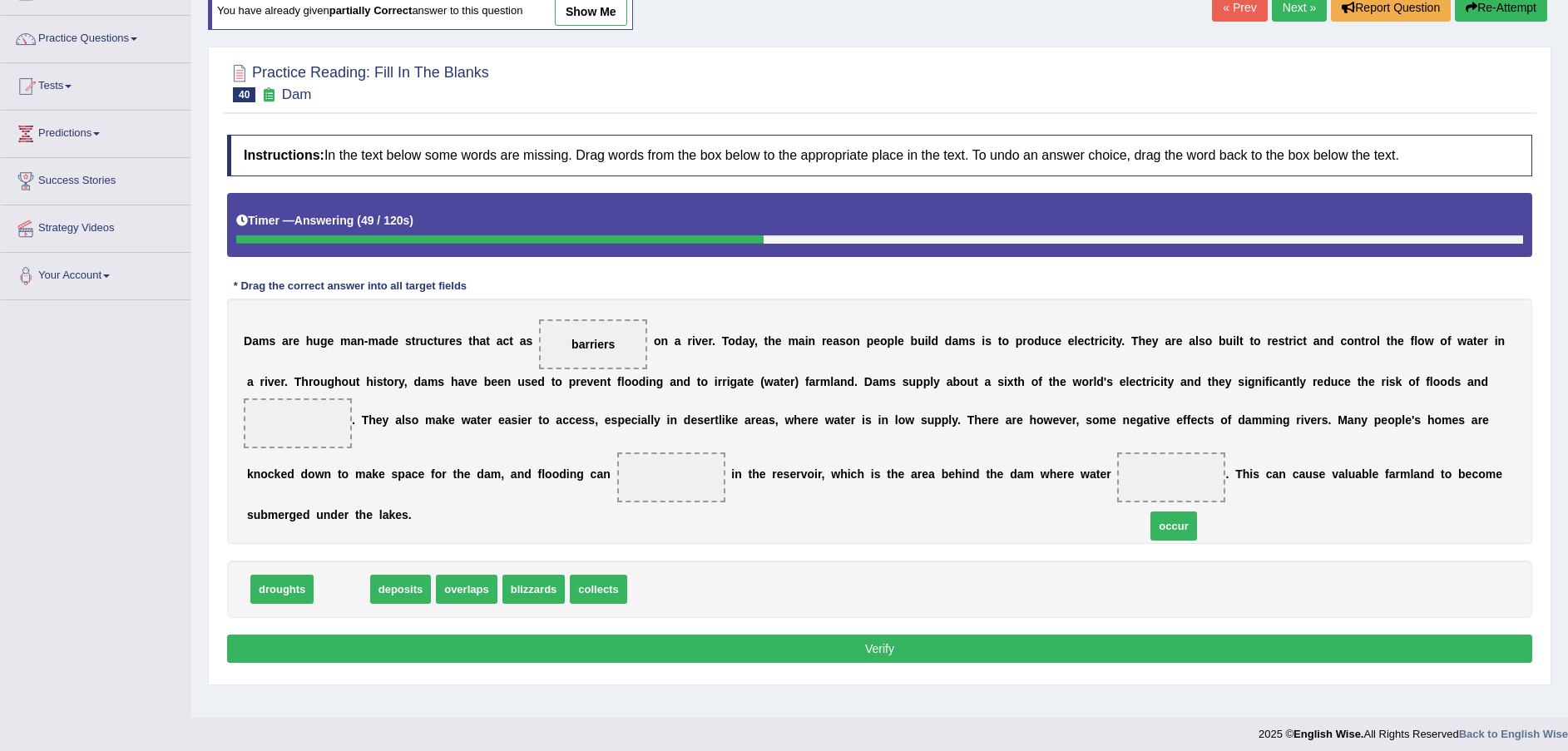
drag, startPoint x: 356, startPoint y: 555, endPoint x: 1526, endPoint y: 473, distance: 1172.9
click at [1196, 512] on span "occur" at bounding box center [1174, 527] width 46 height 29
drag, startPoint x: 1526, startPoint y: 458, endPoint x: 1433, endPoint y: 382, distance: 120.1
click at [1433, 382] on div "D a m s a r e h u g e m a n - m a d e s t r u c t u r e s t h a t a c t a s bar…" at bounding box center [879, 421] width 1306 height 245
click at [352, 398] on span at bounding box center [298, 423] width 109 height 50
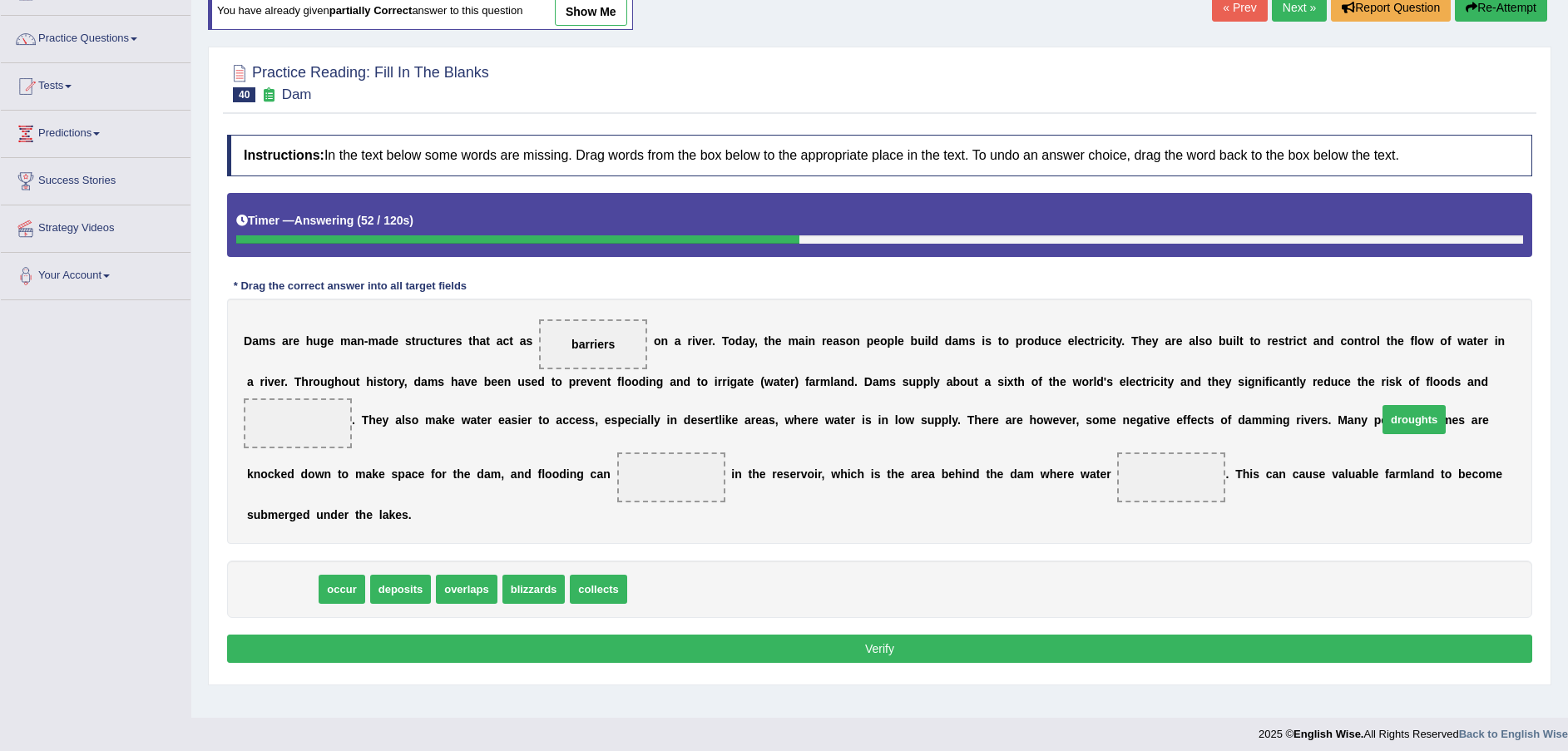
drag, startPoint x: 284, startPoint y: 566, endPoint x: 1416, endPoint y: 397, distance: 1144.5
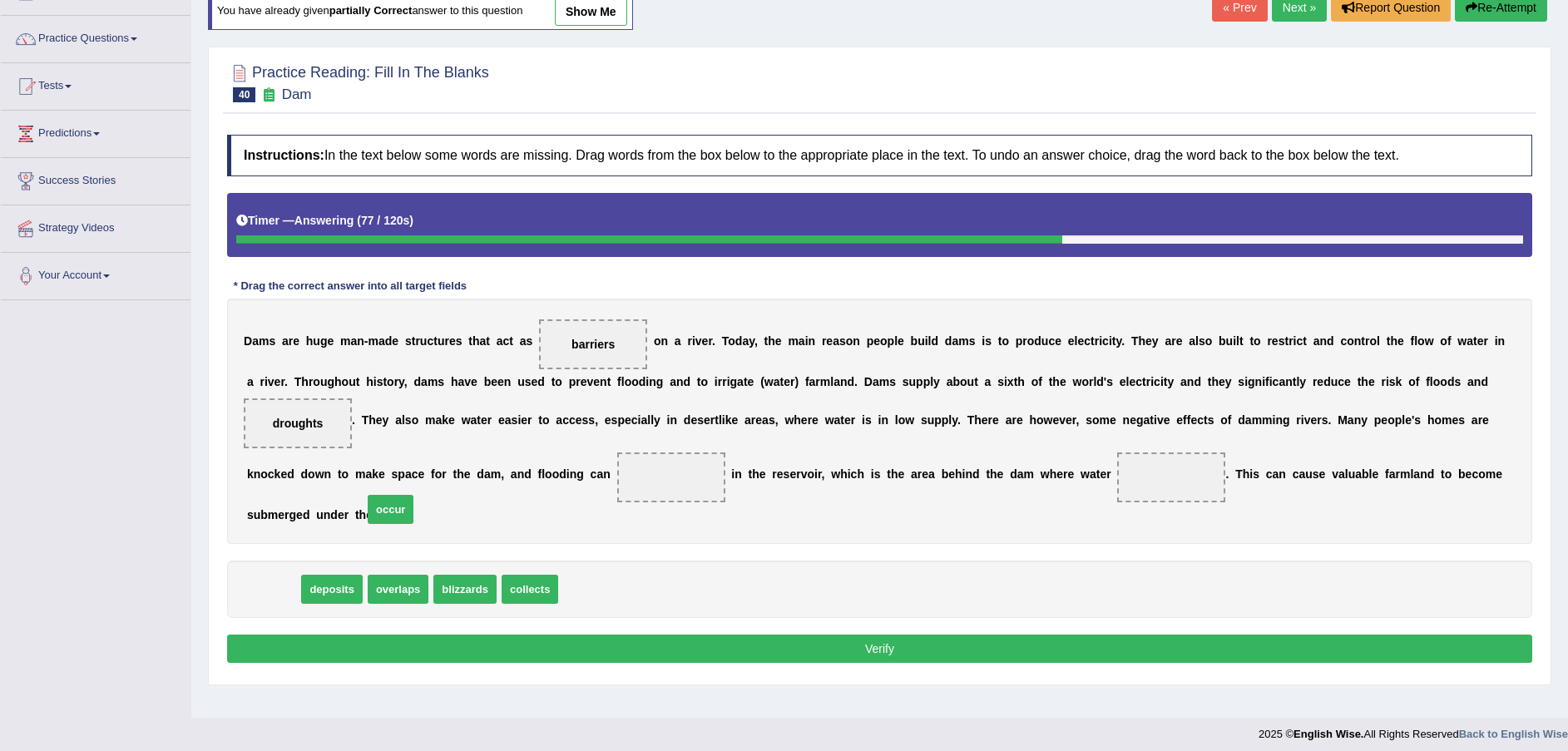
drag, startPoint x: 284, startPoint y: 567, endPoint x: 427, endPoint y: 488, distance: 163.4
click at [413, 495] on span "occur" at bounding box center [390, 509] width 46 height 29
click at [647, 488] on span "occur" at bounding box center [670, 477] width 48 height 30
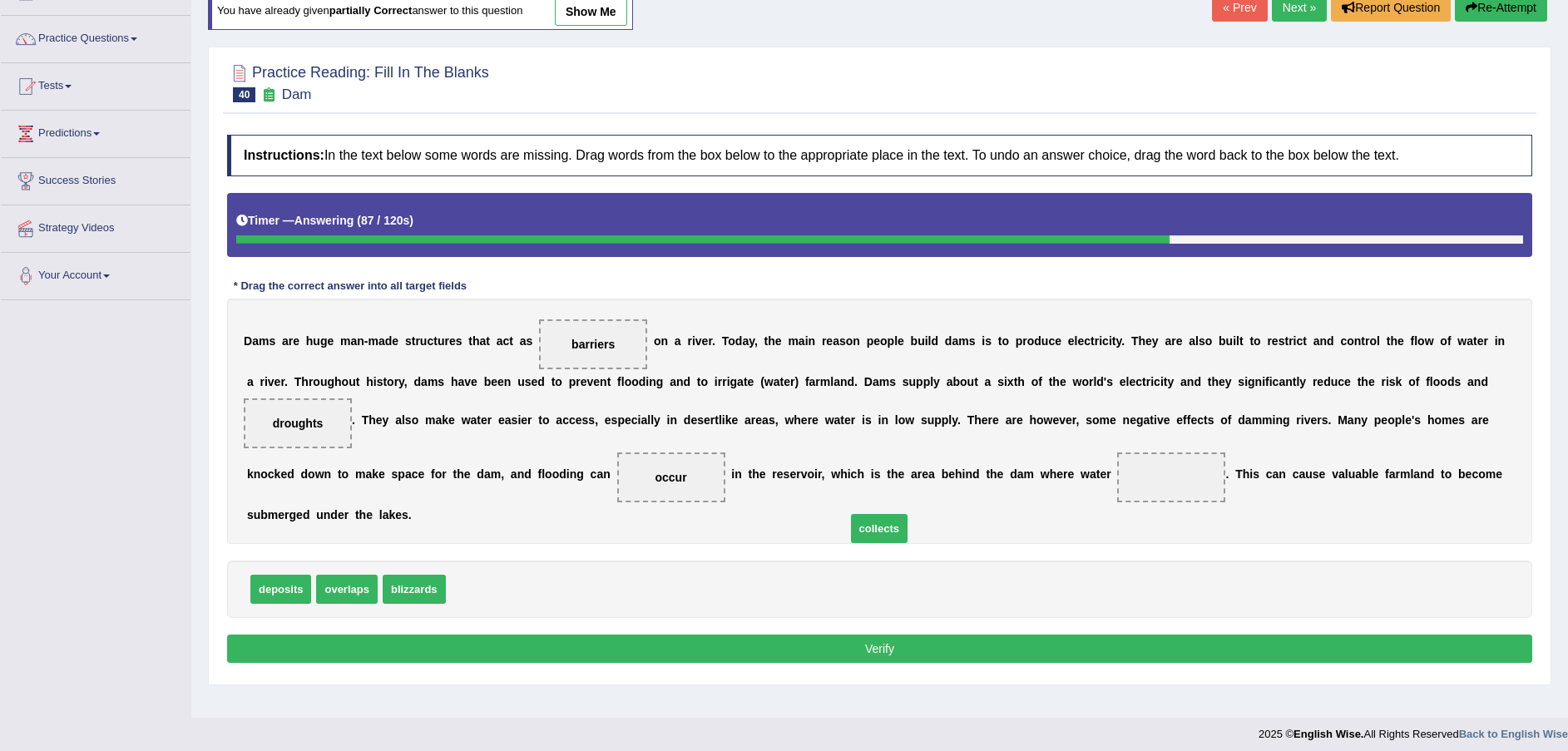
drag, startPoint x: 485, startPoint y: 567, endPoint x: 897, endPoint y: 502, distance: 417.1
drag, startPoint x: 897, startPoint y: 502, endPoint x: 943, endPoint y: 495, distance: 46.5
click at [943, 495] on div "D a m s a r e h u g e m a n - m a d e s t r u c t u r e s t h a t a c t a s bar…" at bounding box center [879, 421] width 1306 height 245
click at [856, 635] on button "Verify" at bounding box center [879, 649] width 1306 height 28
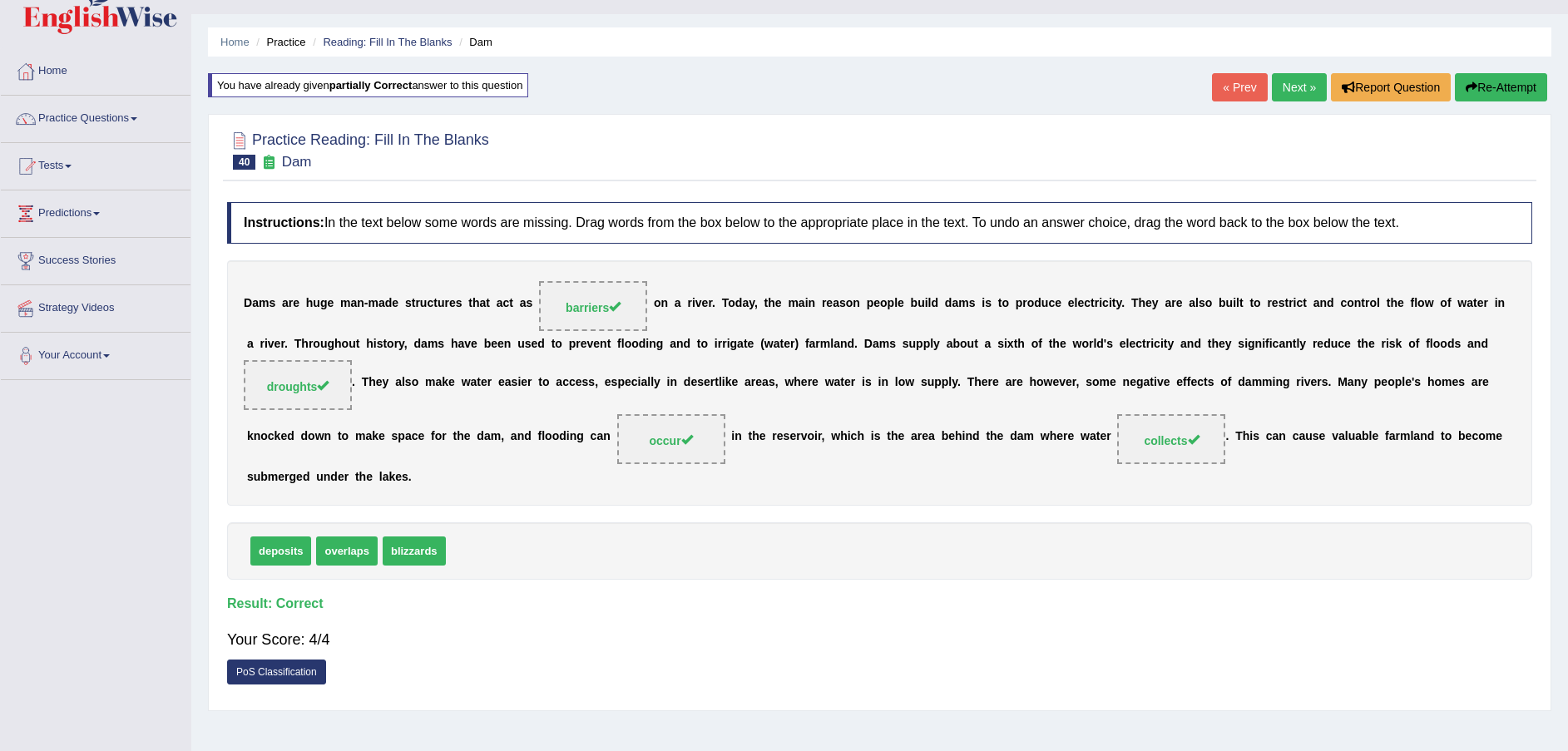
scroll to position [0, 0]
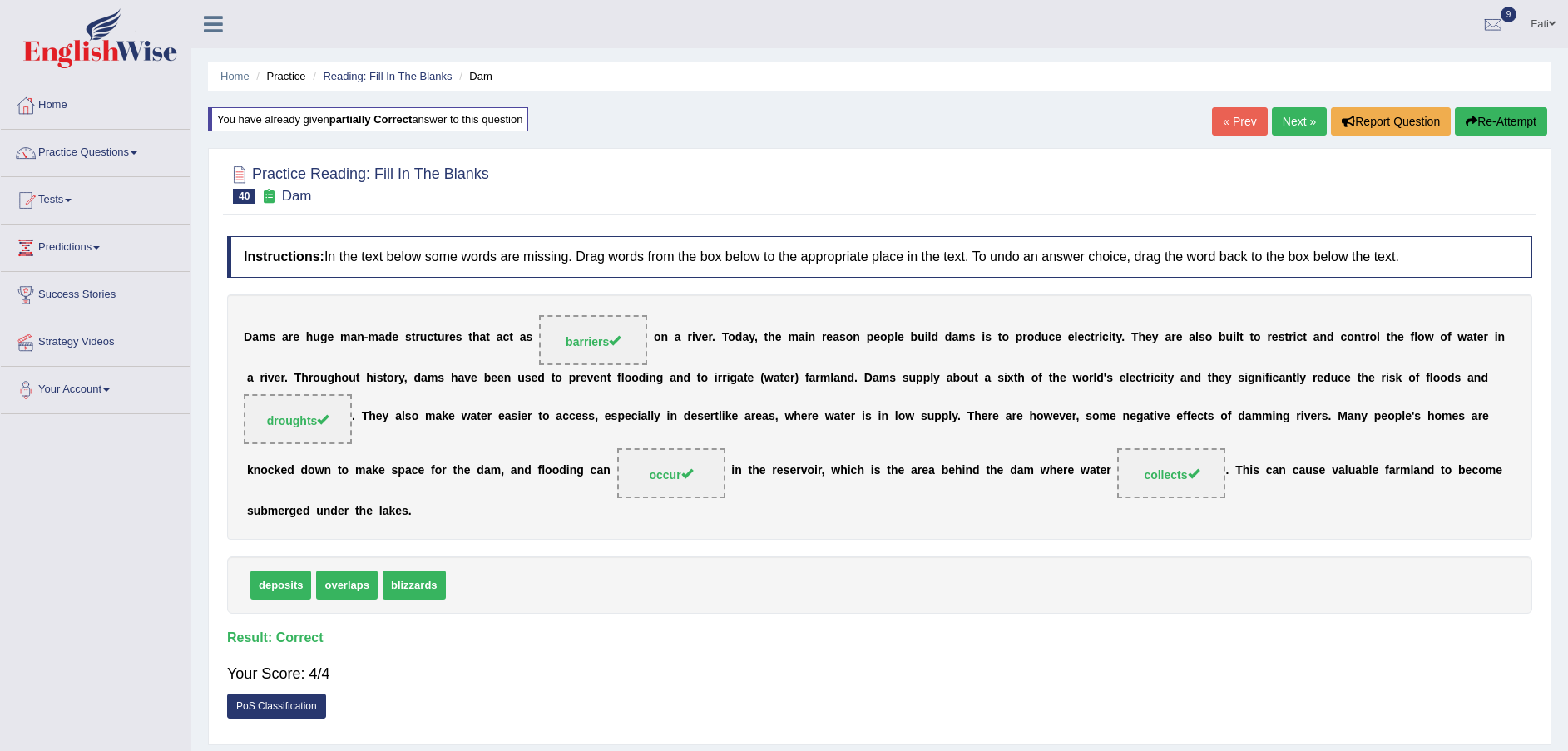
click at [1298, 118] on link "Next »" at bounding box center [1299, 121] width 55 height 28
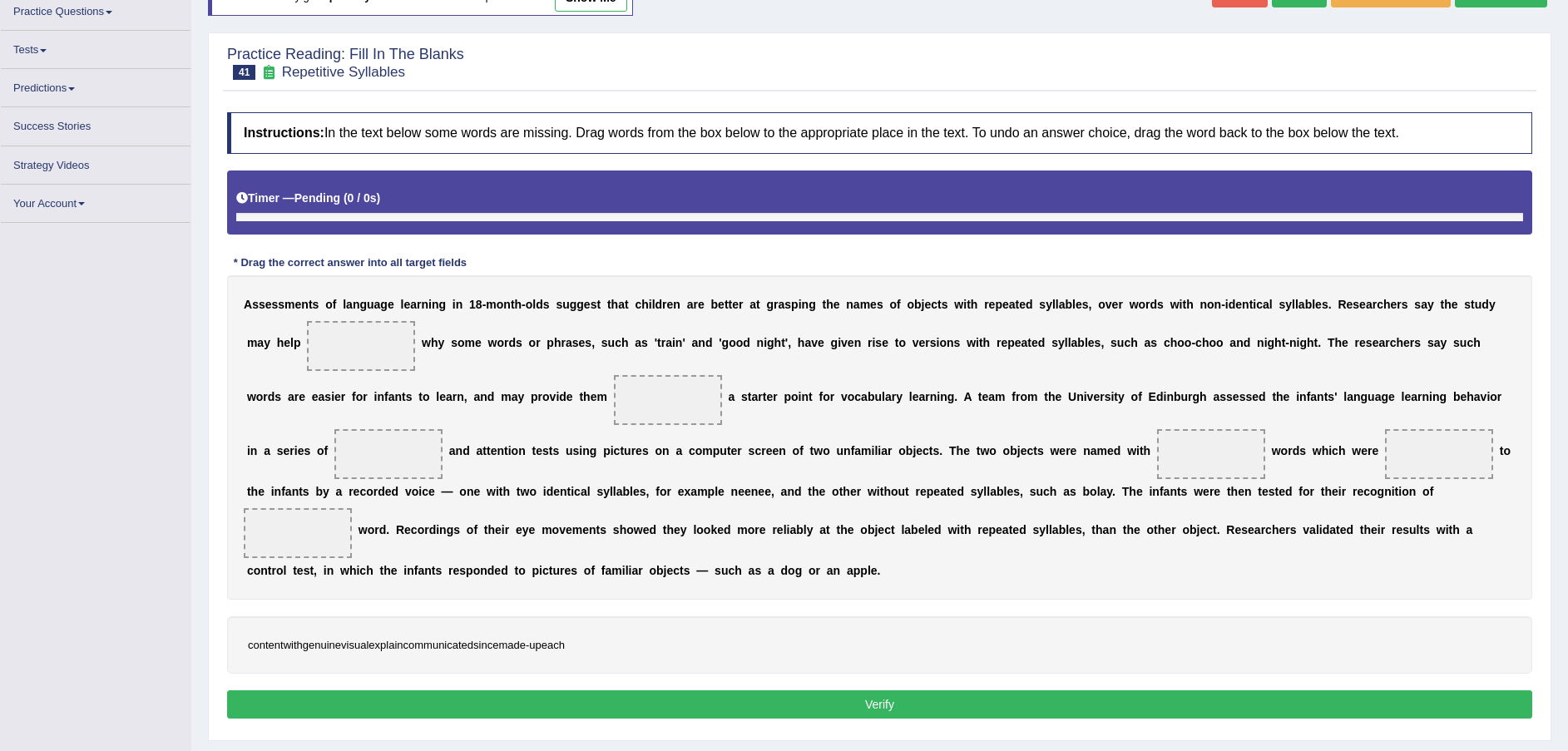
scroll to position [140, 0]
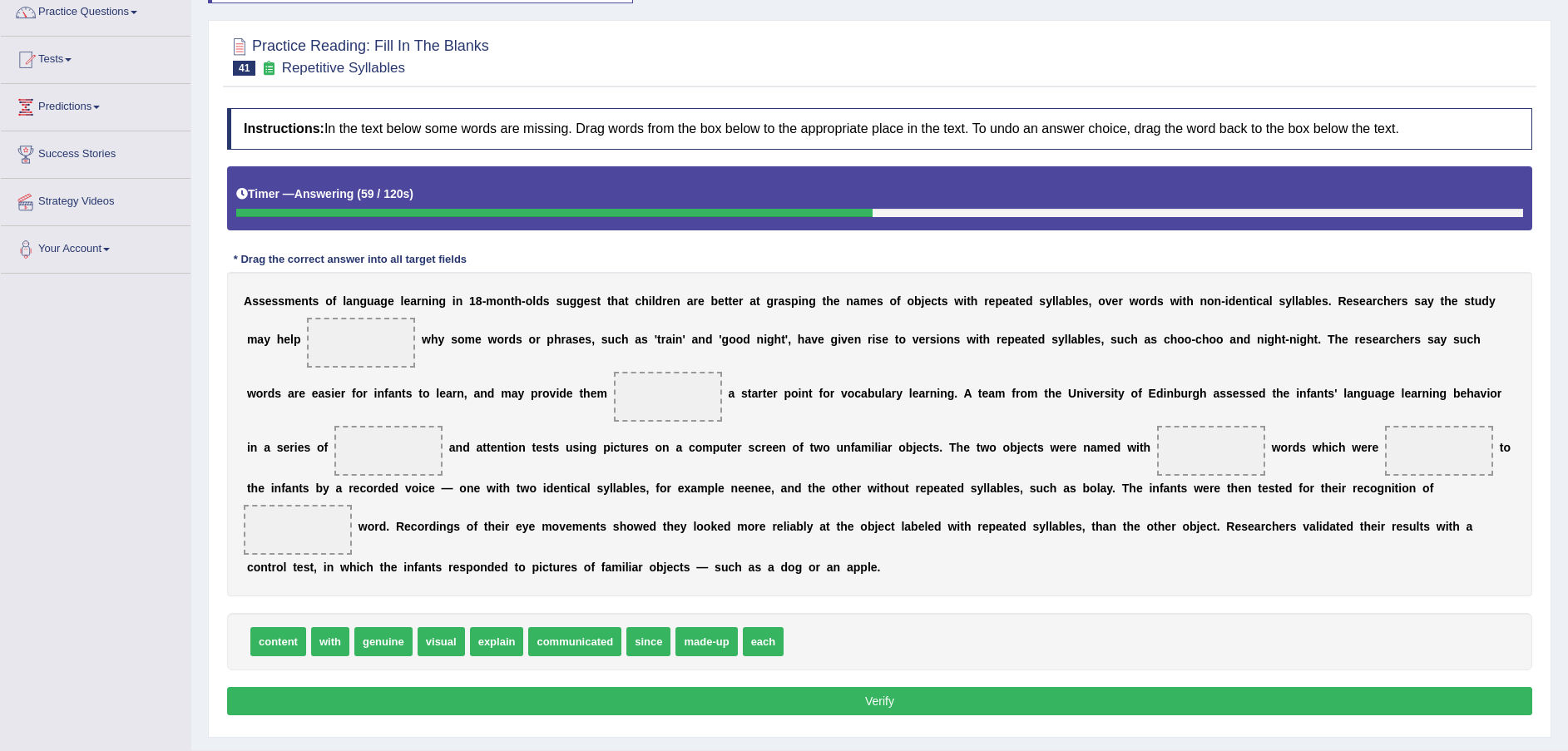
click at [496, 645] on span "explain" at bounding box center [498, 642] width 54 height 29
drag, startPoint x: 496, startPoint y: 645, endPoint x: 334, endPoint y: 349, distance: 337.4
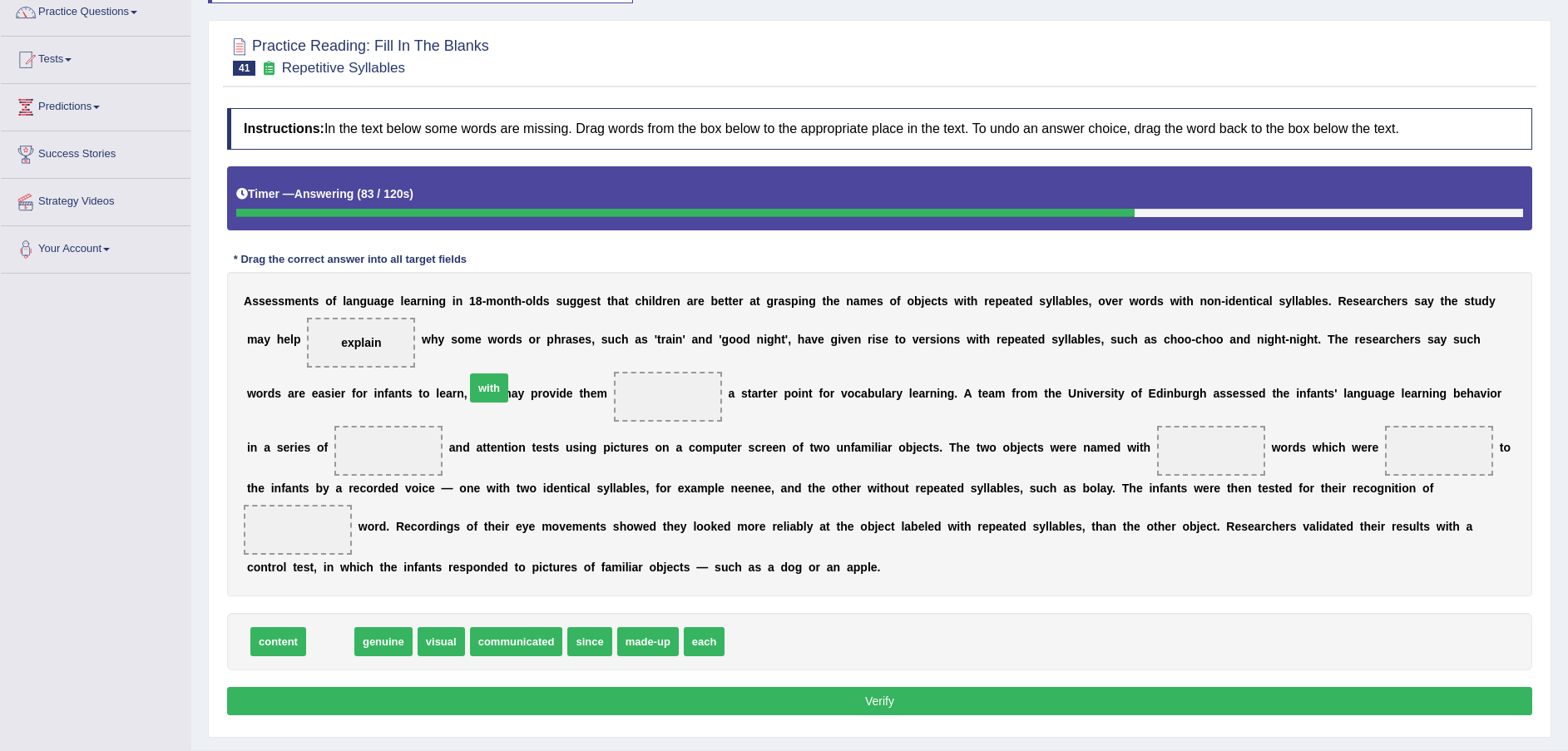
drag, startPoint x: 333, startPoint y: 637, endPoint x: 491, endPoint y: 384, distance: 298.3
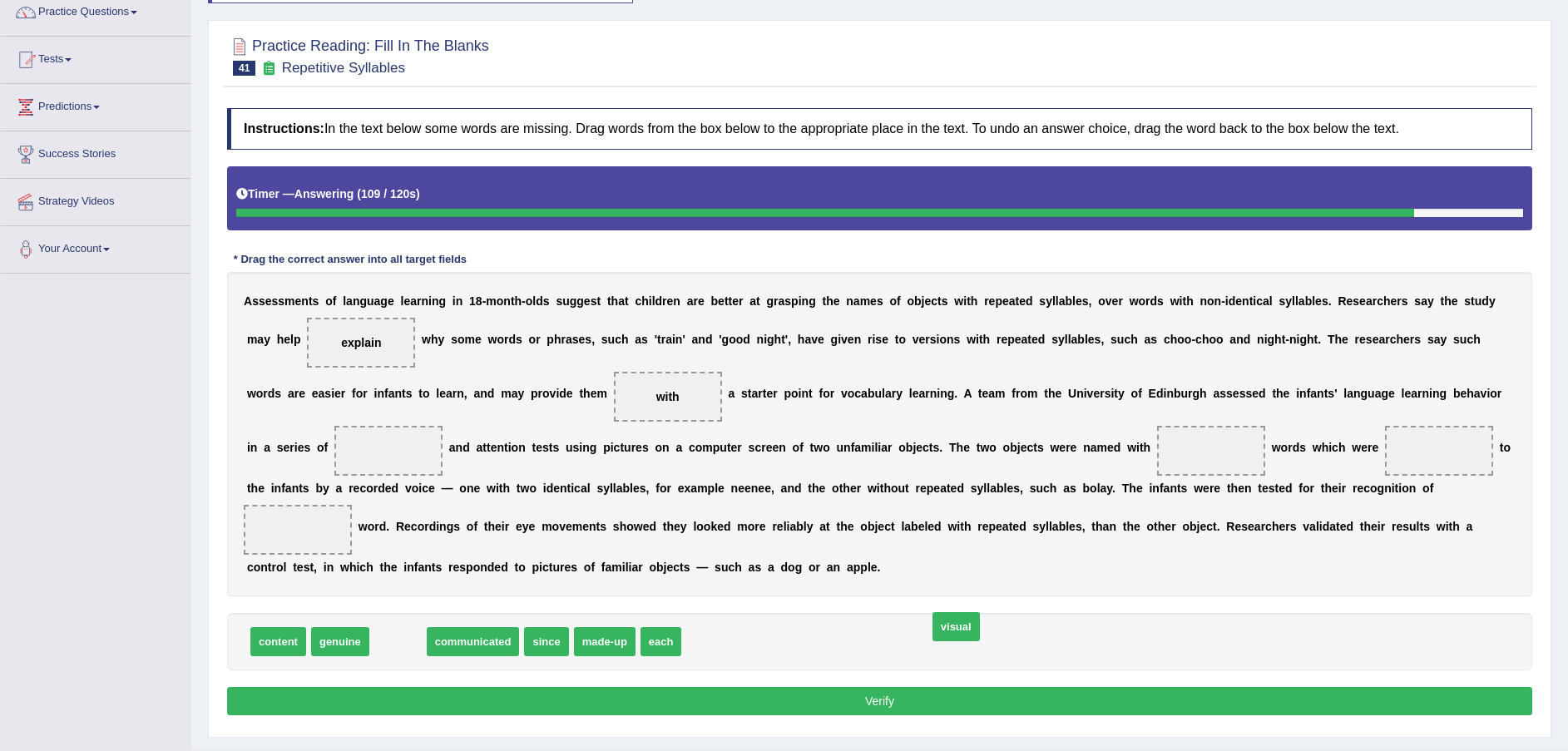
drag, startPoint x: 394, startPoint y: 644, endPoint x: 824, endPoint y: 632, distance: 430.2
drag, startPoint x: 271, startPoint y: 649, endPoint x: 1423, endPoint y: 408, distance: 1176.9
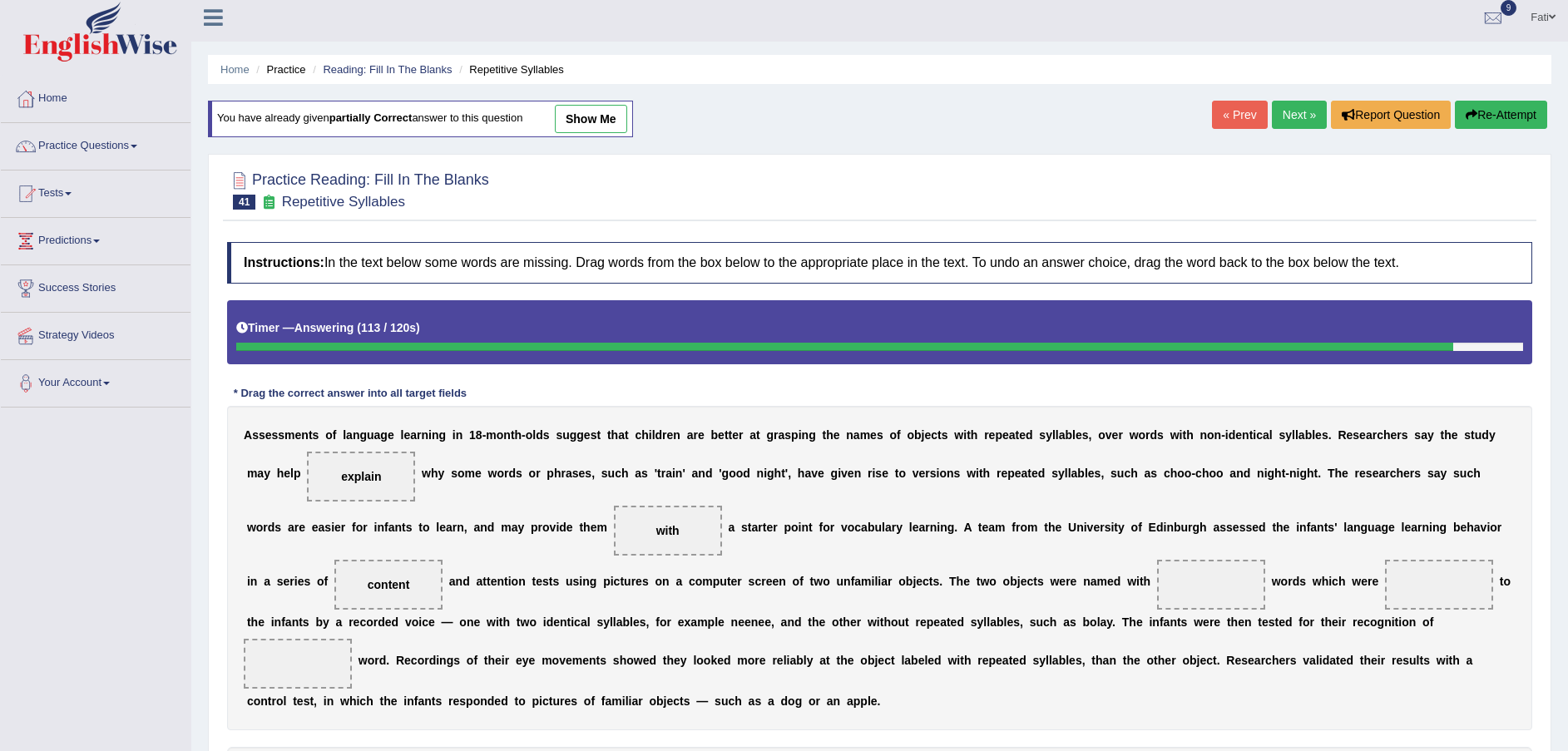
scroll to position [0, 0]
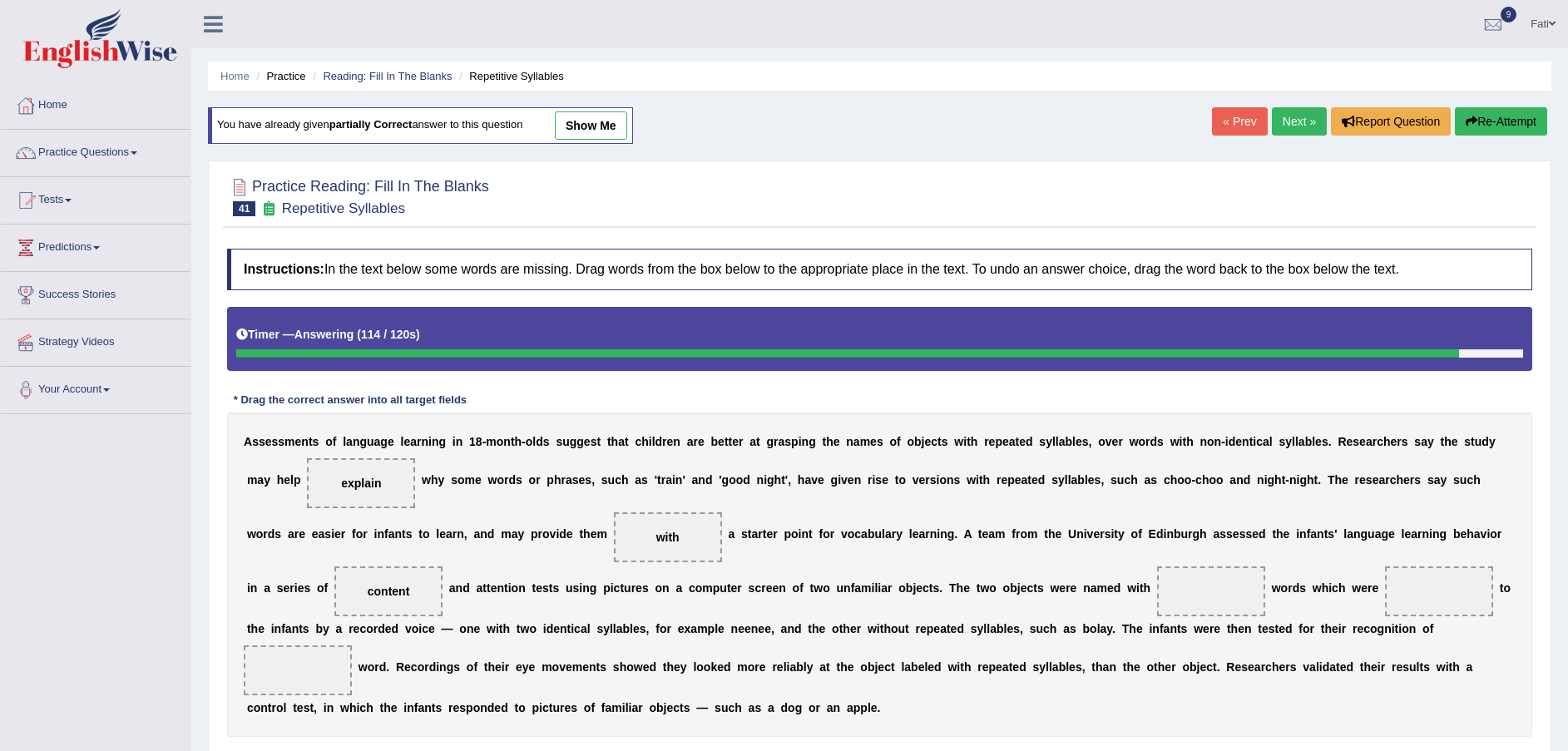
click at [1494, 112] on button "Re-Attempt" at bounding box center [1501, 121] width 92 height 28
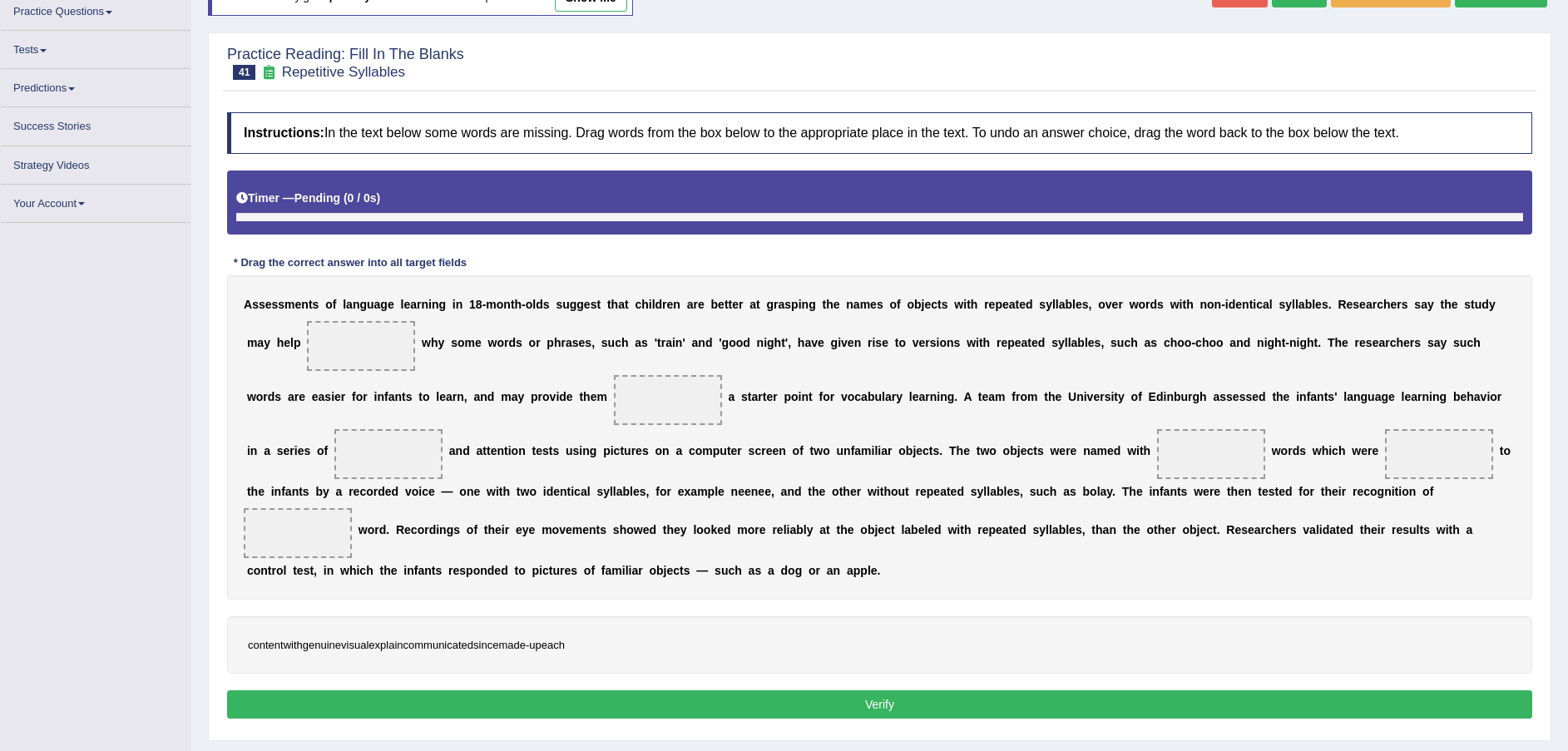
scroll to position [140, 0]
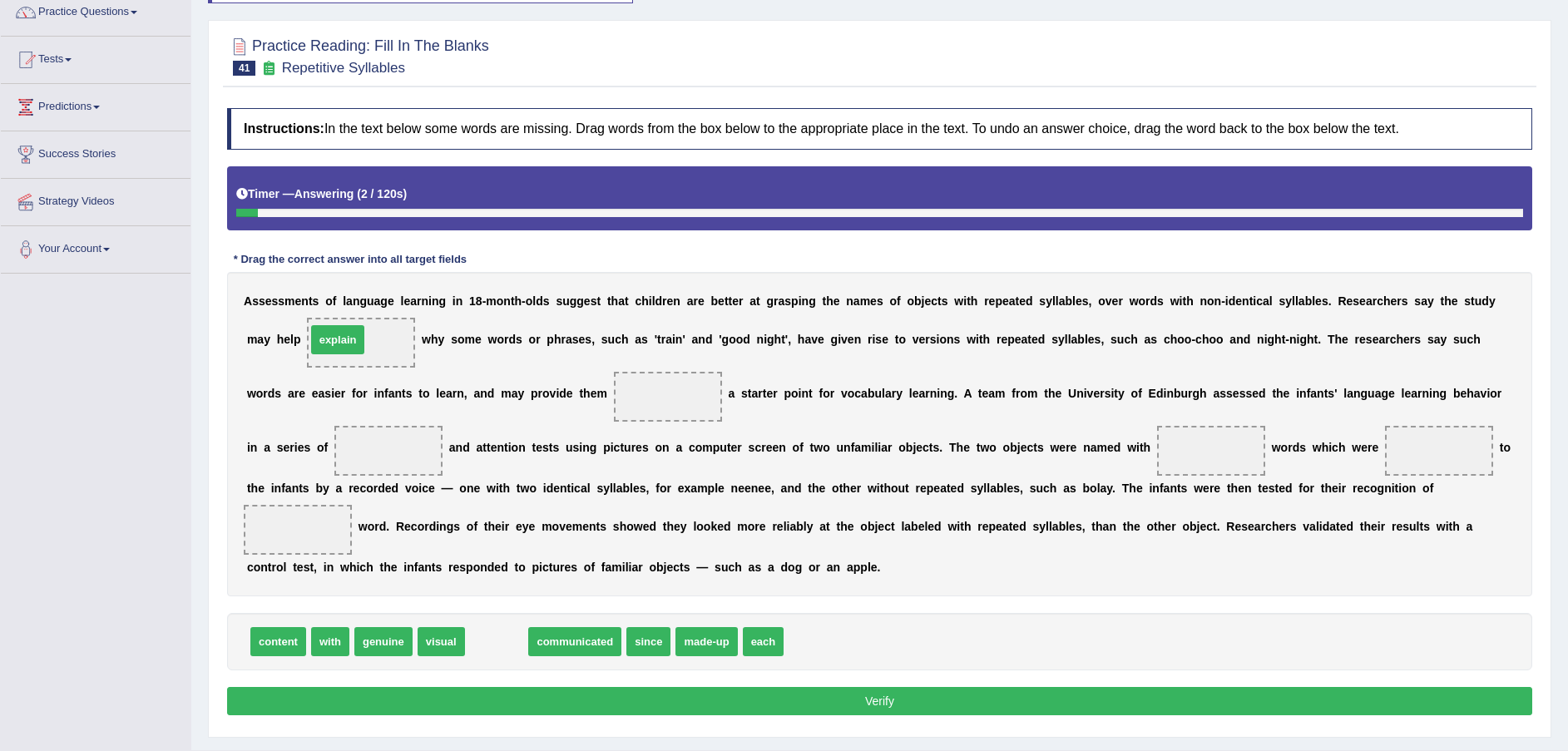
drag, startPoint x: 489, startPoint y: 645, endPoint x: 329, endPoint y: 341, distance: 343.5
drag, startPoint x: 329, startPoint y: 341, endPoint x: 326, endPoint y: 355, distance: 14.3
click at [329, 342] on span "explain" at bounding box center [361, 342] width 109 height 50
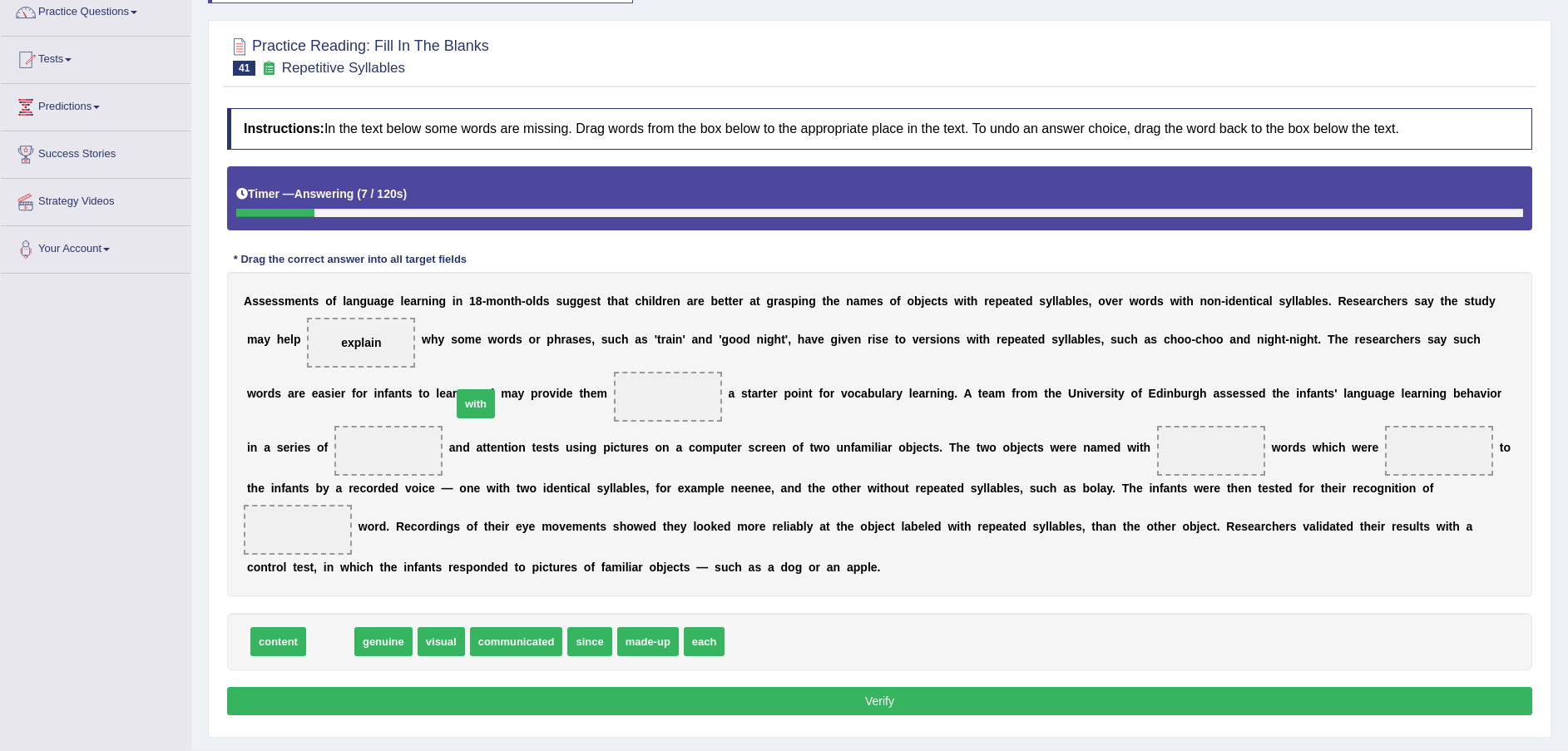
drag, startPoint x: 337, startPoint y: 647, endPoint x: 483, endPoint y: 409, distance: 279.2
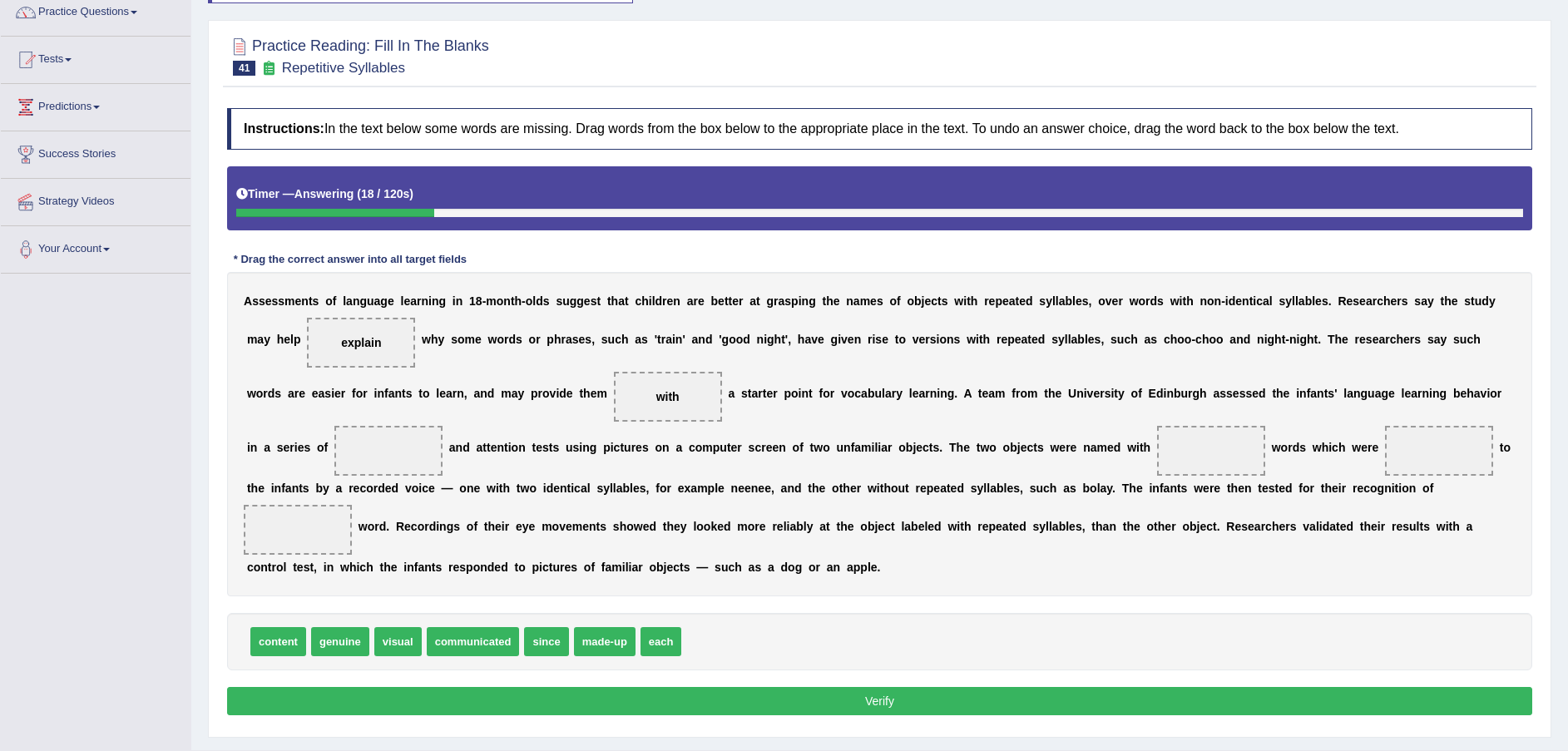
click at [290, 651] on span "content" at bounding box center [279, 642] width 56 height 29
drag, startPoint x: 290, startPoint y: 651, endPoint x: 1416, endPoint y: 426, distance: 1148.3
click at [442, 426] on span "content" at bounding box center [389, 451] width 109 height 50
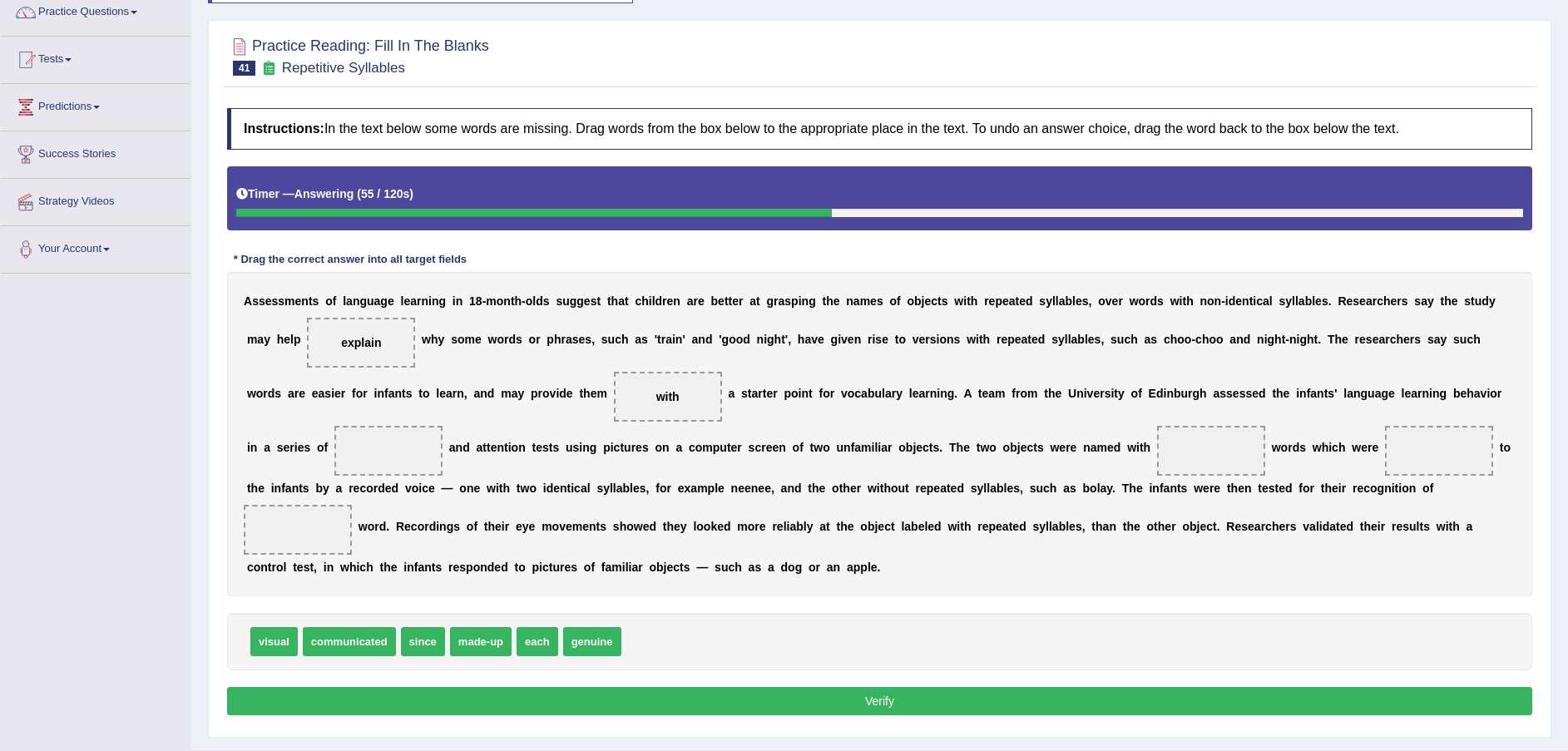
drag, startPoint x: 1421, startPoint y: 391, endPoint x: 929, endPoint y: 445, distance: 495.0
click at [464, 641] on span "made-up" at bounding box center [480, 642] width 62 height 29
drag, startPoint x: 464, startPoint y: 641, endPoint x: 1157, endPoint y: 454, distance: 717.8
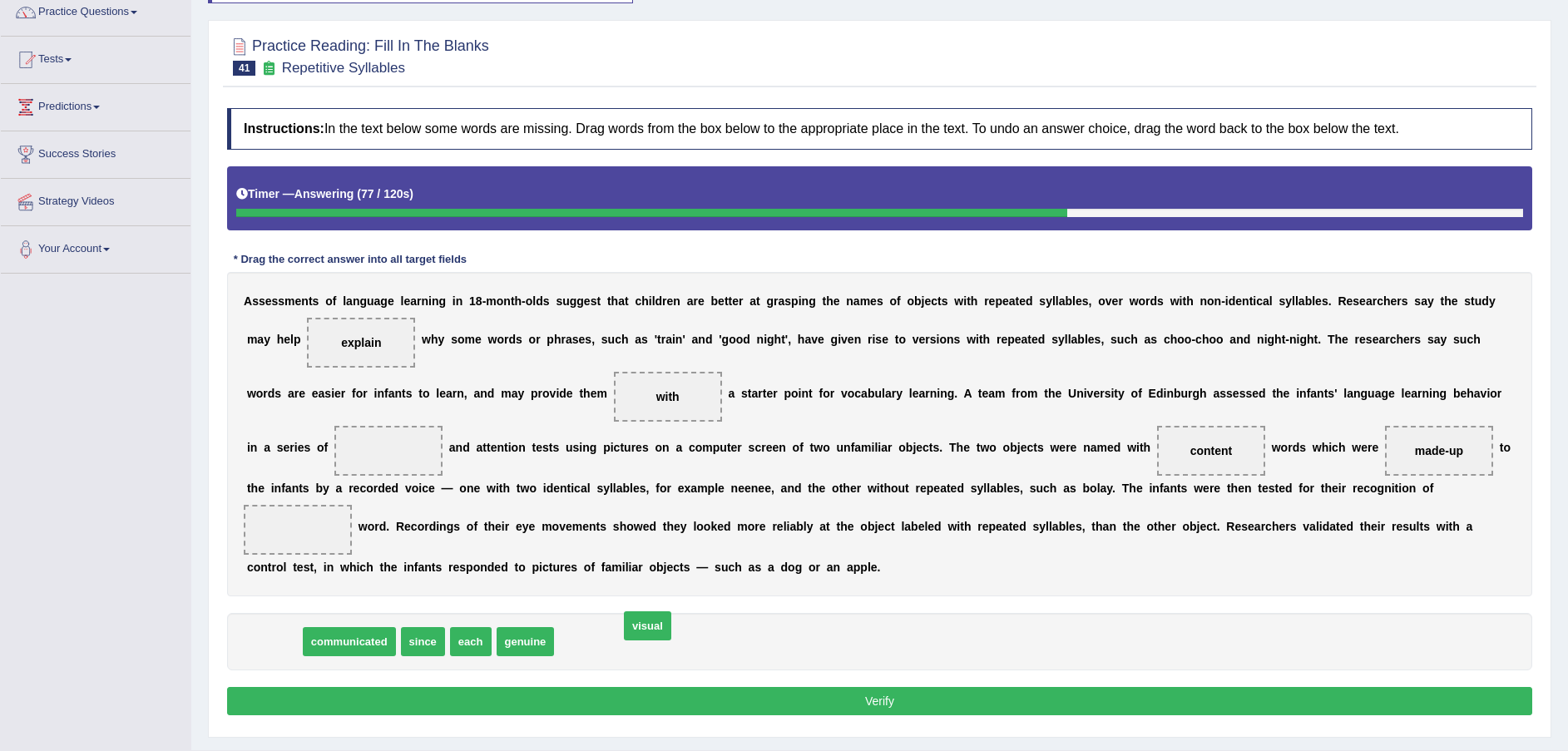
drag, startPoint x: 261, startPoint y: 647, endPoint x: 634, endPoint y: 631, distance: 373.3
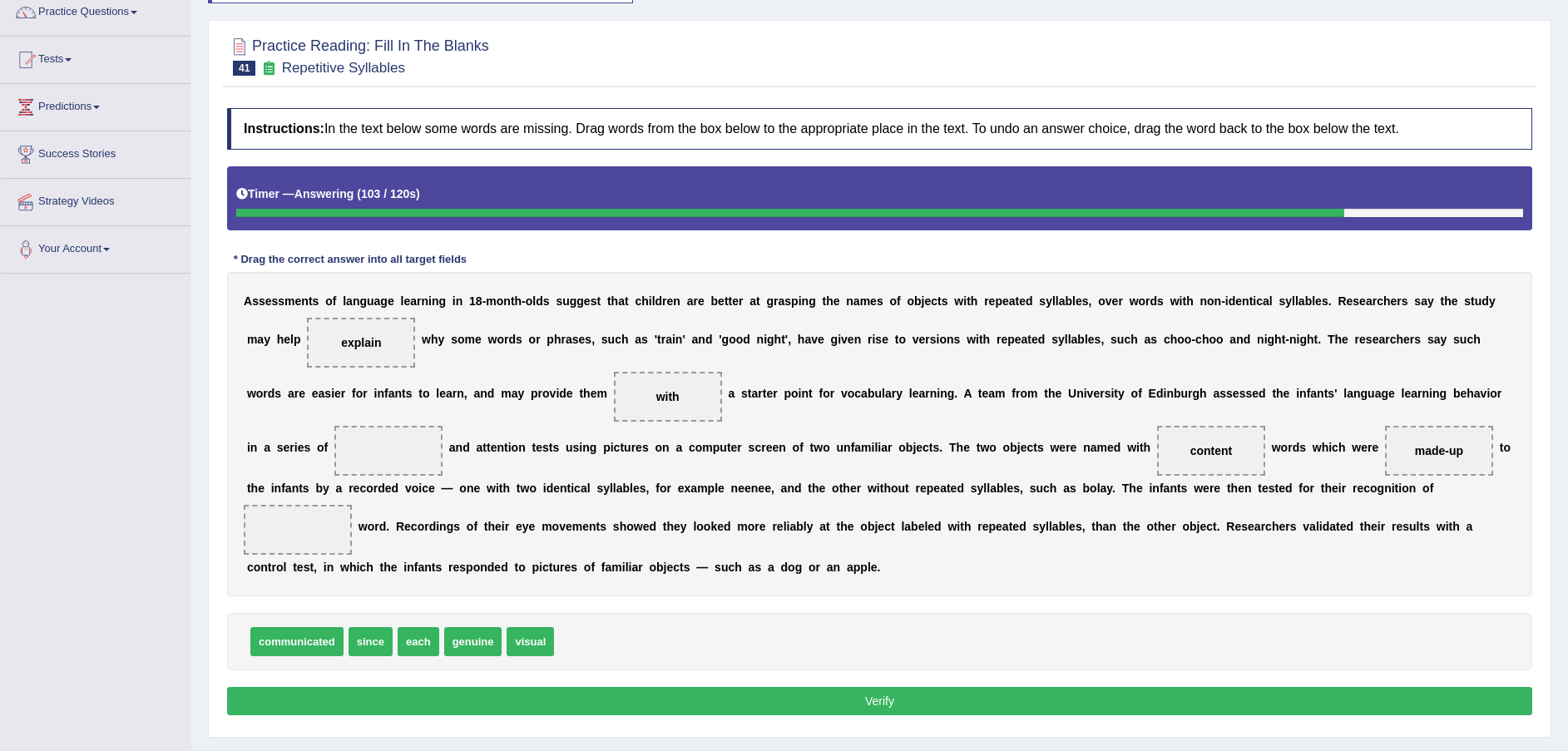
click at [529, 638] on span "visual" at bounding box center [530, 642] width 47 height 29
drag, startPoint x: 523, startPoint y: 647, endPoint x: 1483, endPoint y: 429, distance: 984.4
drag, startPoint x: 1480, startPoint y: 429, endPoint x: 1459, endPoint y: 421, distance: 22.5
click at [1459, 421] on div "A s s e s s m e n t s o f l a n g u a g e l e a r n i n g i n 1 8 - m o n t h -…" at bounding box center [879, 434] width 1306 height 325
drag, startPoint x: 413, startPoint y: 638, endPoint x: 1175, endPoint y: 509, distance: 772.8
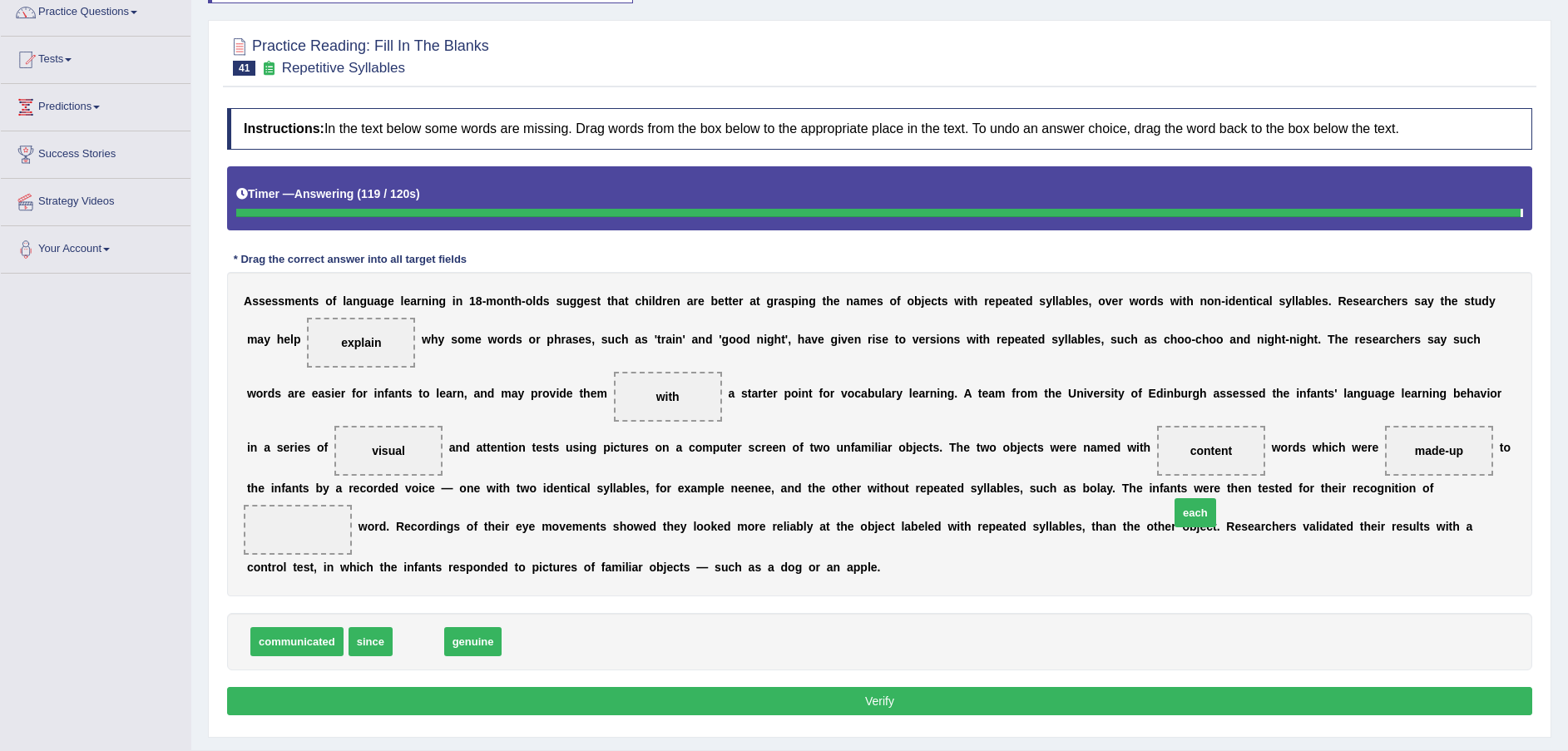
click at [1175, 509] on div "A s s e s s m e n t s o f l a n g u a g e l e a r n i n g i n 1 8 - m o n t h -…" at bounding box center [879, 434] width 1306 height 325
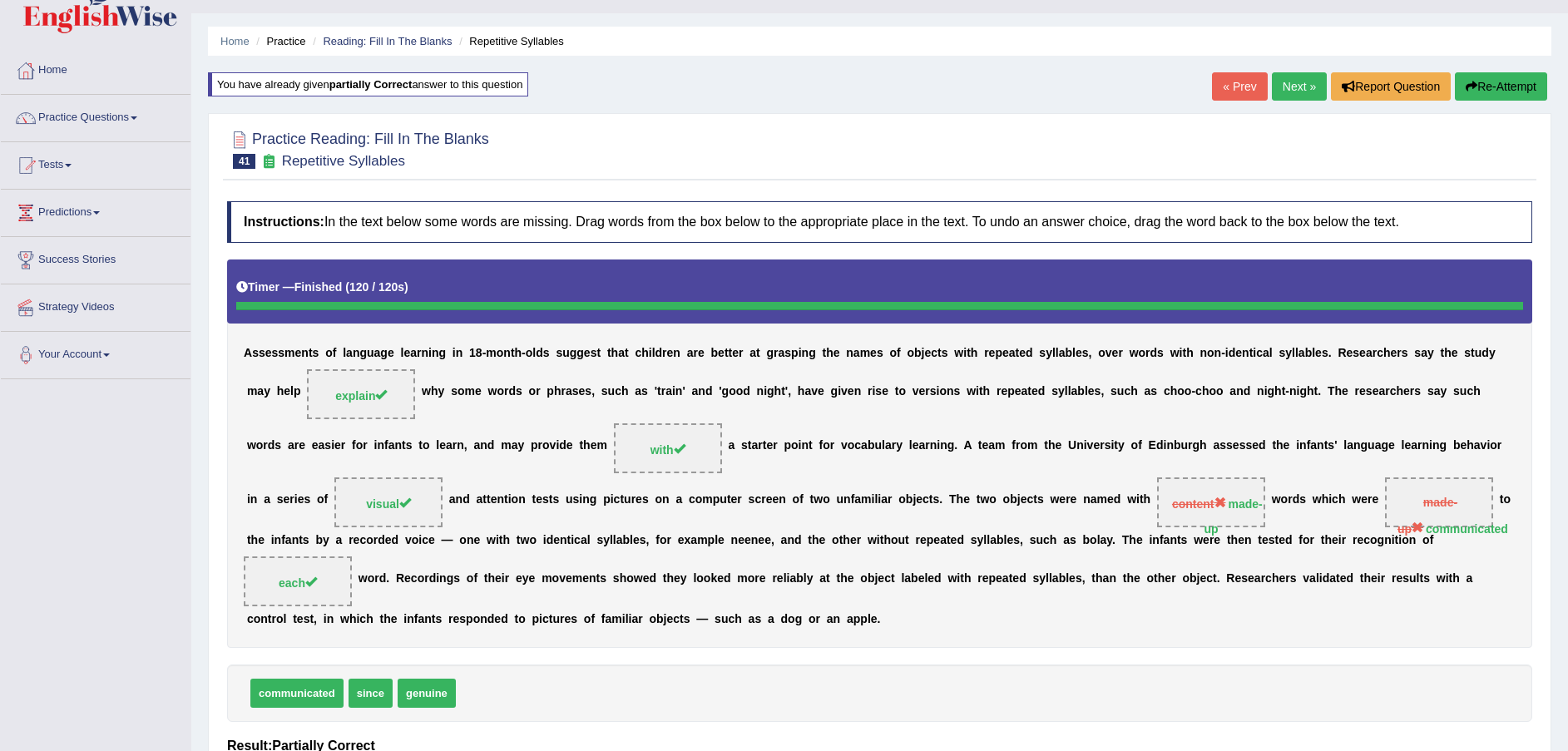
scroll to position [0, 0]
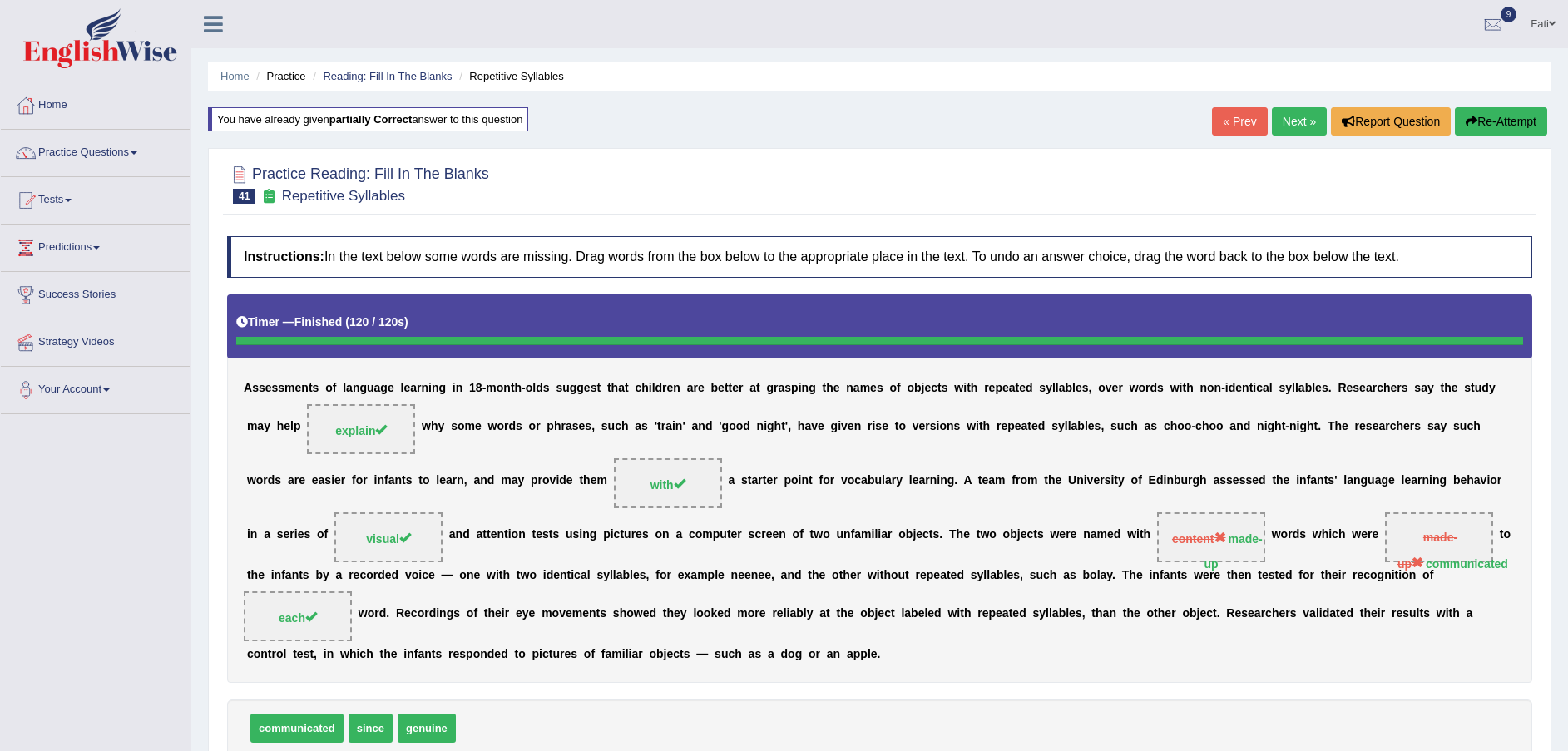
click at [1299, 119] on link "Next »" at bounding box center [1299, 121] width 55 height 28
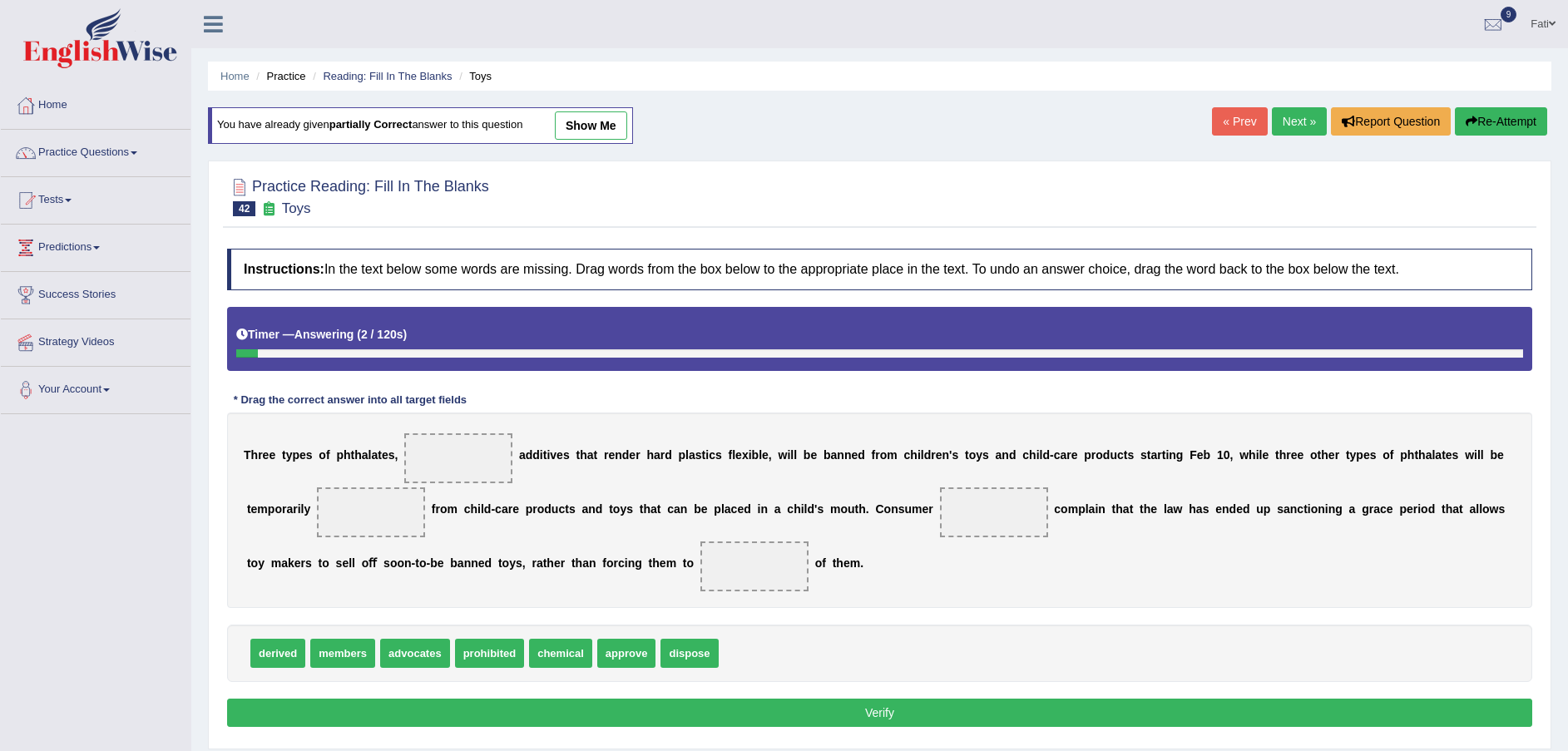
scroll to position [122, 0]
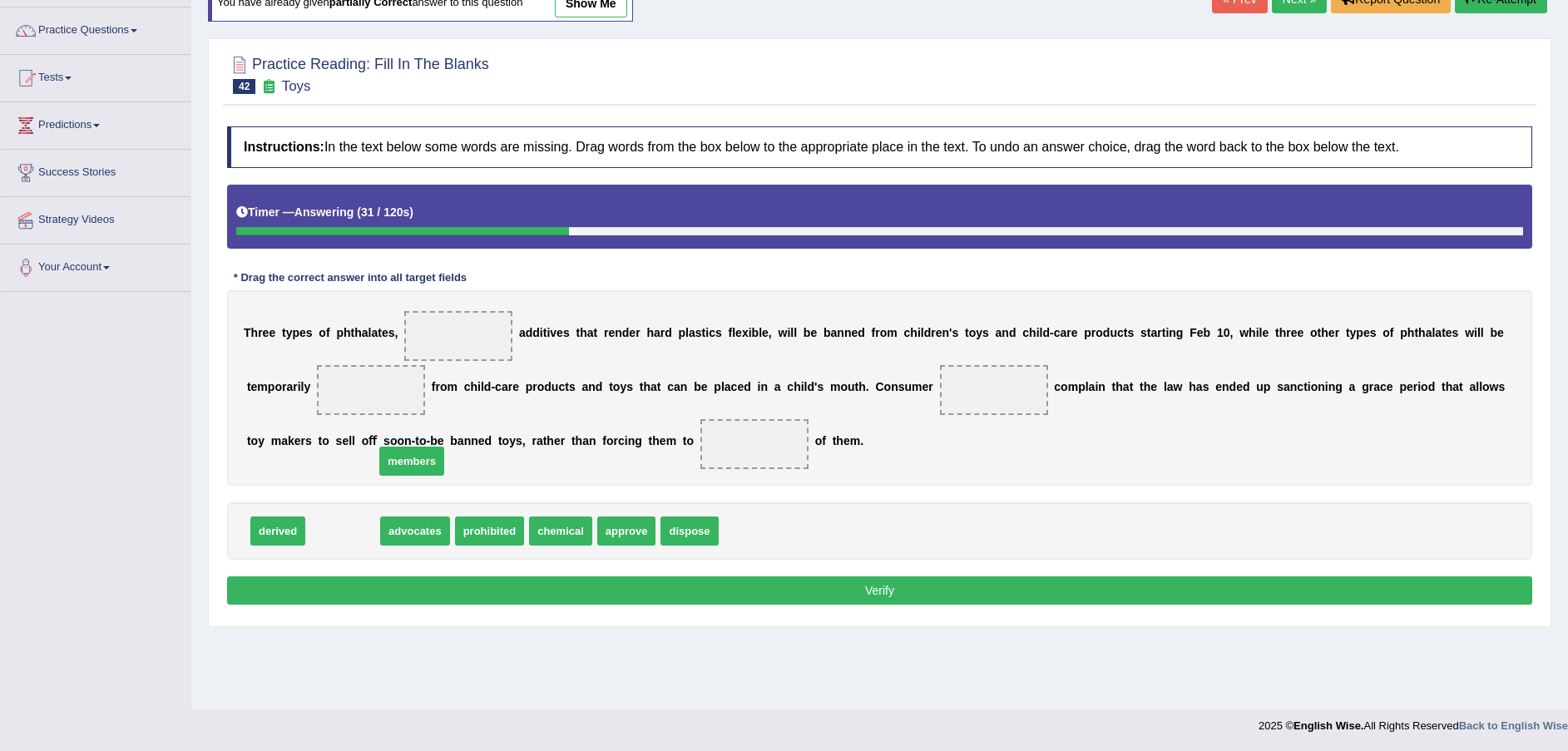
drag, startPoint x: 352, startPoint y: 523, endPoint x: 435, endPoint y: 382, distance: 163.6
click at [434, 447] on span "members" at bounding box center [412, 461] width 65 height 29
click at [435, 385] on div "T h r e e t y p e s o f p h t h a l a t e s , a d d i t i v e s t h a t r e n d…" at bounding box center [879, 388] width 1306 height 195
drag, startPoint x: 437, startPoint y: 374, endPoint x: 404, endPoint y: 393, distance: 38.1
click at [452, 337] on div "T h r e e t y p e s o f p h t h a l a t e s , a d d i t i v e s t h a t r e n d…" at bounding box center [879, 388] width 1306 height 195
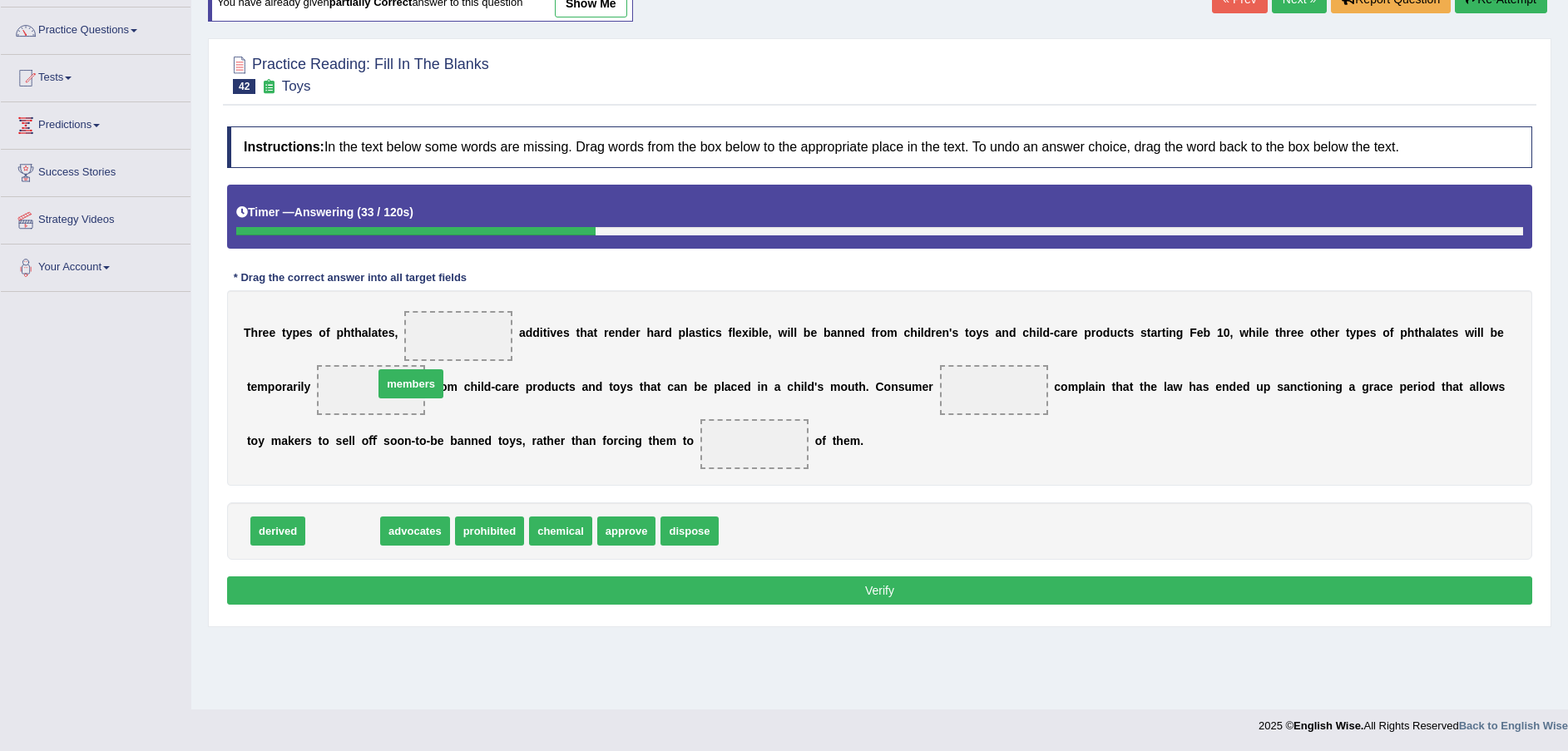
drag, startPoint x: 343, startPoint y: 534, endPoint x: 442, endPoint y: 348, distance: 210.7
click at [412, 385] on span "members" at bounding box center [411, 384] width 65 height 29
click at [430, 361] on div "Instructions: In the text below some words are missing. Drag words from the box…" at bounding box center [879, 368] width 1314 height 500
drag, startPoint x: 442, startPoint y: 348, endPoint x: 470, endPoint y: 340, distance: 29.1
click at [473, 336] on span at bounding box center [459, 336] width 109 height 50
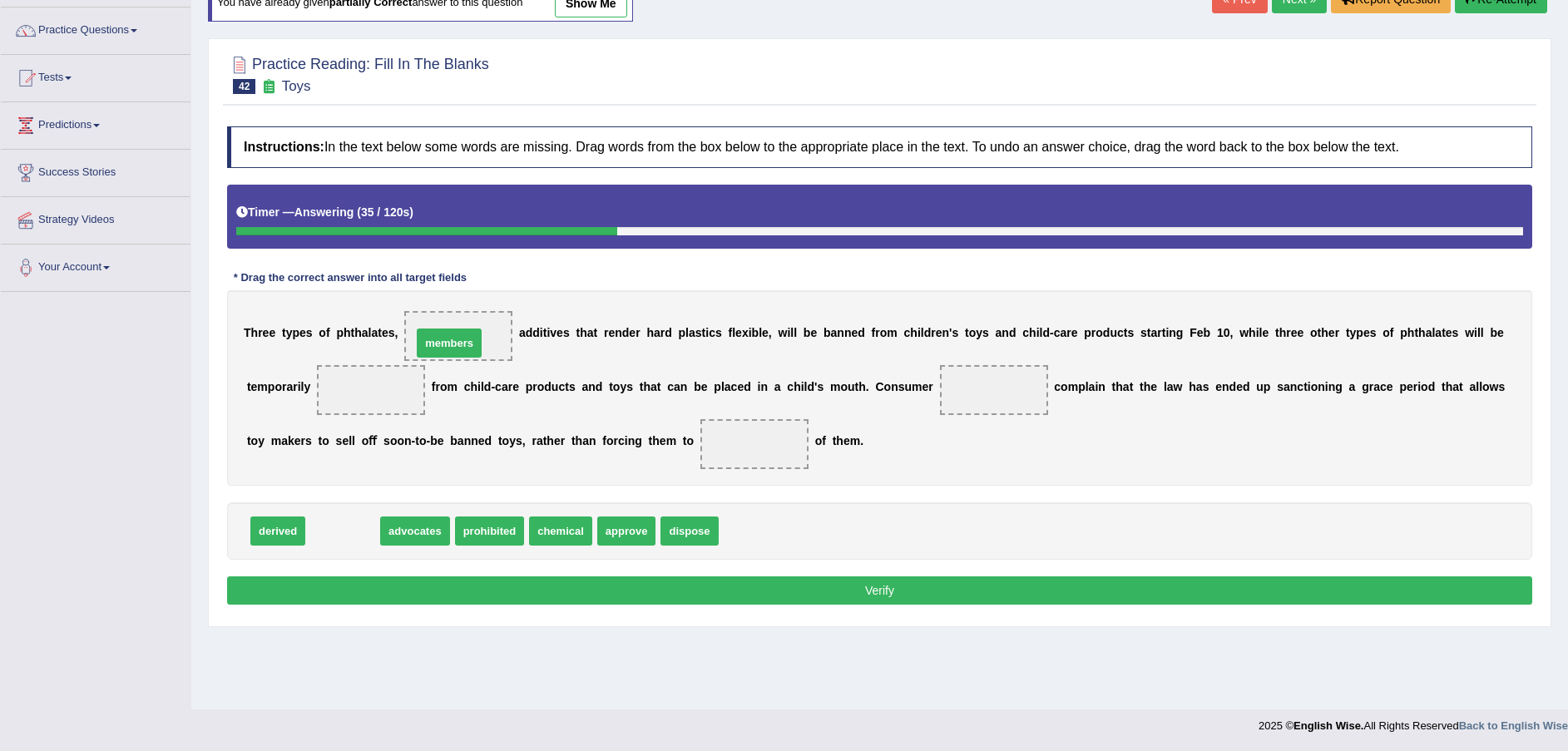
drag, startPoint x: 347, startPoint y: 533, endPoint x: 452, endPoint y: 345, distance: 215.3
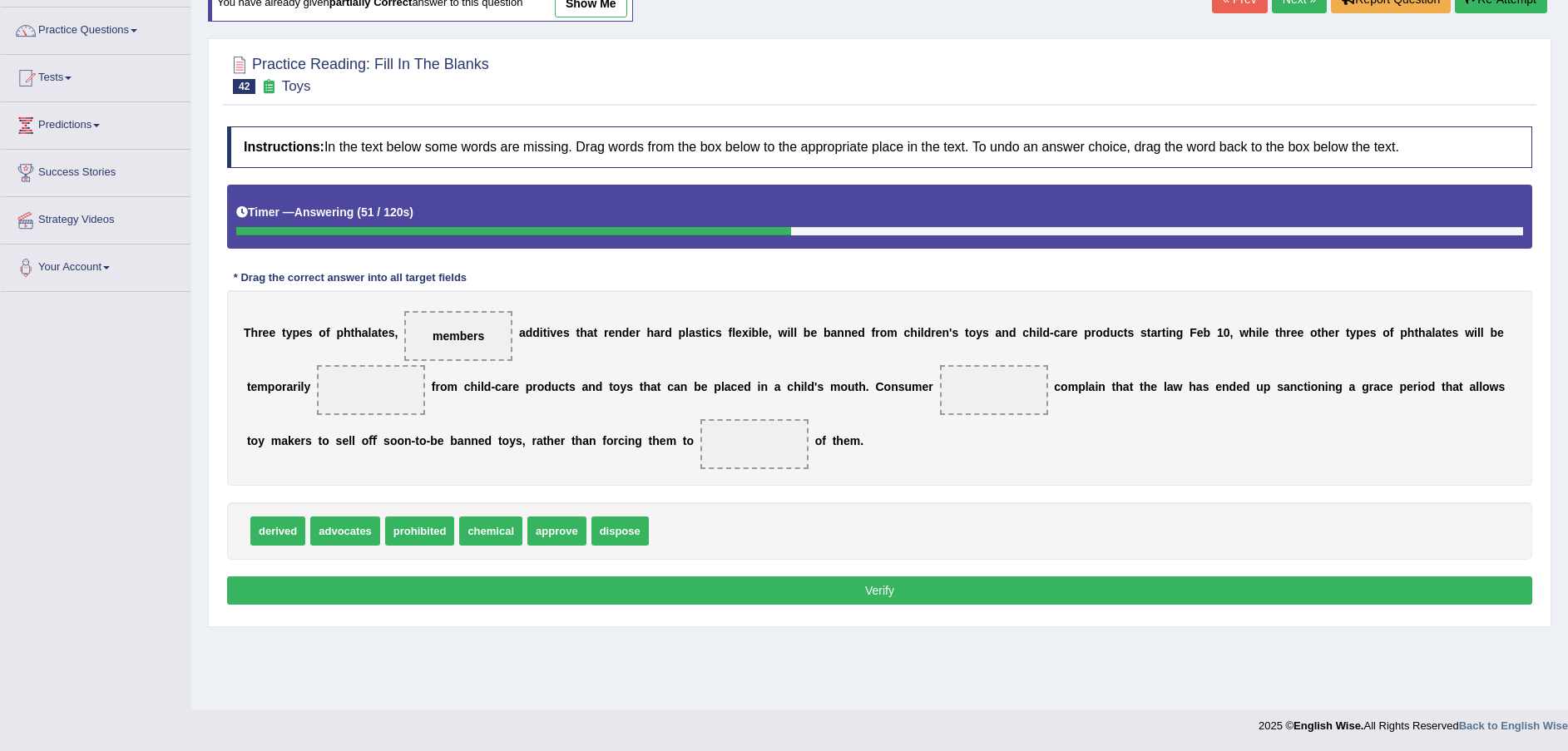
click at [353, 537] on span "advocates" at bounding box center [345, 531] width 70 height 29
drag, startPoint x: 365, startPoint y: 499, endPoint x: 356, endPoint y: 531, distance: 33.2
drag, startPoint x: 288, startPoint y: 534, endPoint x: 334, endPoint y: 416, distance: 126.6
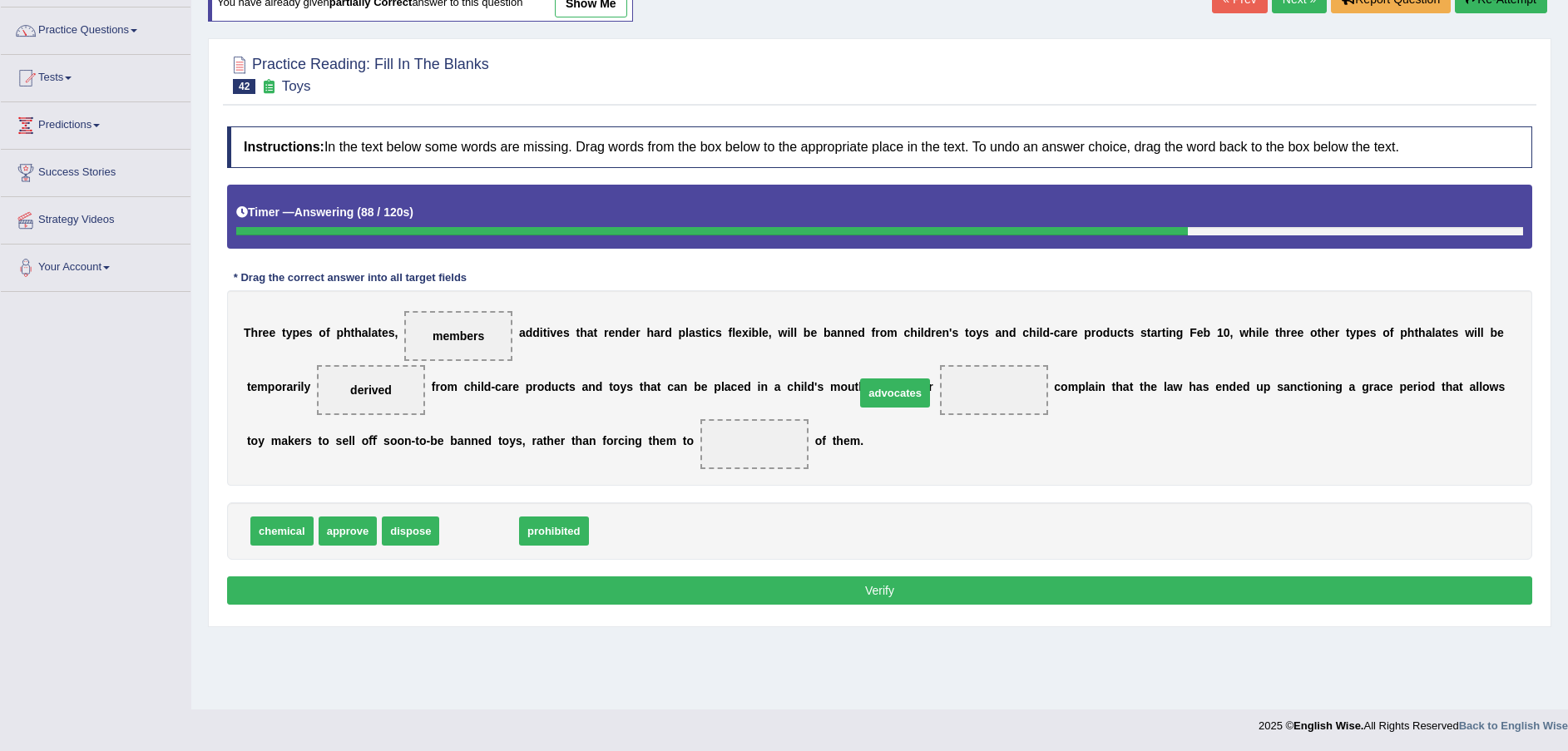
drag, startPoint x: 459, startPoint y: 533, endPoint x: 874, endPoint y: 394, distance: 437.7
click at [874, 394] on span "advocates" at bounding box center [895, 393] width 70 height 29
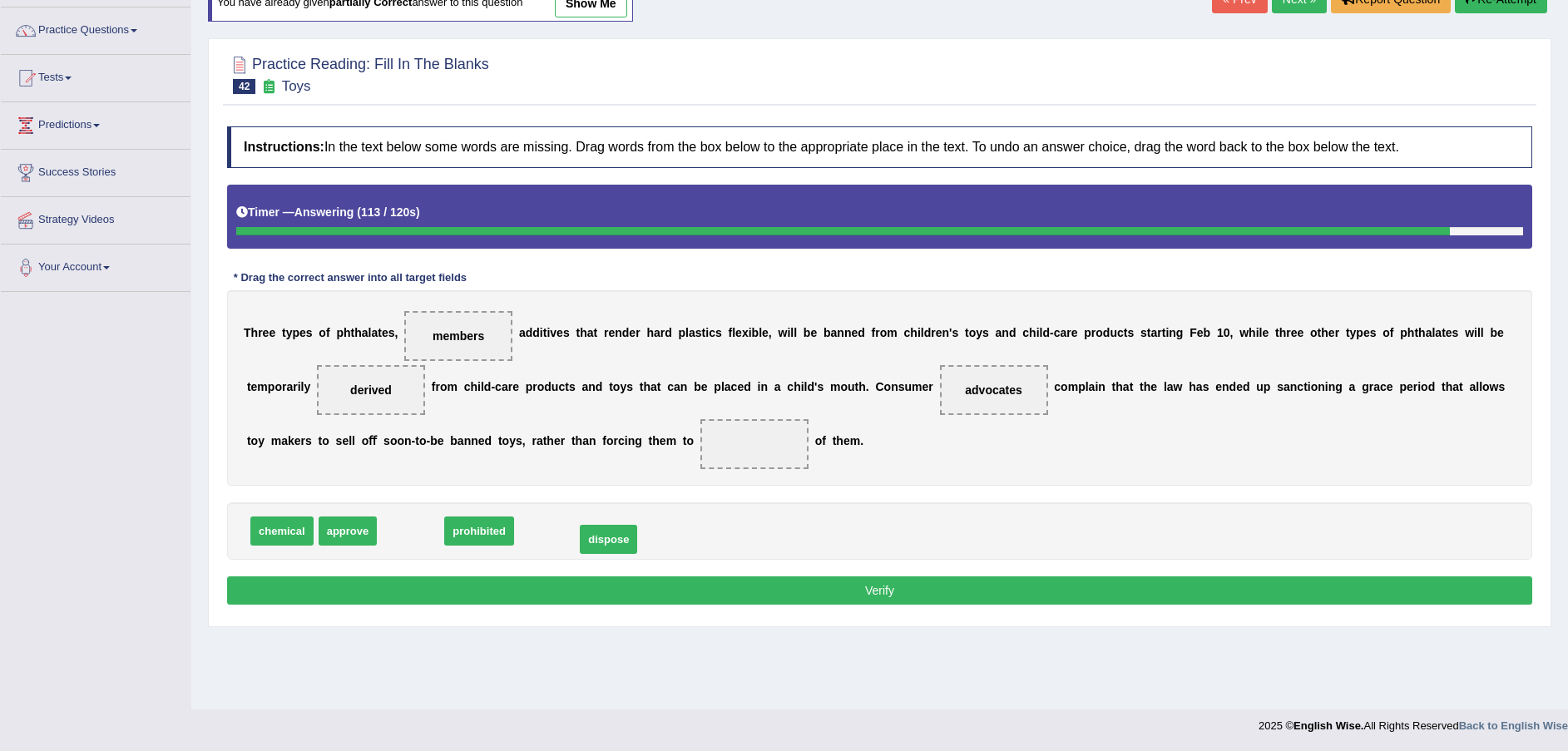
drag, startPoint x: 416, startPoint y: 541, endPoint x: 614, endPoint y: 549, distance: 198.2
drag, startPoint x: 253, startPoint y: 524, endPoint x: 575, endPoint y: 449, distance: 330.6
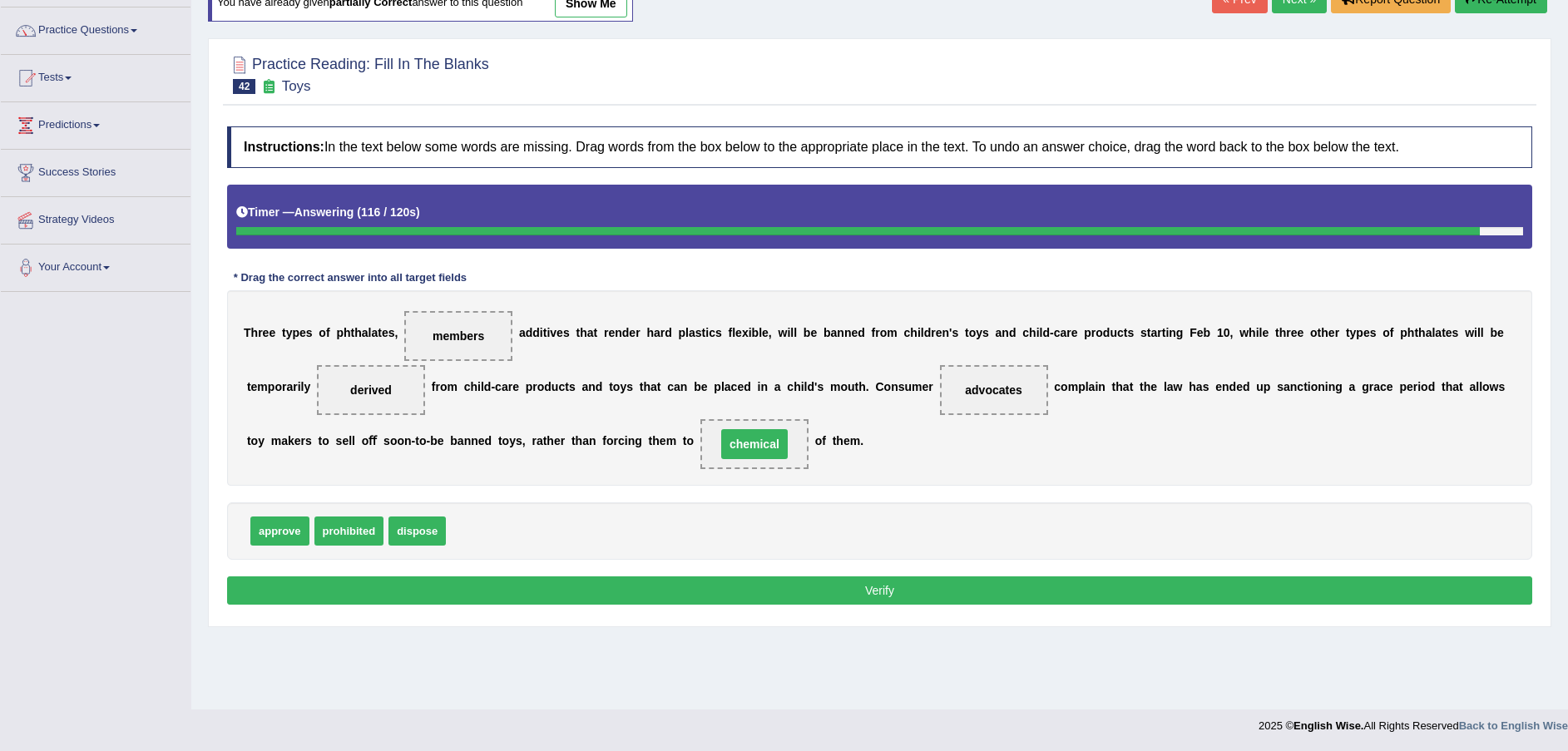
click at [721, 450] on span "chemical" at bounding box center [755, 444] width 67 height 30
click at [736, 586] on button "Verify" at bounding box center [879, 590] width 1306 height 28
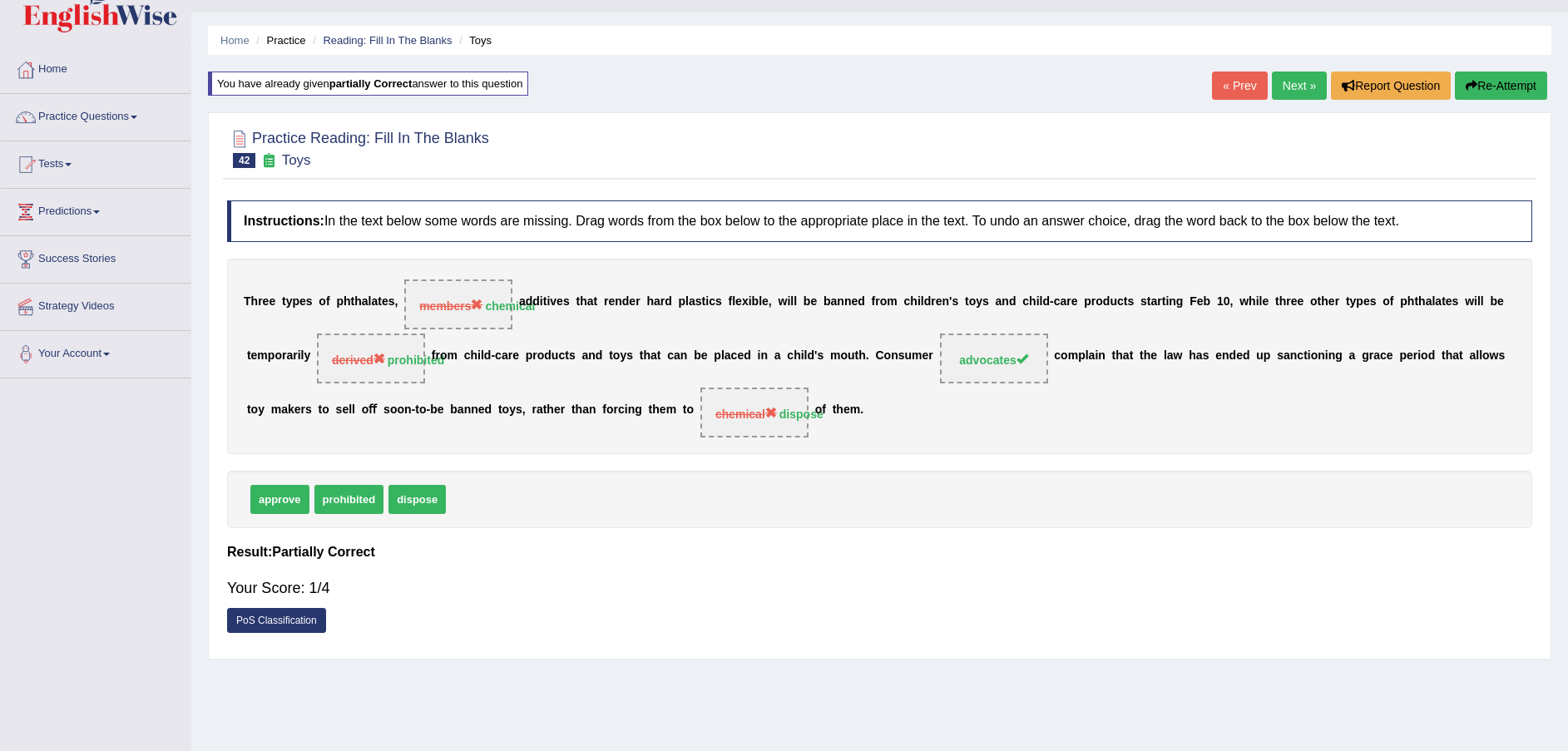
scroll to position [0, 0]
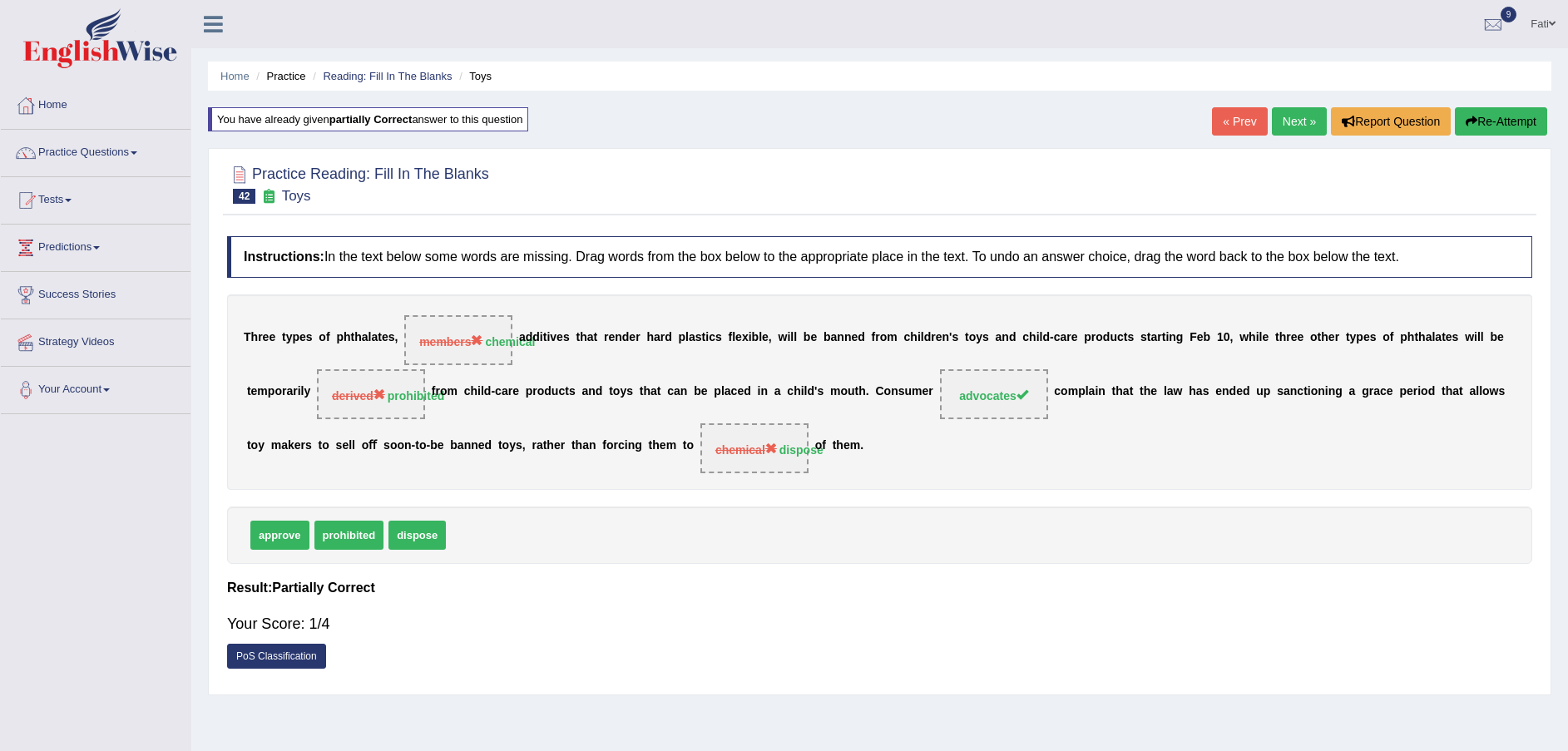
click at [1488, 130] on button "Re-Attempt" at bounding box center [1501, 121] width 92 height 28
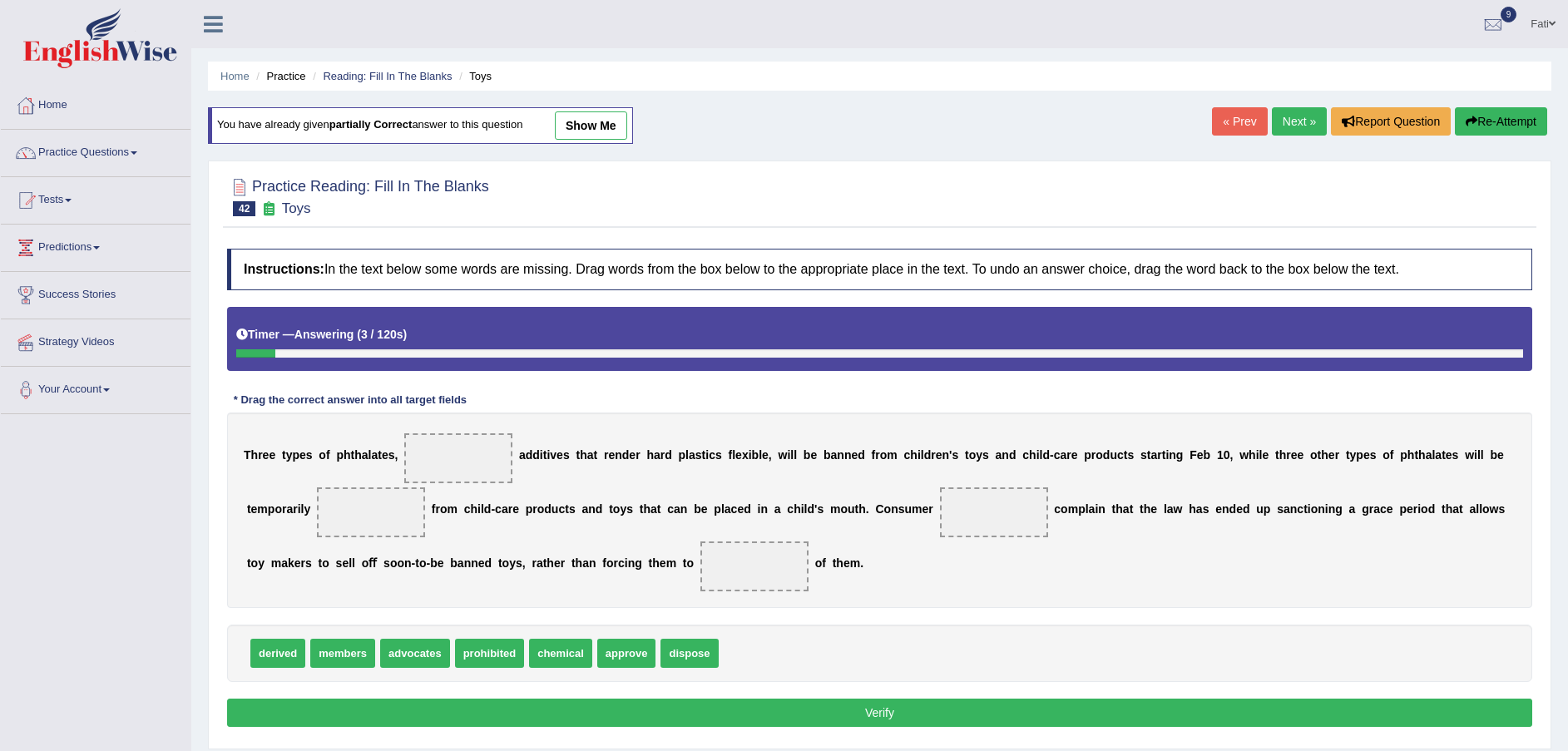
click at [546, 659] on span "chemical" at bounding box center [561, 653] width 63 height 29
drag, startPoint x: 546, startPoint y: 659, endPoint x: 481, endPoint y: 482, distance: 188.6
click at [481, 657] on span "prohibited" at bounding box center [489, 653] width 70 height 29
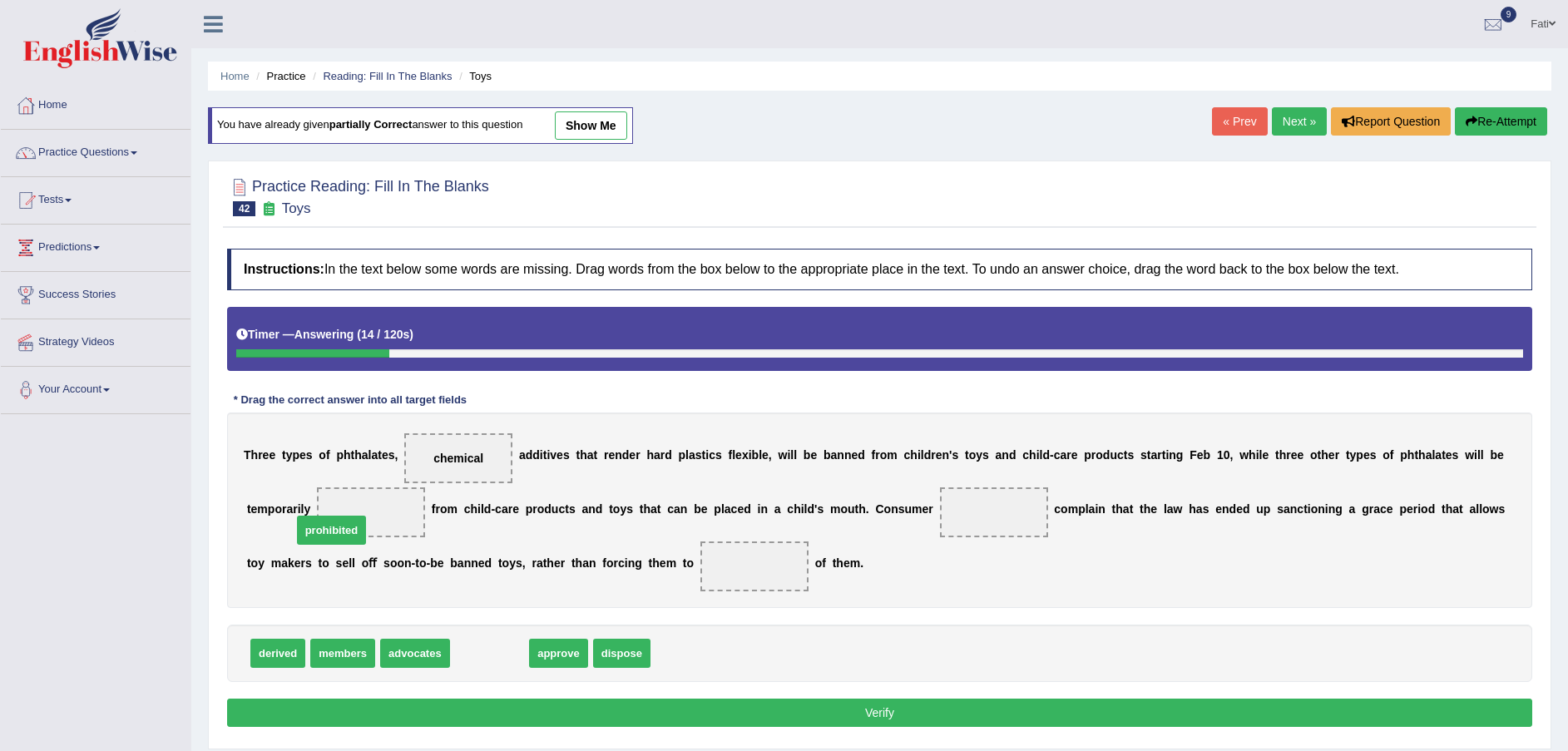
drag, startPoint x: 481, startPoint y: 657, endPoint x: 323, endPoint y: 534, distance: 200.2
drag, startPoint x: 418, startPoint y: 647, endPoint x: 604, endPoint y: 591, distance: 194.2
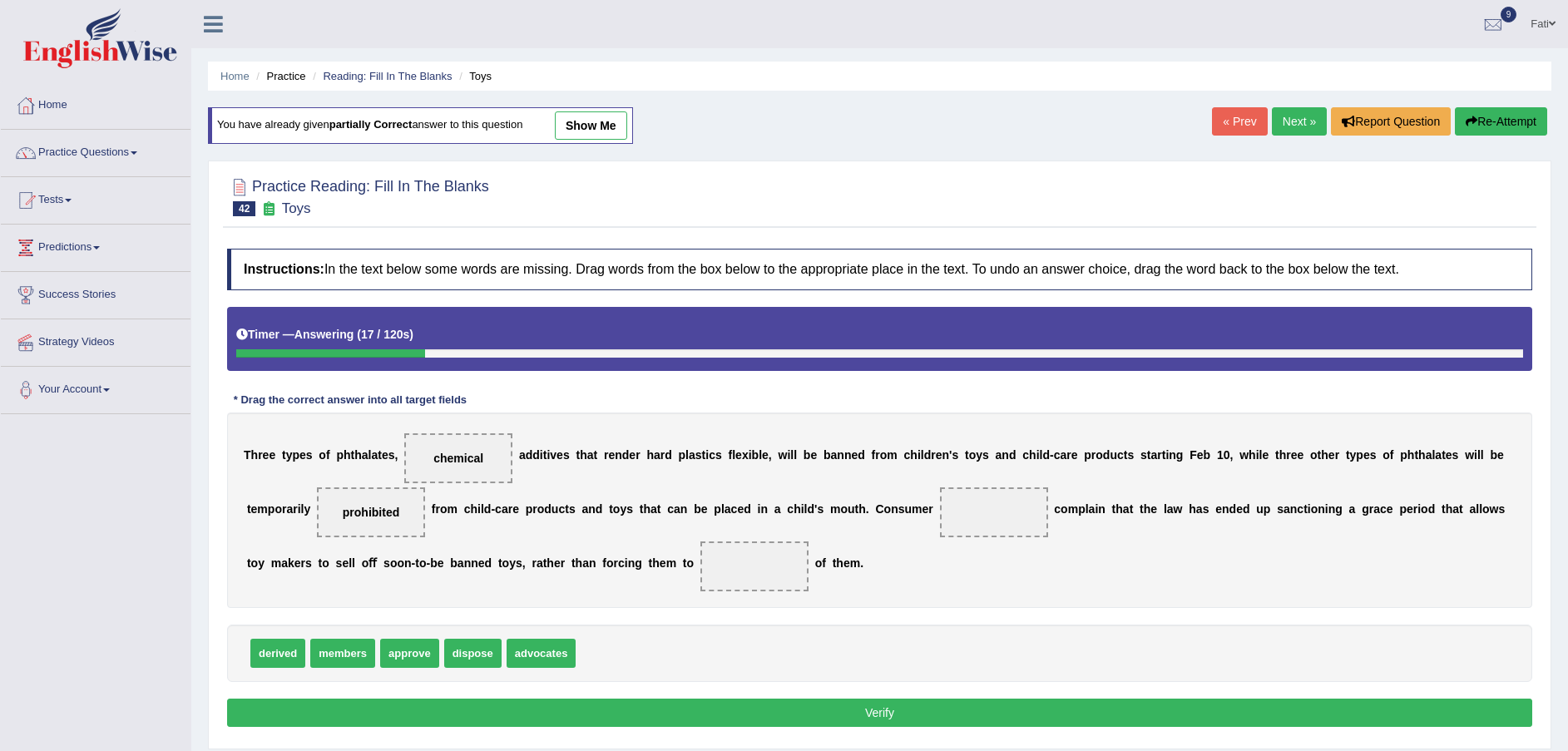
drag, startPoint x: 837, startPoint y: 537, endPoint x: 888, endPoint y: 511, distance: 57.2
click at [895, 507] on div "T h r e e t y p e s o f p h t h a l a t e s , chemical a d d i t i v e s t h a …" at bounding box center [879, 510] width 1306 height 195
drag, startPoint x: 534, startPoint y: 650, endPoint x: 916, endPoint y: 505, distance: 408.6
click at [451, 656] on span "dispose" at bounding box center [472, 653] width 57 height 29
drag, startPoint x: 451, startPoint y: 656, endPoint x: 538, endPoint y: 621, distance: 93.8
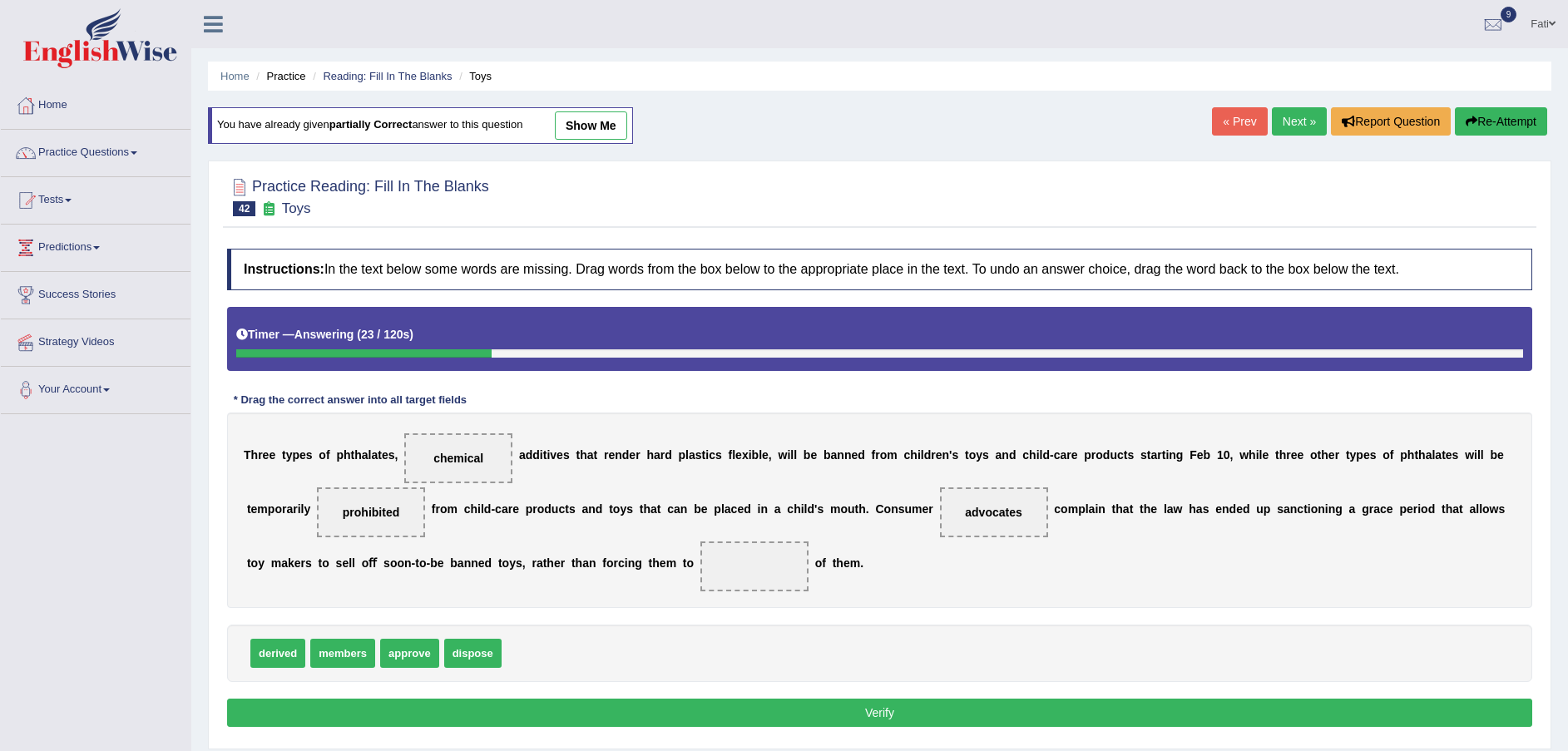
drag, startPoint x: 538, startPoint y: 621, endPoint x: 614, endPoint y: 575, distance: 88.8
click at [614, 575] on div "Instructions: In the text below some words are missing. Drag words from the box…" at bounding box center [879, 490] width 1314 height 500
drag, startPoint x: 465, startPoint y: 662, endPoint x: 615, endPoint y: 576, distance: 172.9
click at [658, 711] on button "Verify" at bounding box center [879, 712] width 1306 height 28
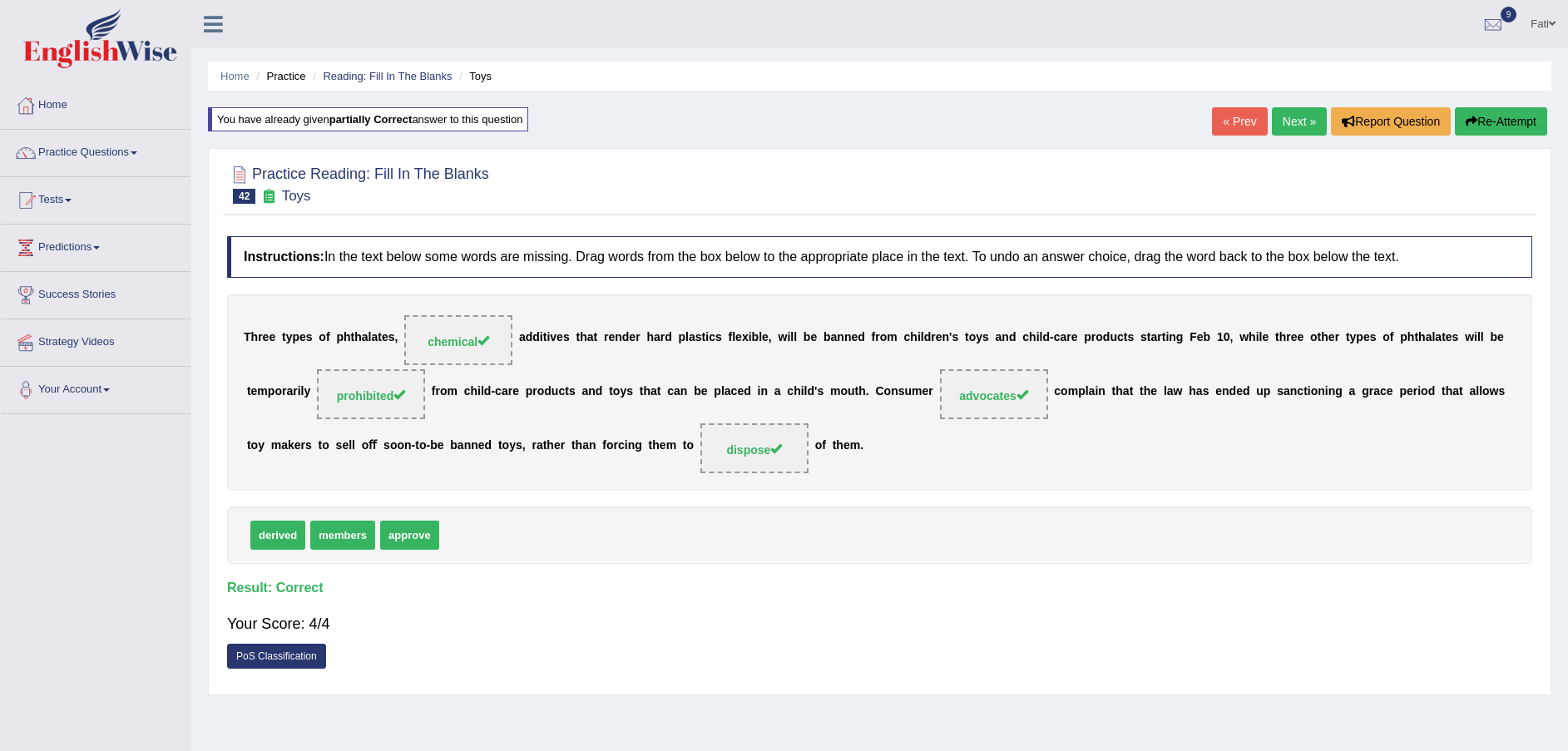
click at [1290, 126] on link "Next »" at bounding box center [1299, 121] width 55 height 28
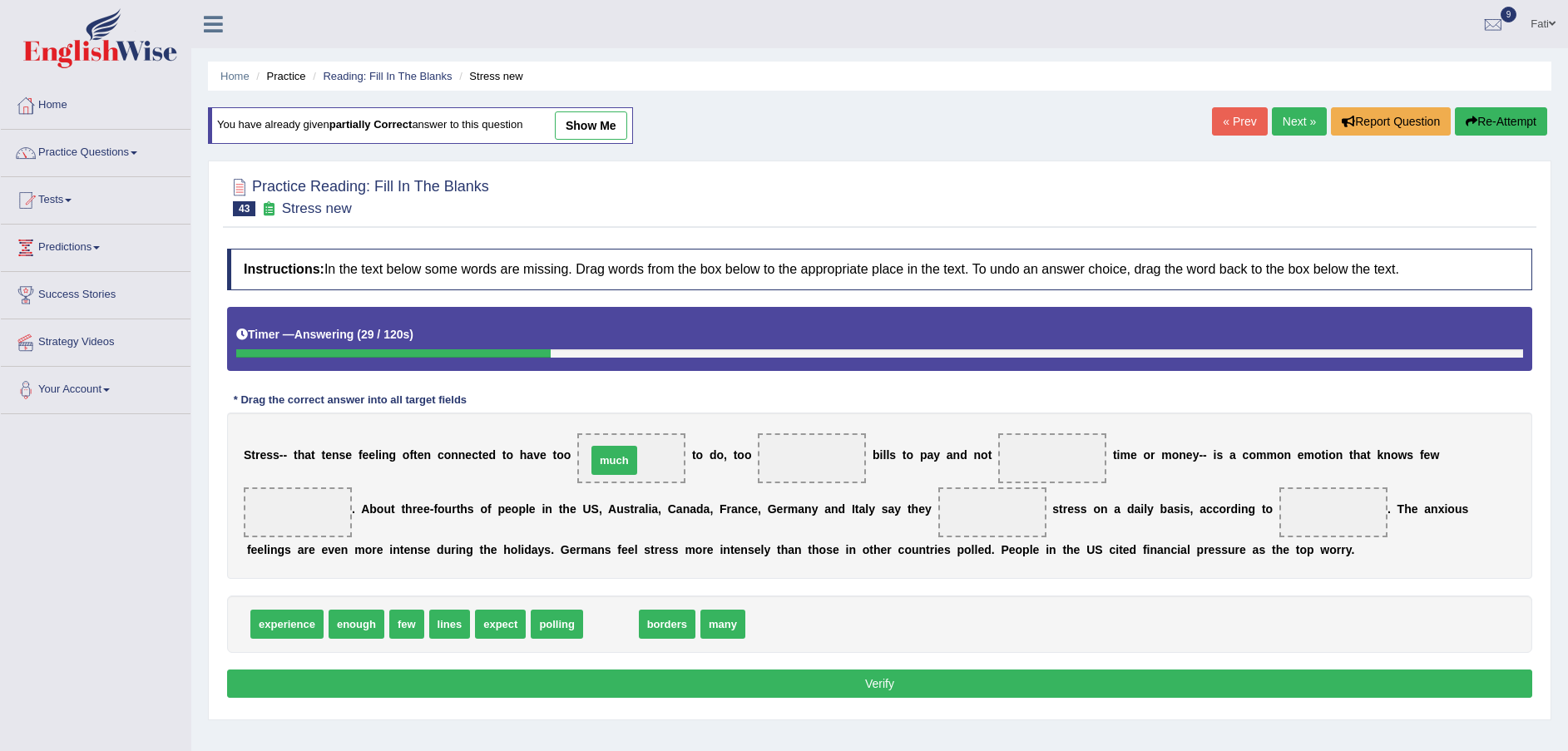
drag, startPoint x: 587, startPoint y: 625, endPoint x: 589, endPoint y: 458, distance: 167.0
drag, startPoint x: 656, startPoint y: 624, endPoint x: 796, endPoint y: 473, distance: 205.9
drag, startPoint x: 832, startPoint y: 513, endPoint x: 785, endPoint y: 430, distance: 95.4
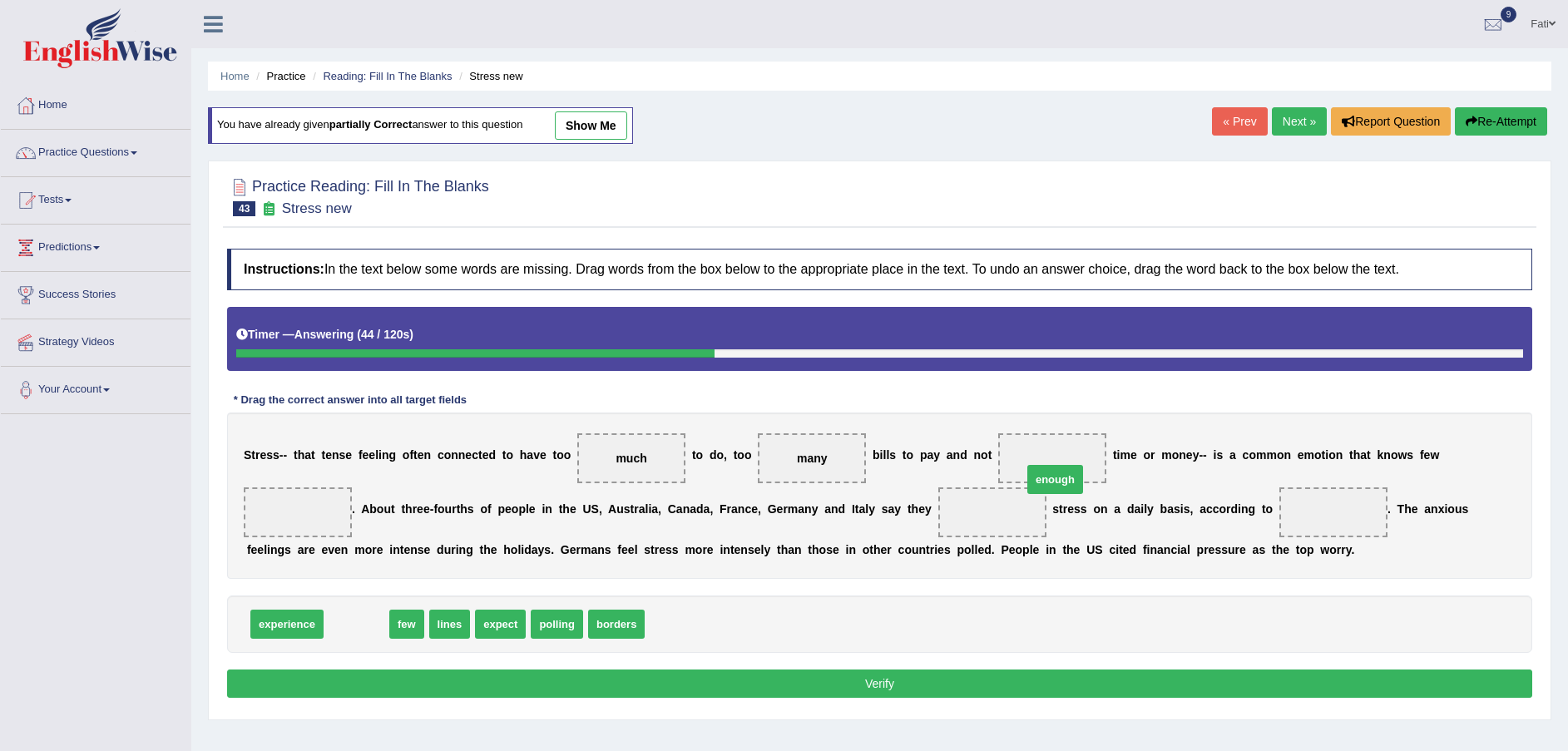
drag, startPoint x: 360, startPoint y: 622, endPoint x: 1057, endPoint y: 480, distance: 711.3
click at [1056, 480] on span "enough" at bounding box center [1053, 458] width 109 height 50
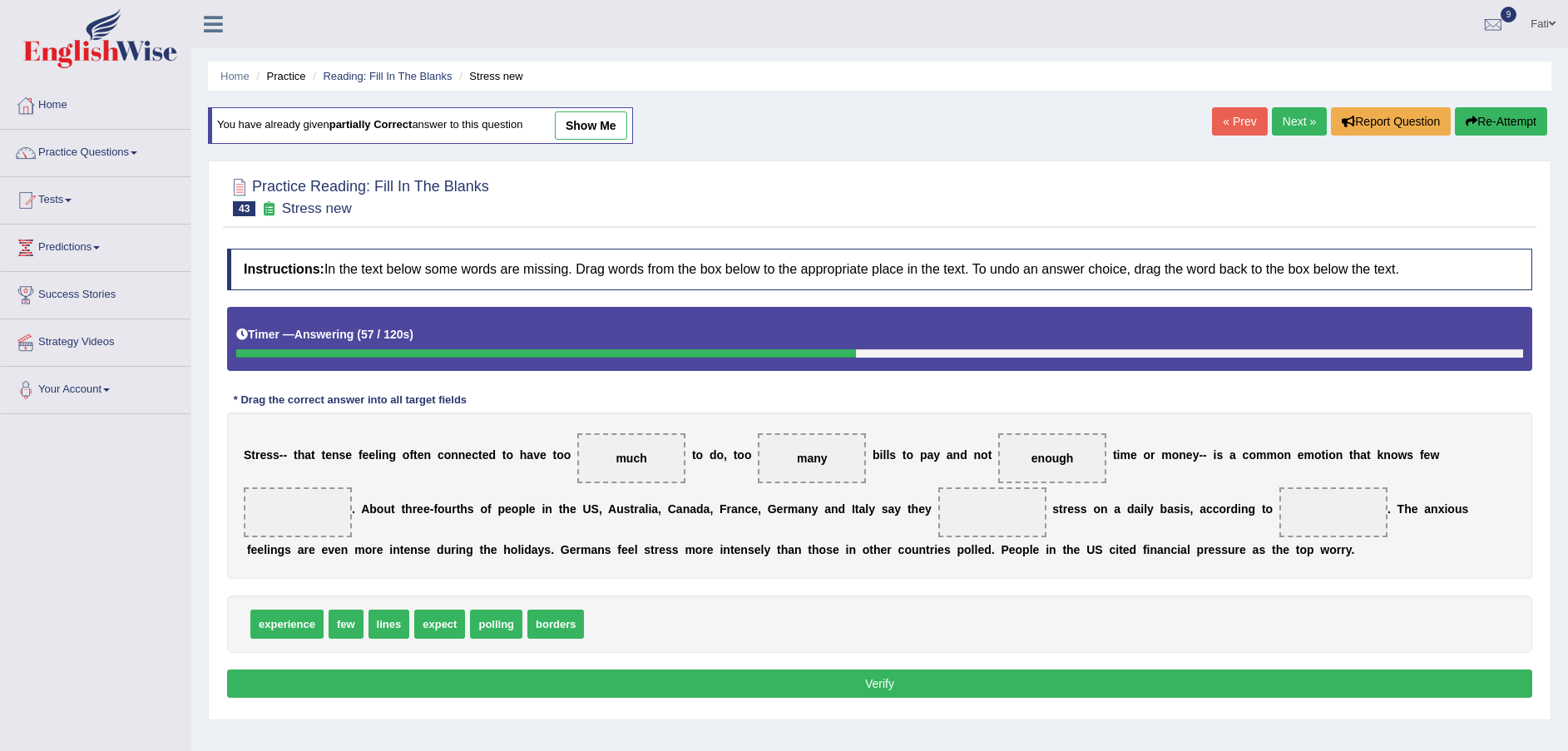
click at [387, 628] on span "lines" at bounding box center [389, 624] width 42 height 29
drag, startPoint x: 387, startPoint y: 628, endPoint x: 1443, endPoint y: 468, distance: 1068.1
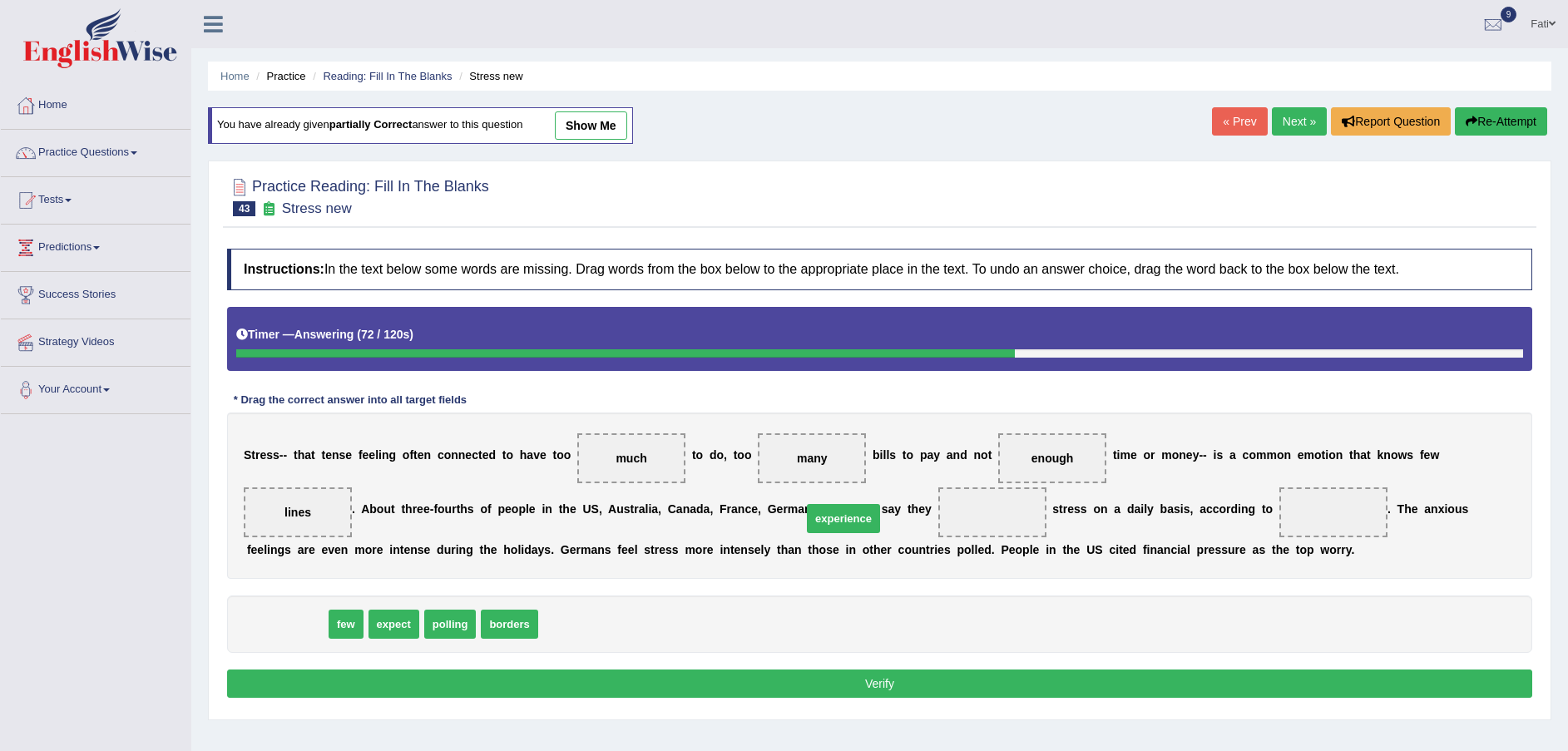
drag, startPoint x: 316, startPoint y: 620, endPoint x: 853, endPoint y: 520, distance: 546.2
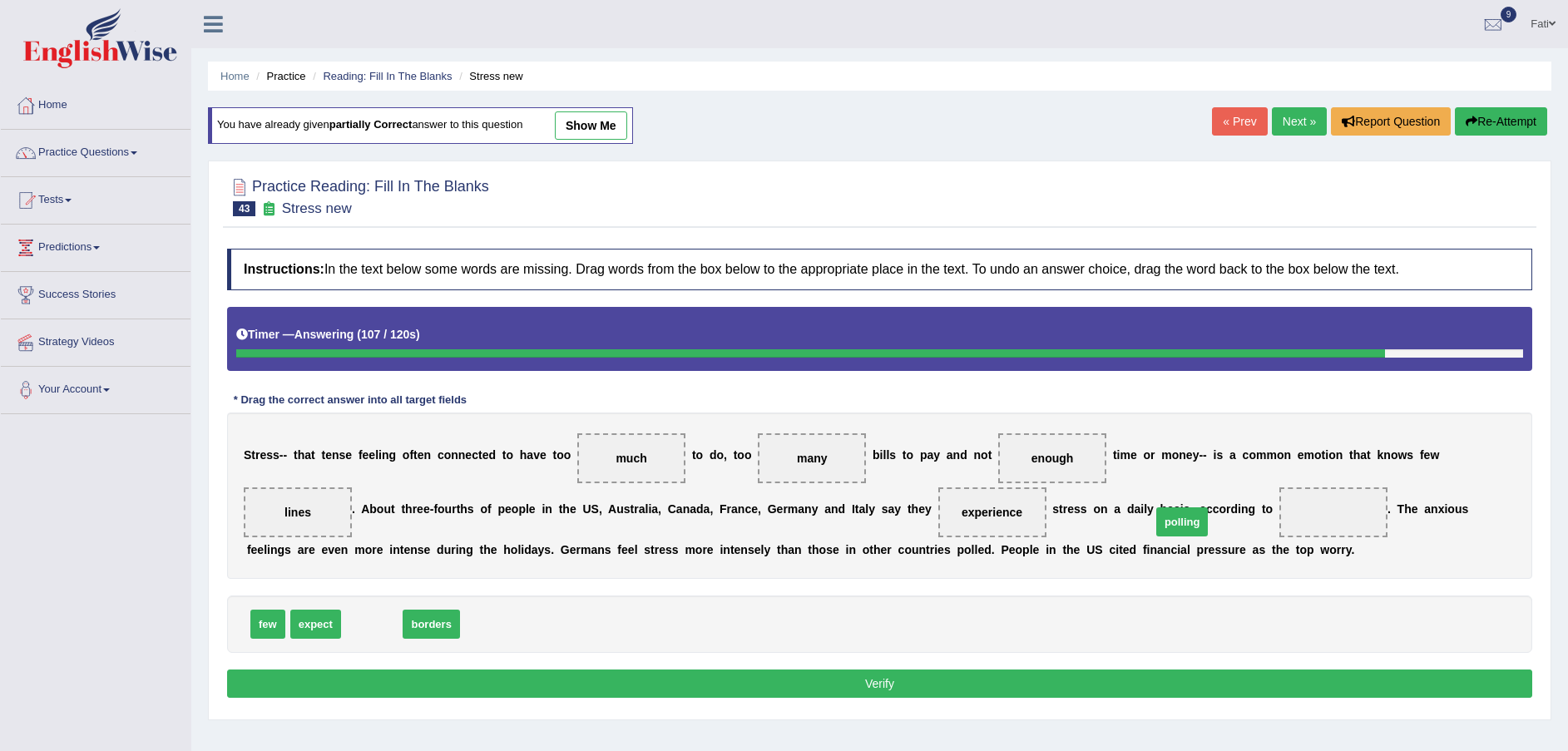
drag, startPoint x: 362, startPoint y: 633, endPoint x: 1173, endPoint y: 531, distance: 817.4
click at [1022, 688] on button "Verify" at bounding box center [879, 683] width 1306 height 28
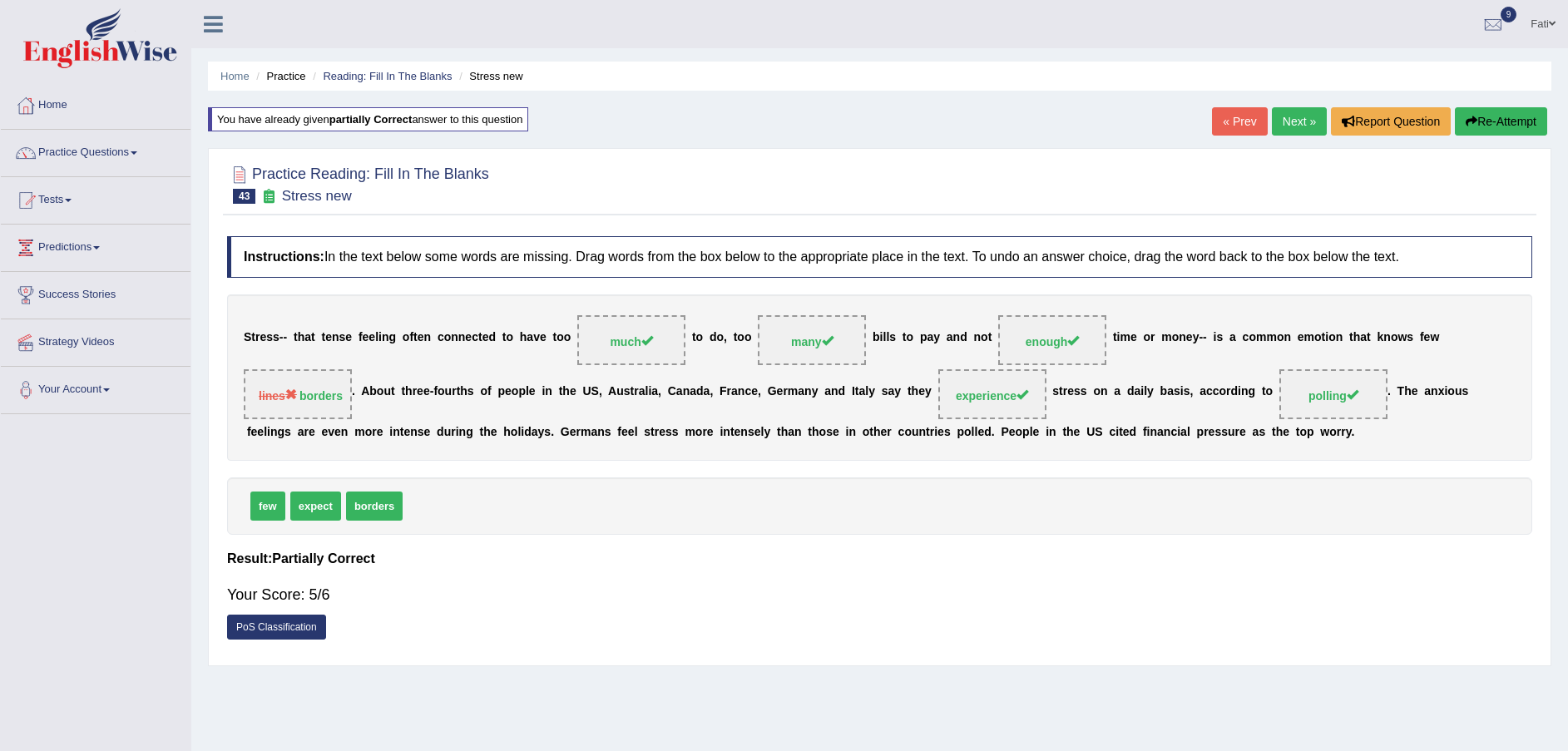
click at [1298, 119] on link "Next »" at bounding box center [1299, 121] width 55 height 28
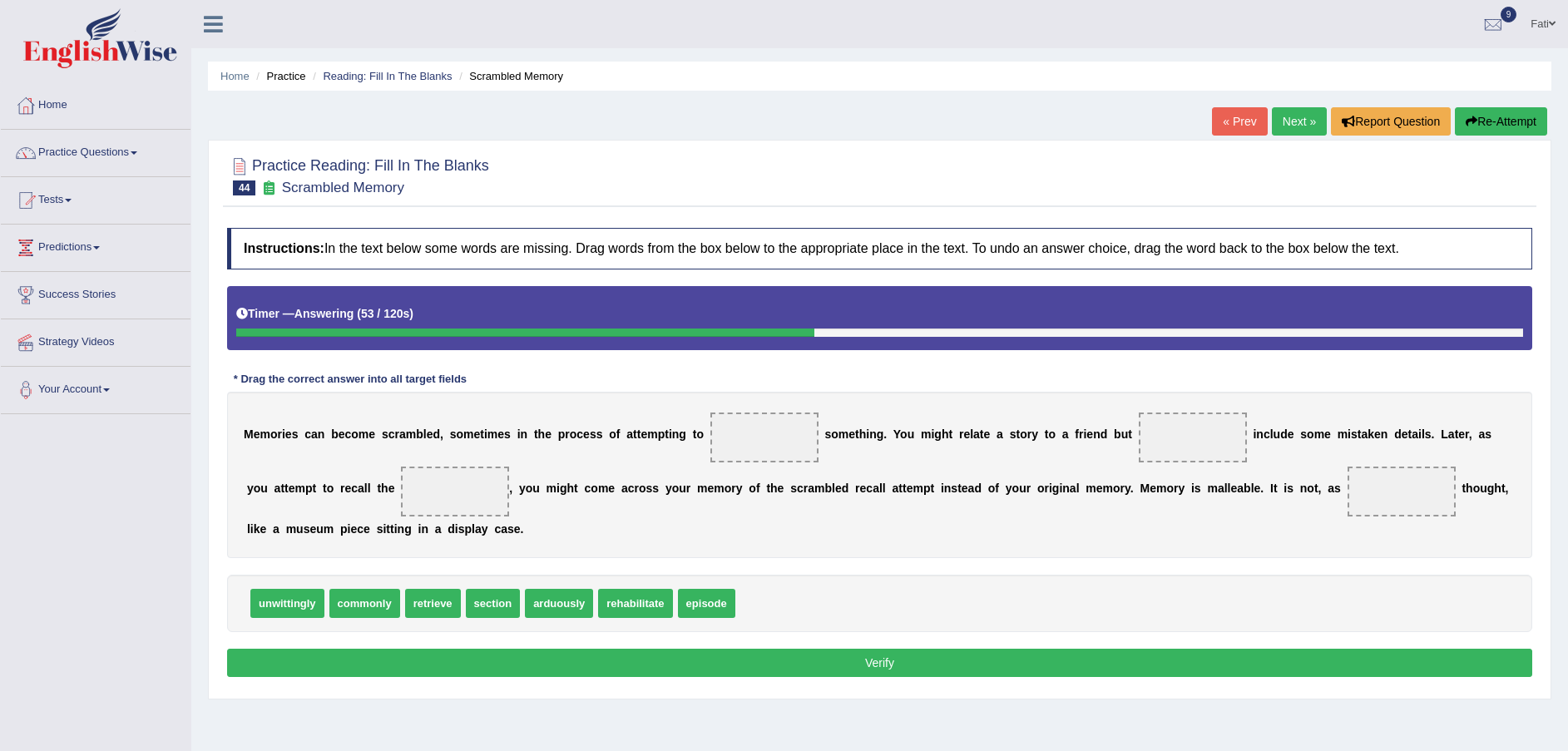
click at [367, 598] on span "commonly" at bounding box center [365, 604] width 71 height 29
drag, startPoint x: 310, startPoint y: 609, endPoint x: 1174, endPoint y: 444, distance: 879.6
click at [626, 617] on span "episode" at bounding box center [627, 604] width 57 height 29
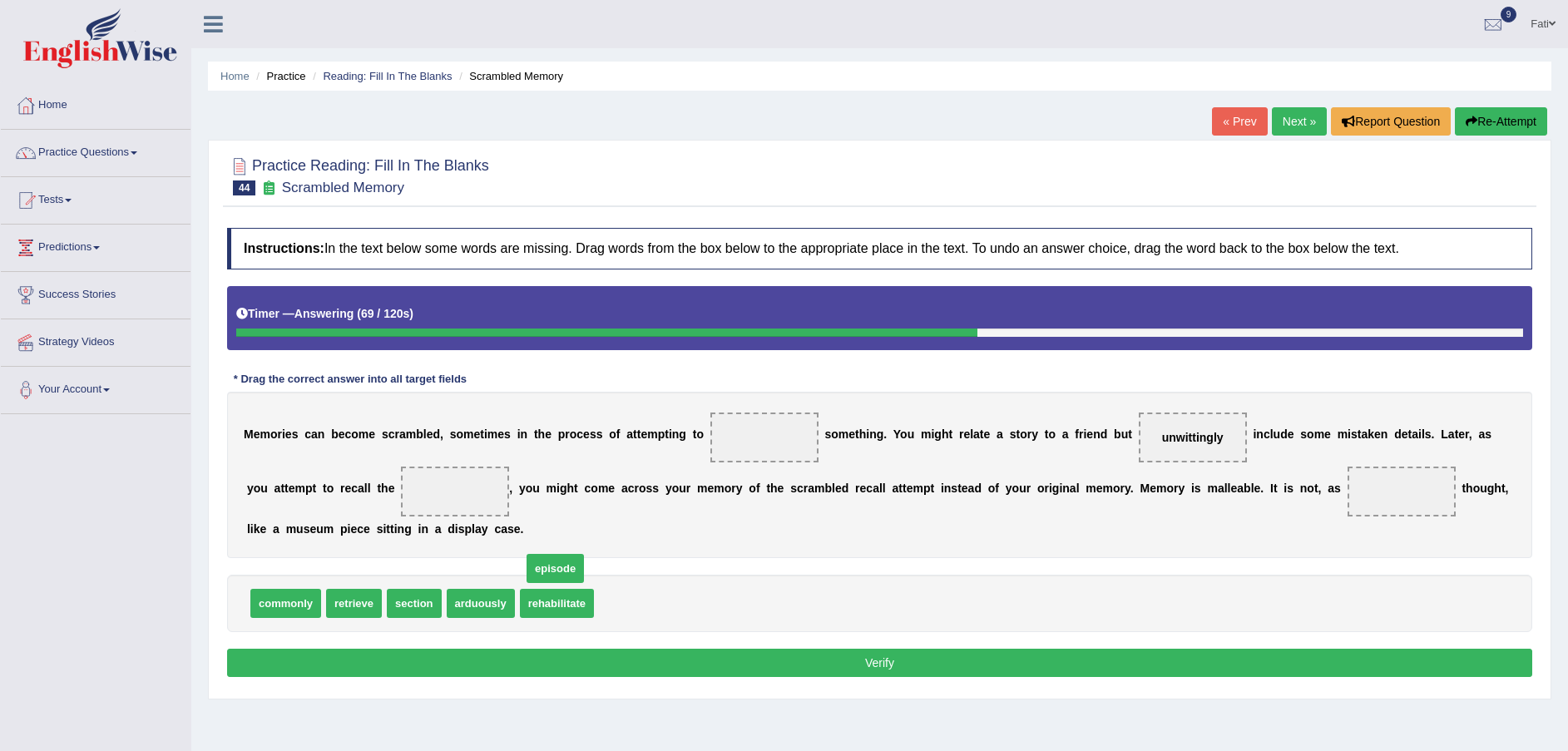
drag, startPoint x: 626, startPoint y: 598, endPoint x: 501, endPoint y: 543, distance: 136.6
drag, startPoint x: 501, startPoint y: 543, endPoint x: 376, endPoint y: 507, distance: 130.1
click at [376, 507] on div "M e m o r i e s c a n b e c o m e s c r a m b l e d , s o m e t i m e s i n t h…" at bounding box center [879, 475] width 1306 height 166
drag, startPoint x: 608, startPoint y: 598, endPoint x: 374, endPoint y: 490, distance: 257.7
click at [408, 609] on span "section" at bounding box center [414, 604] width 55 height 29
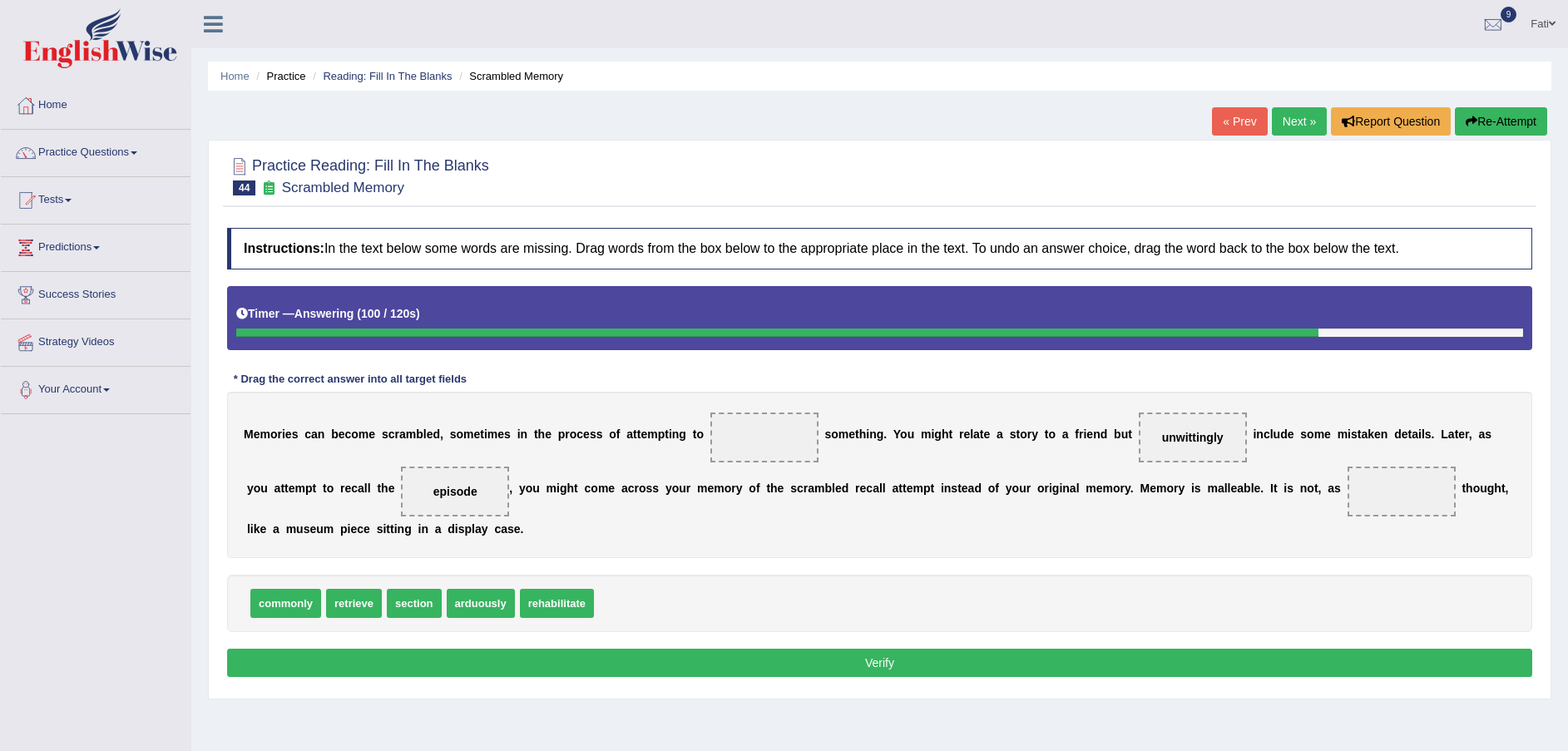
click at [354, 609] on span "retrieve" at bounding box center [354, 604] width 56 height 29
drag, startPoint x: 294, startPoint y: 606, endPoint x: 1297, endPoint y: 500, distance: 1008.6
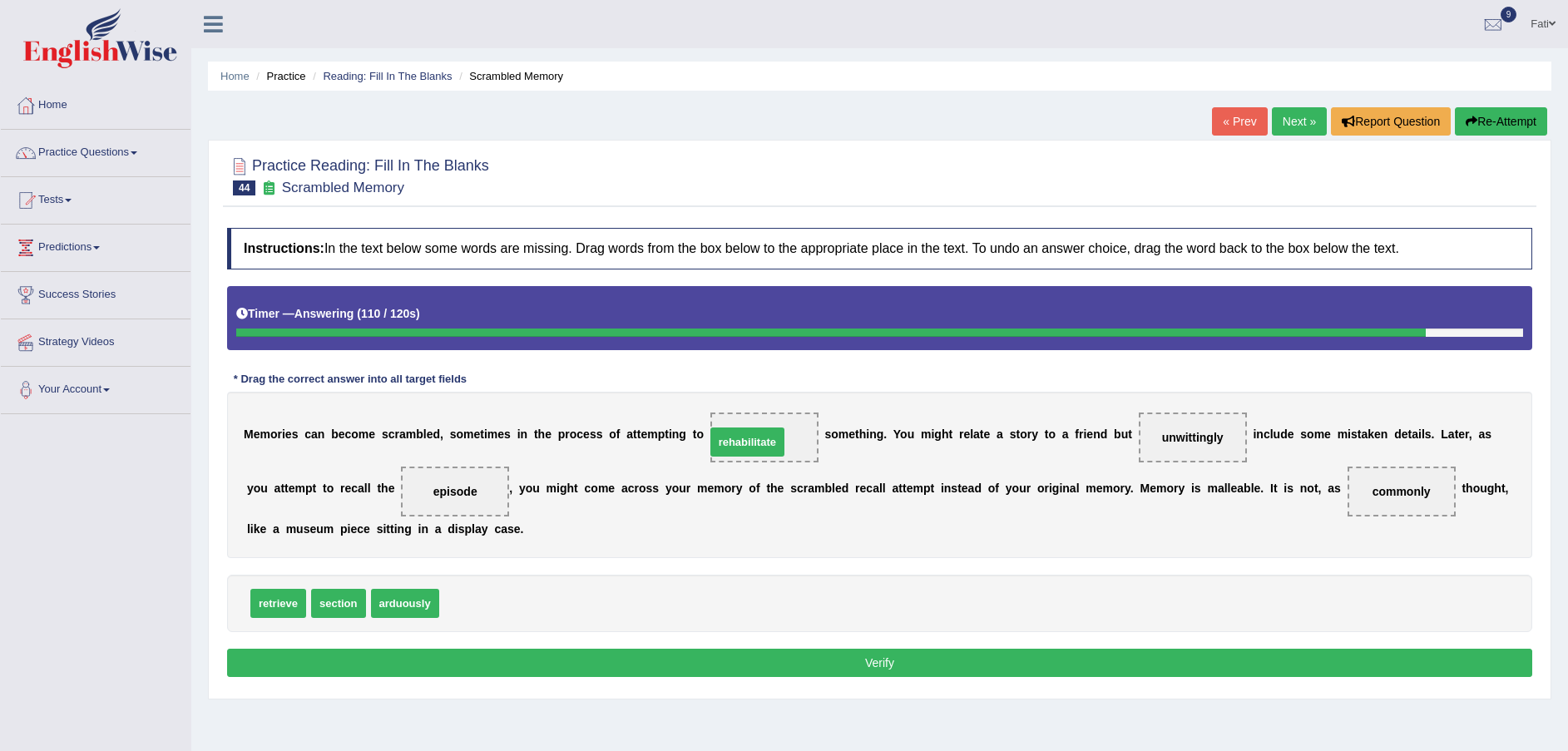
drag, startPoint x: 482, startPoint y: 612, endPoint x: 748, endPoint y: 450, distance: 311.4
click at [774, 671] on button "Verify" at bounding box center [879, 662] width 1306 height 28
